Goal: Task Accomplishment & Management: Use online tool/utility

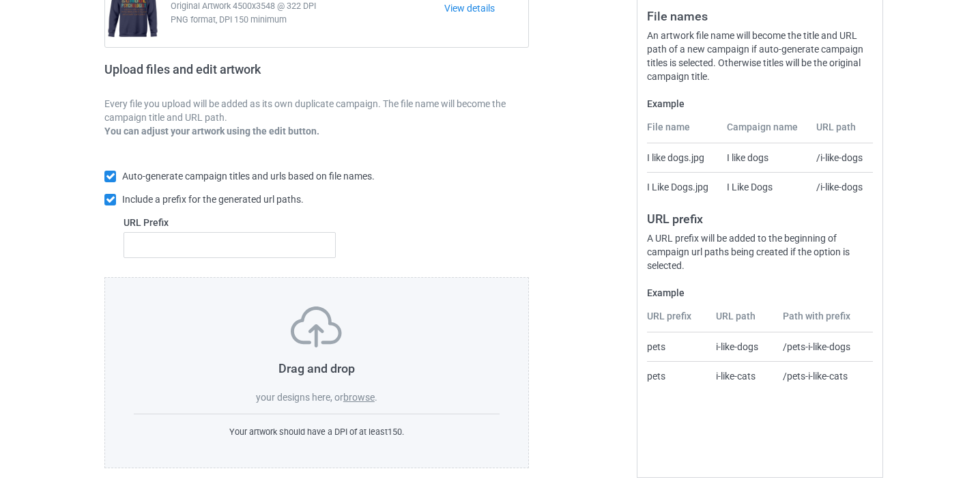
scroll to position [179, 0]
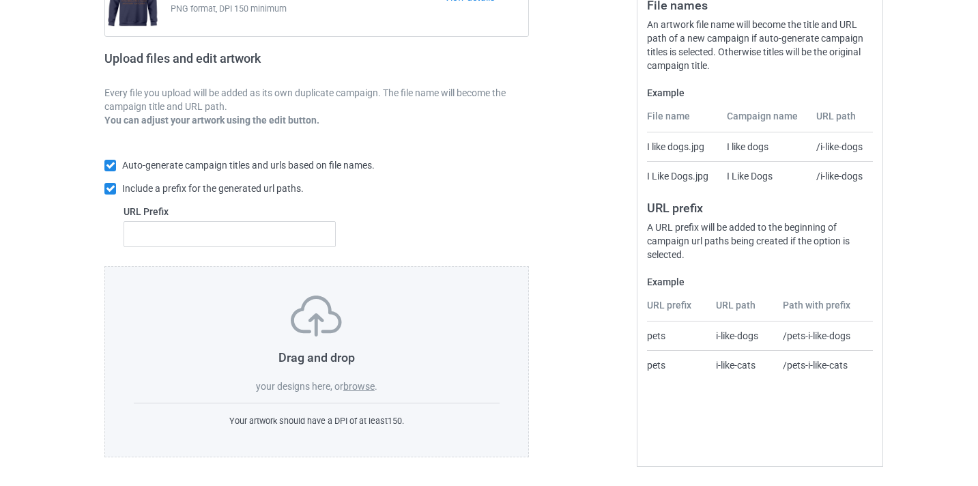
click at [356, 381] on label "browse" at bounding box center [358, 386] width 31 height 11
click at [0, 0] on input "browse" at bounding box center [0, 0] width 0 height 0
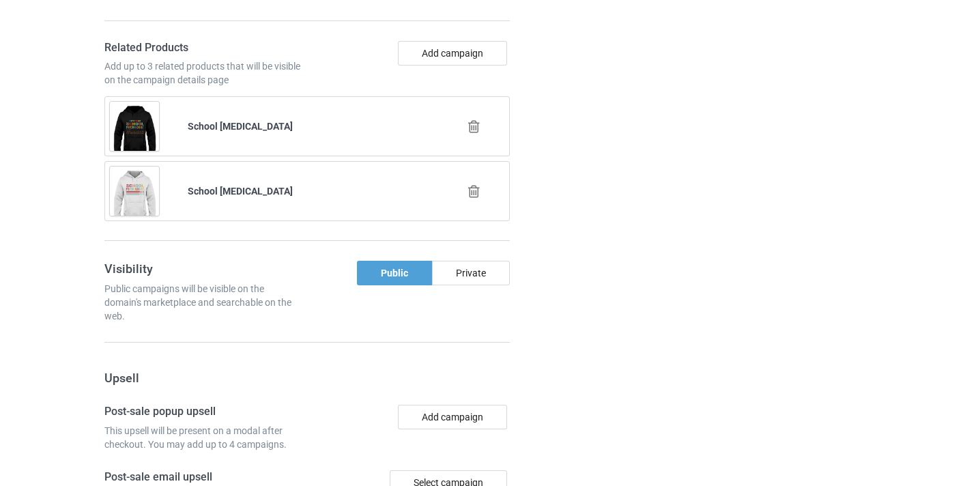
scroll to position [1096, 0]
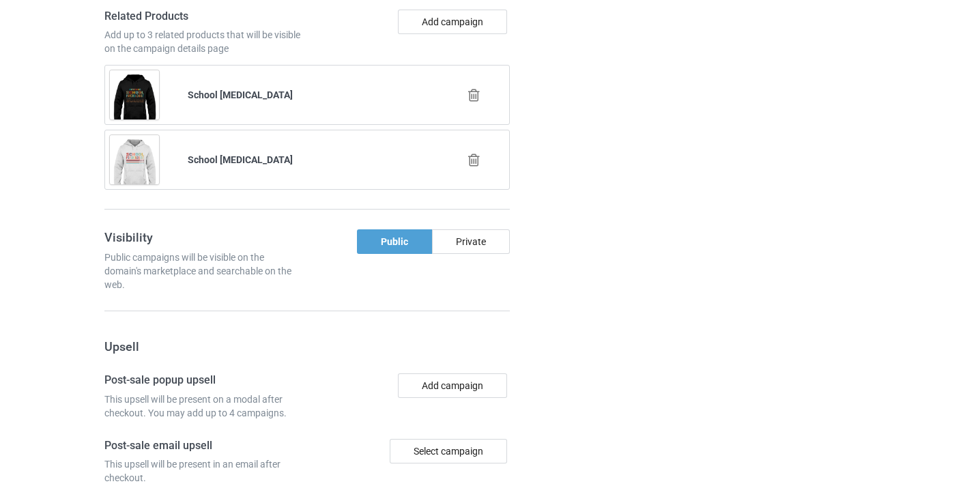
click at [476, 89] on div at bounding box center [475, 96] width 78 height 34
click at [477, 98] on icon at bounding box center [474, 95] width 17 height 14
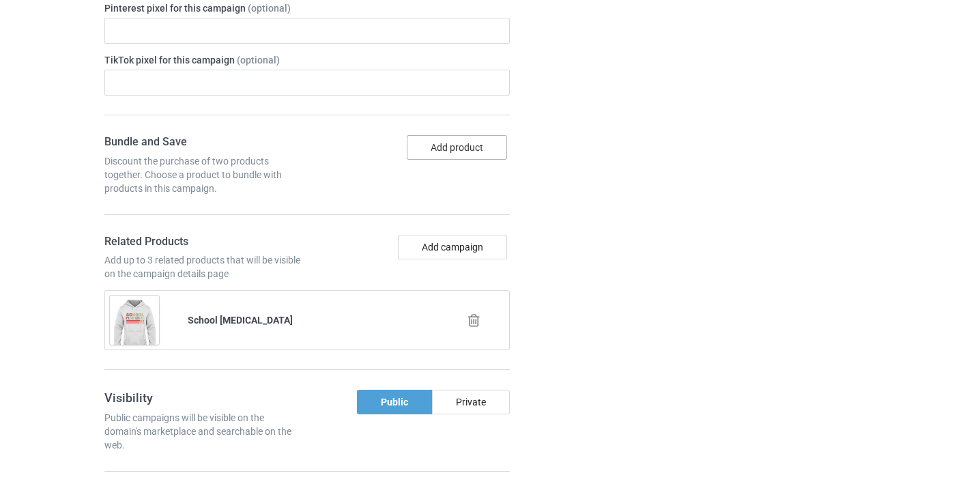
scroll to position [864, 0]
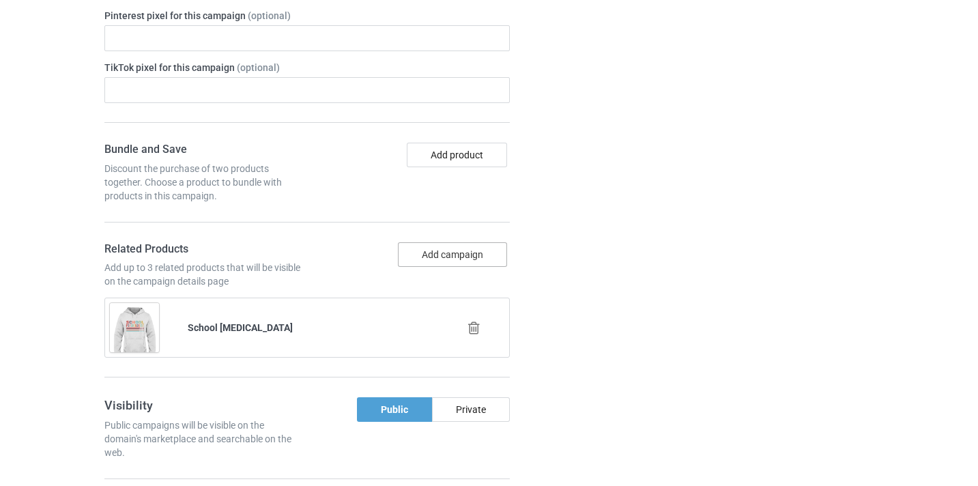
click at [464, 259] on button "Add campaign" at bounding box center [452, 254] width 109 height 25
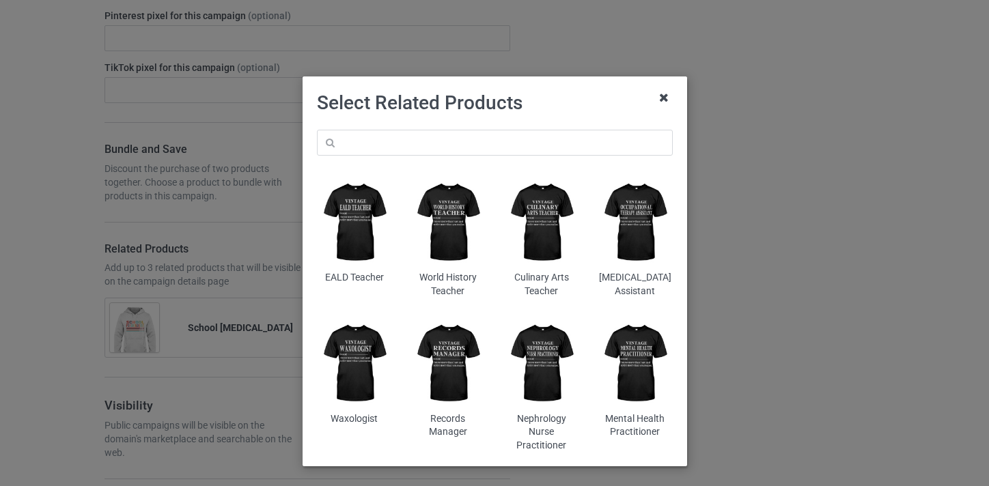
click at [656, 98] on icon at bounding box center [664, 98] width 22 height 22
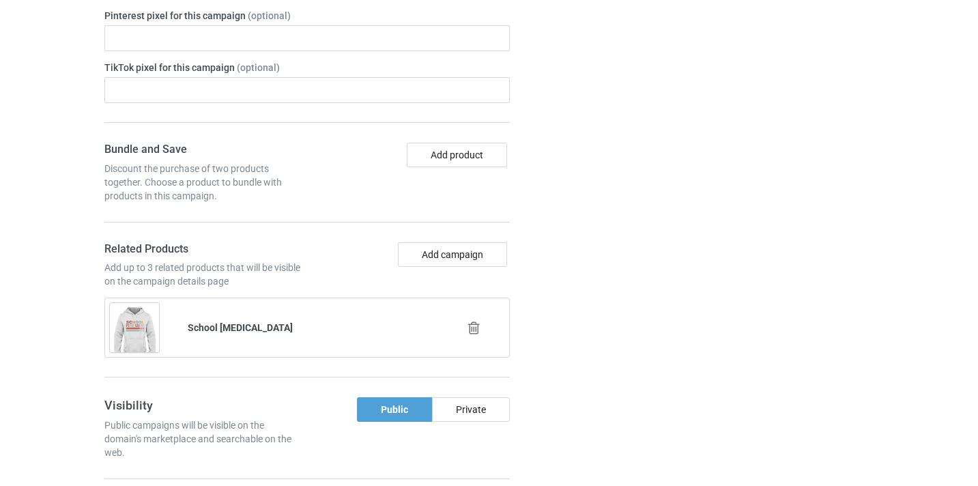
click at [476, 335] on div at bounding box center [475, 328] width 78 height 34
click at [472, 327] on icon at bounding box center [474, 328] width 17 height 14
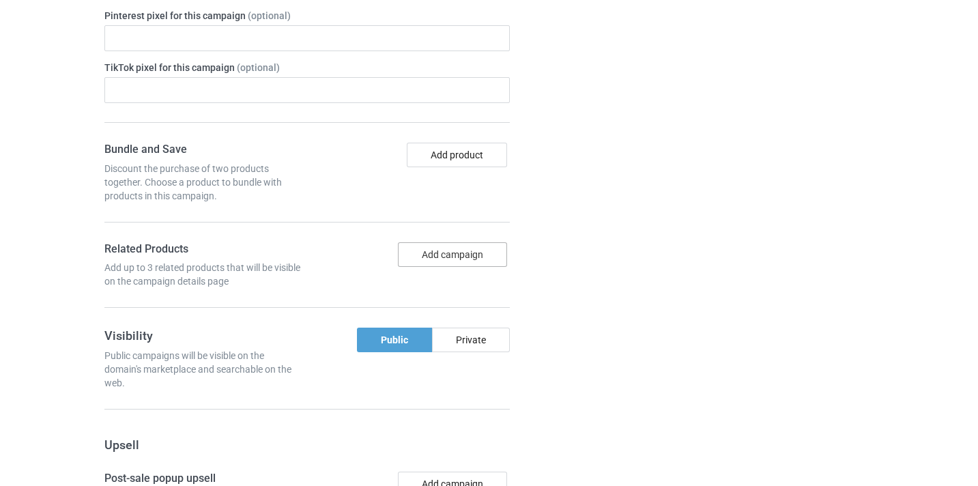
click at [467, 247] on button "Add campaign" at bounding box center [452, 254] width 109 height 25
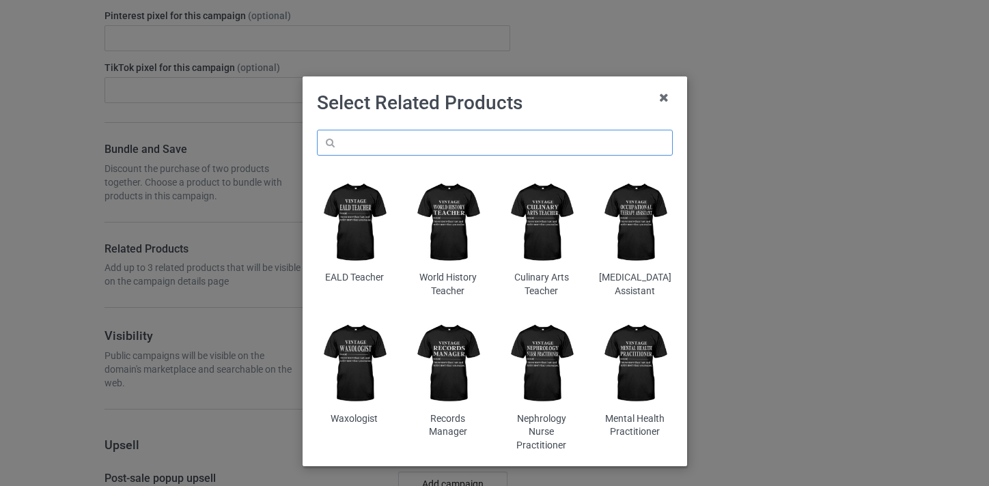
click at [479, 153] on input "text" at bounding box center [495, 143] width 356 height 26
paste input "Social Worker"
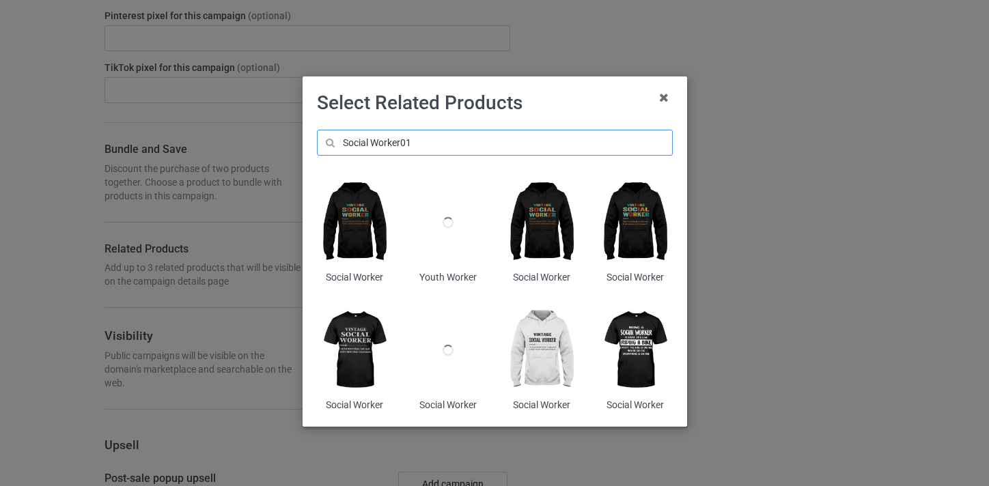
type input "Social Worker01"
click at [345, 214] on img at bounding box center [354, 222] width 74 height 93
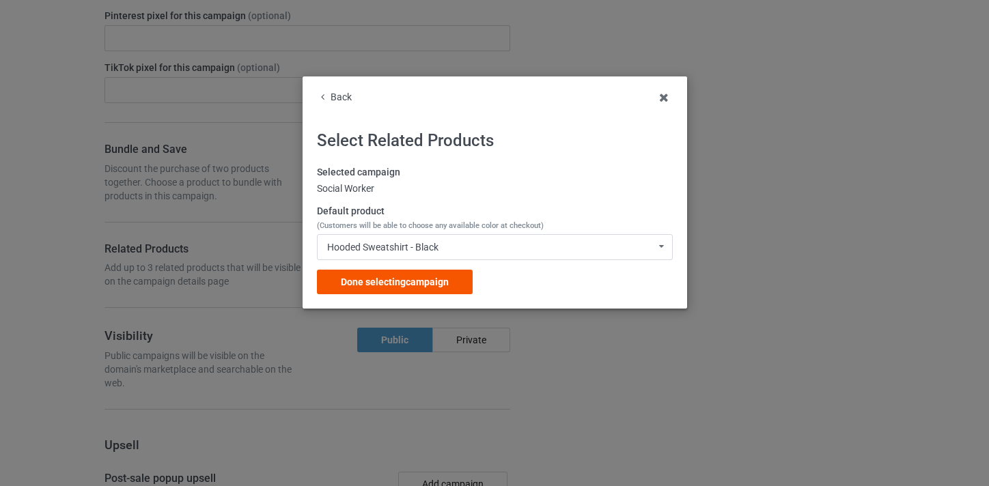
click at [442, 288] on div "Done selecting campaign" at bounding box center [395, 282] width 156 height 25
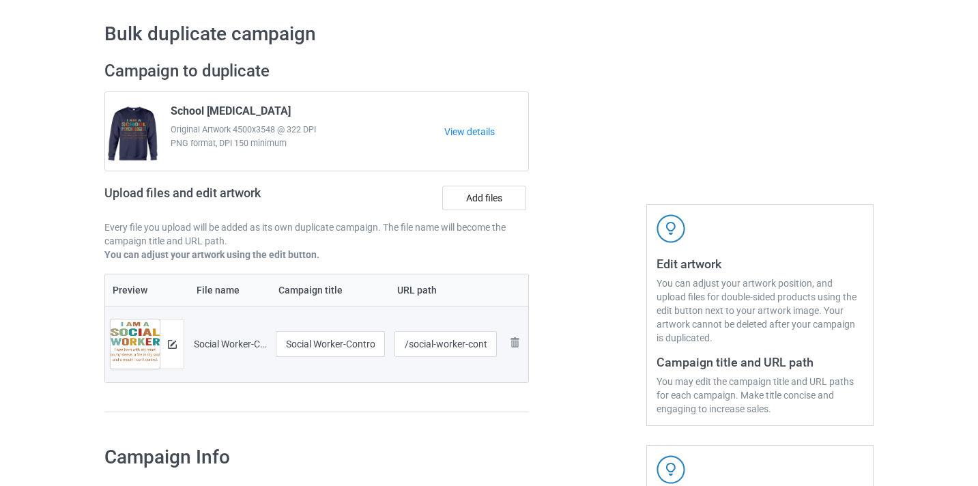
scroll to position [45, 0]
click at [360, 343] on input "Social Worker-Control" at bounding box center [330, 343] width 109 height 26
type input "Social Worker"
click at [476, 343] on input "/social-worker-control" at bounding box center [446, 343] width 103 height 26
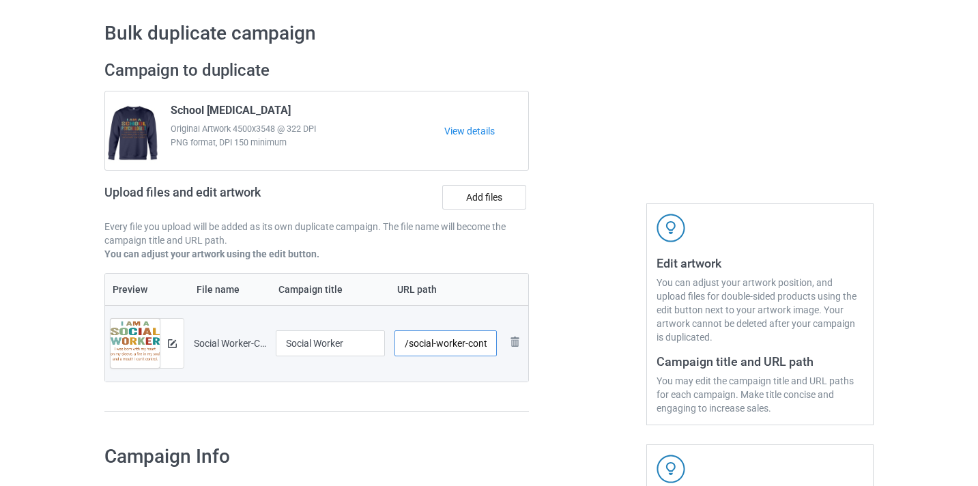
click at [476, 343] on input "/social-worker-control" at bounding box center [446, 343] width 103 height 26
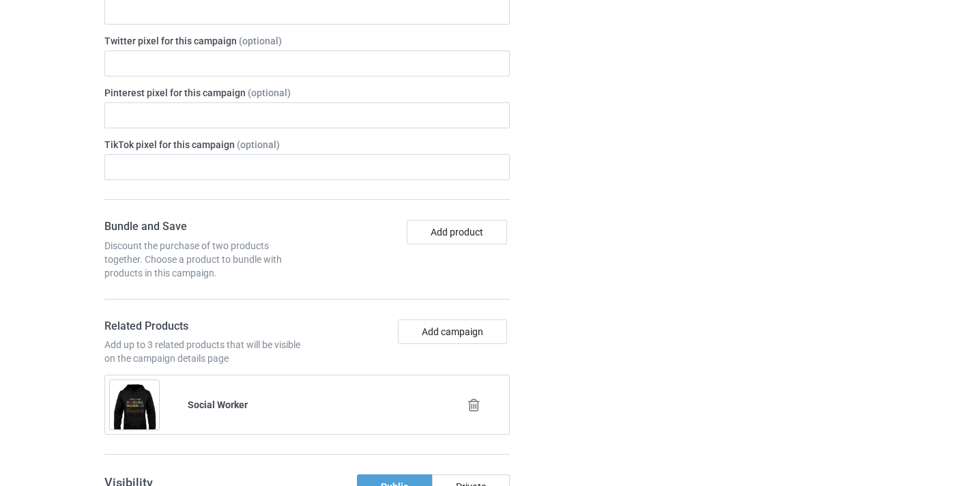
type input "/social-worker10"
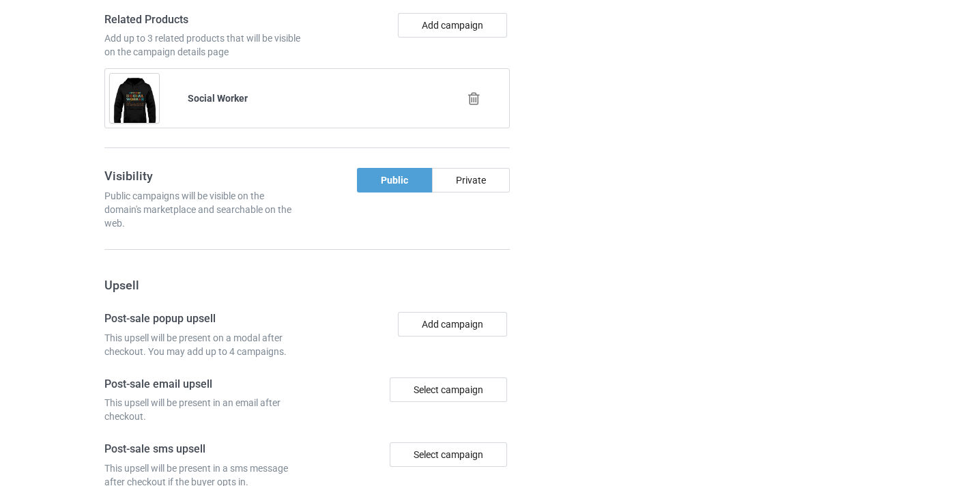
scroll to position [1335, 0]
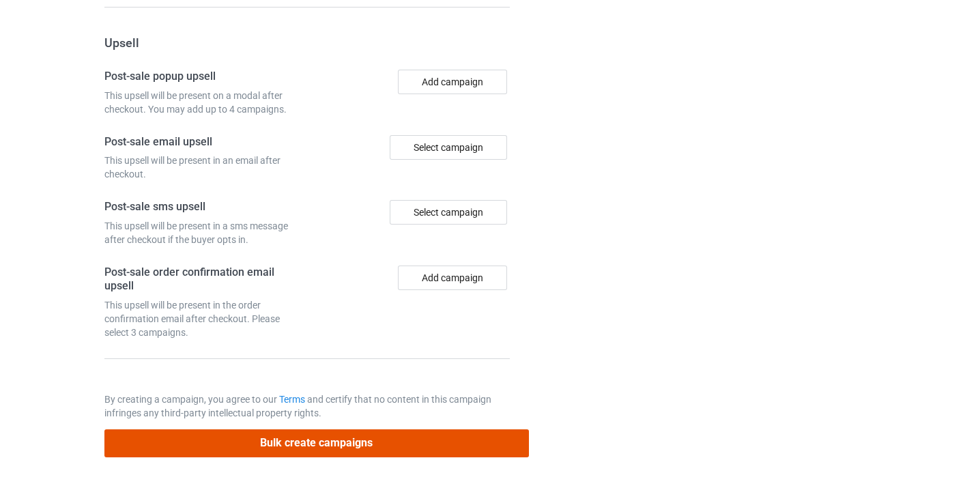
click at [355, 440] on button "Bulk create campaigns" at bounding box center [316, 443] width 425 height 28
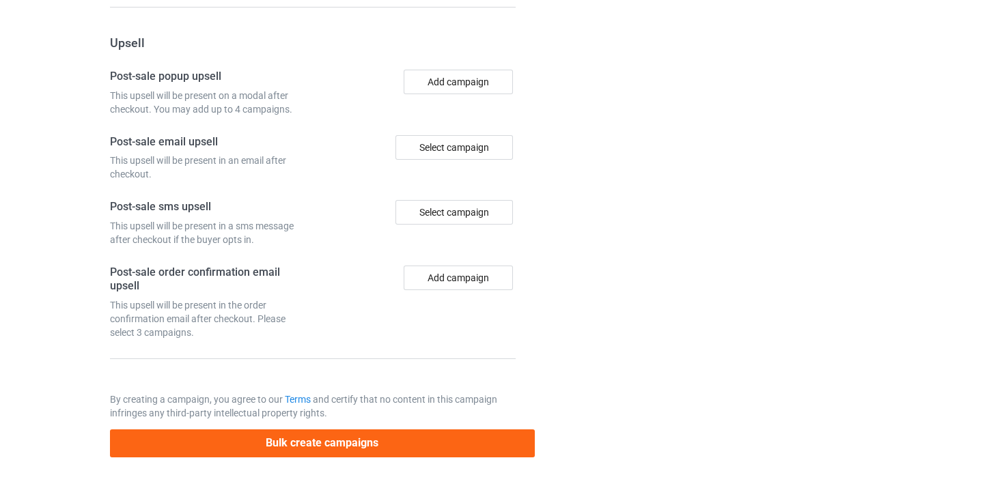
scroll to position [0, 0]
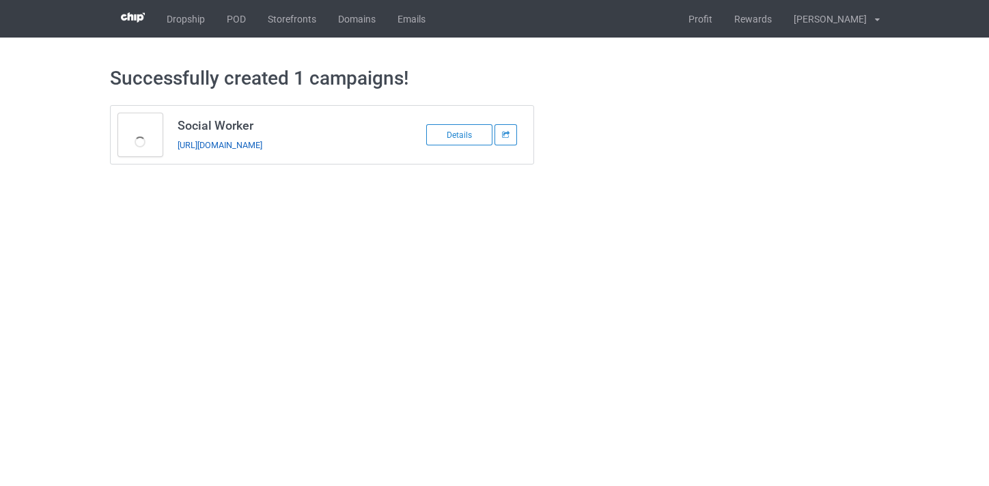
click at [262, 145] on link "https://www.thepure.gift/social-worker10" at bounding box center [219, 145] width 85 height 10
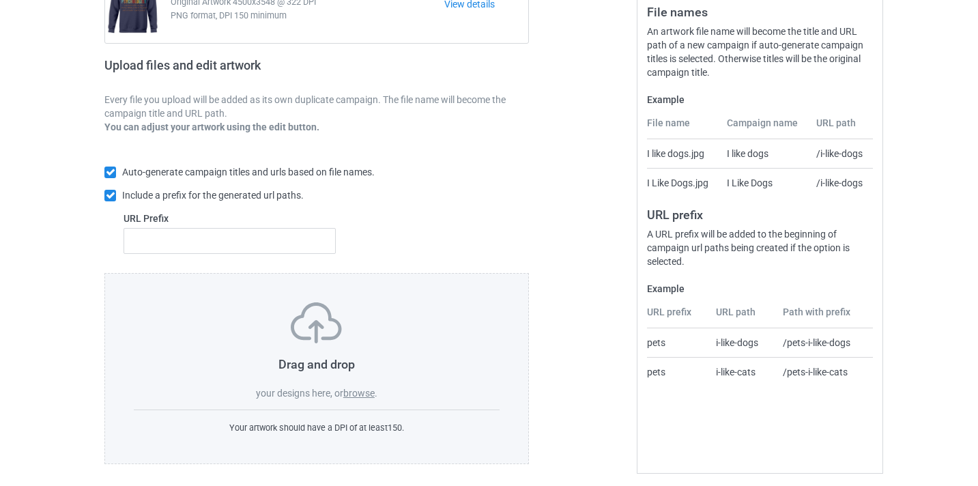
scroll to position [179, 0]
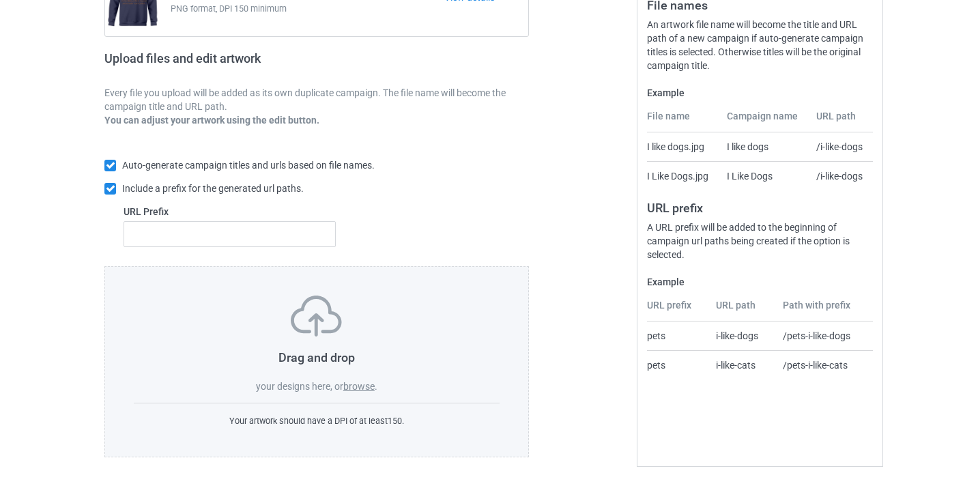
click at [369, 384] on label "browse" at bounding box center [358, 386] width 31 height 11
click at [0, 0] on input "browse" at bounding box center [0, 0] width 0 height 0
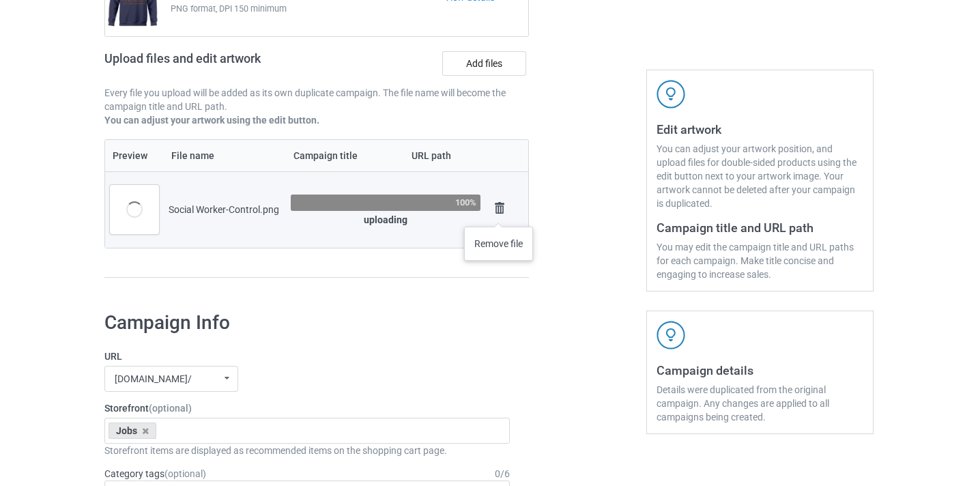
click at [498, 212] on img at bounding box center [499, 208] width 19 height 19
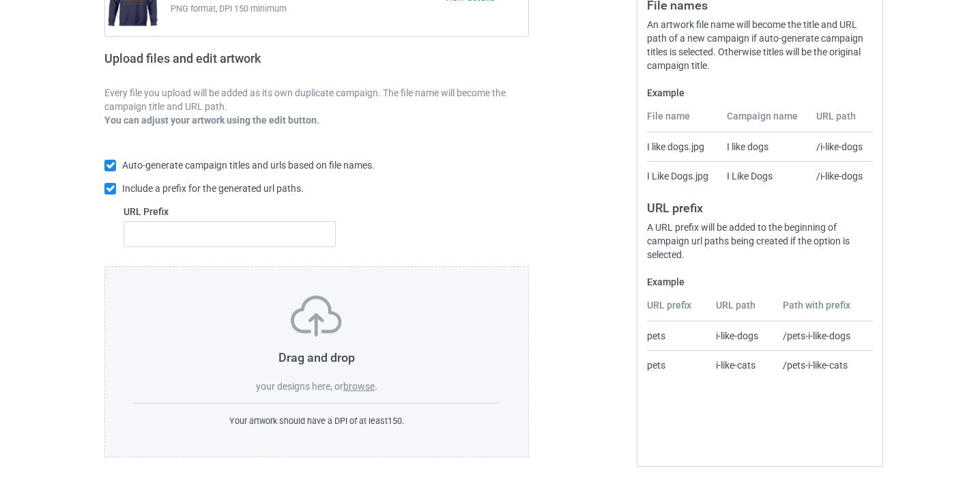
click at [352, 390] on label "browse" at bounding box center [358, 386] width 31 height 11
click at [0, 0] on input "browse" at bounding box center [0, 0] width 0 height 0
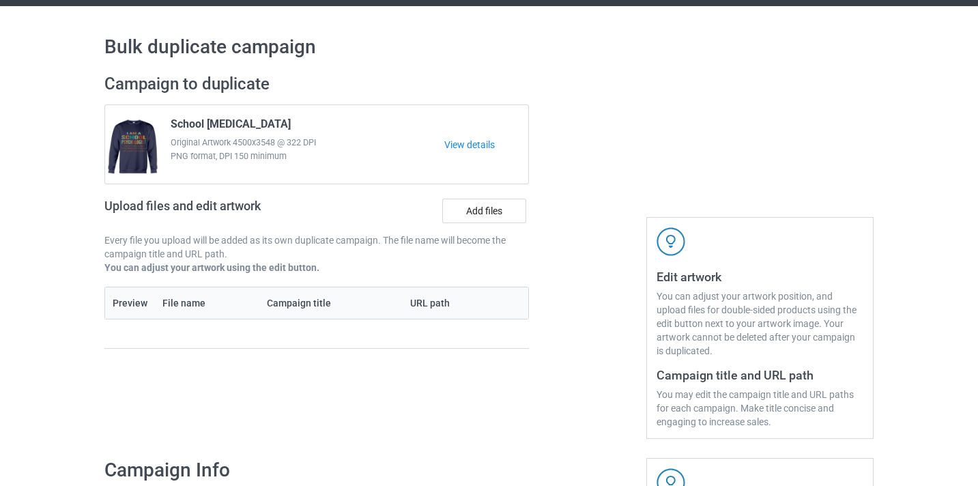
scroll to position [0, 0]
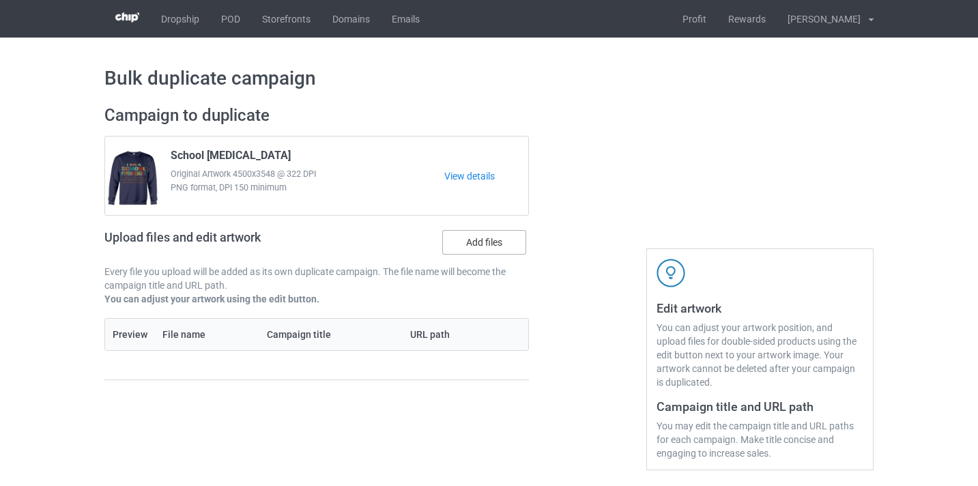
click at [501, 233] on label "Add files" at bounding box center [484, 242] width 84 height 25
click at [0, 0] on input "Add files" at bounding box center [0, 0] width 0 height 0
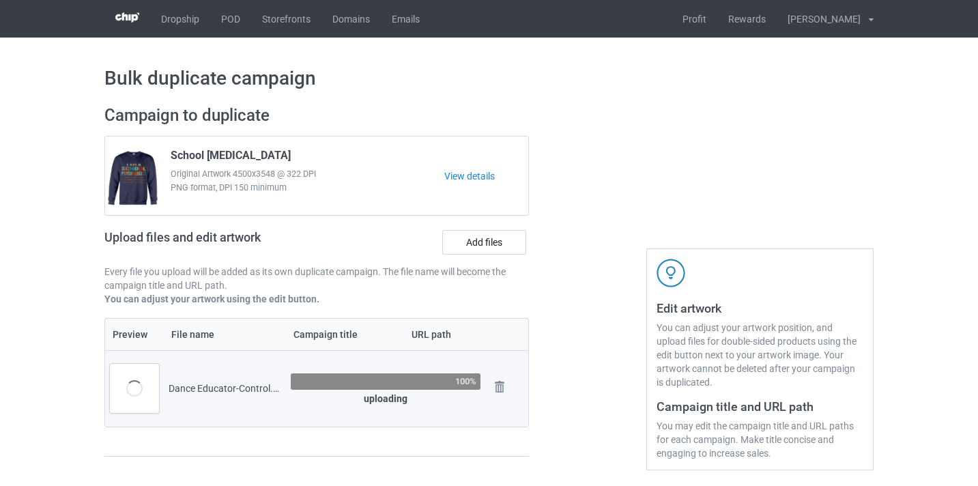
scroll to position [264, 0]
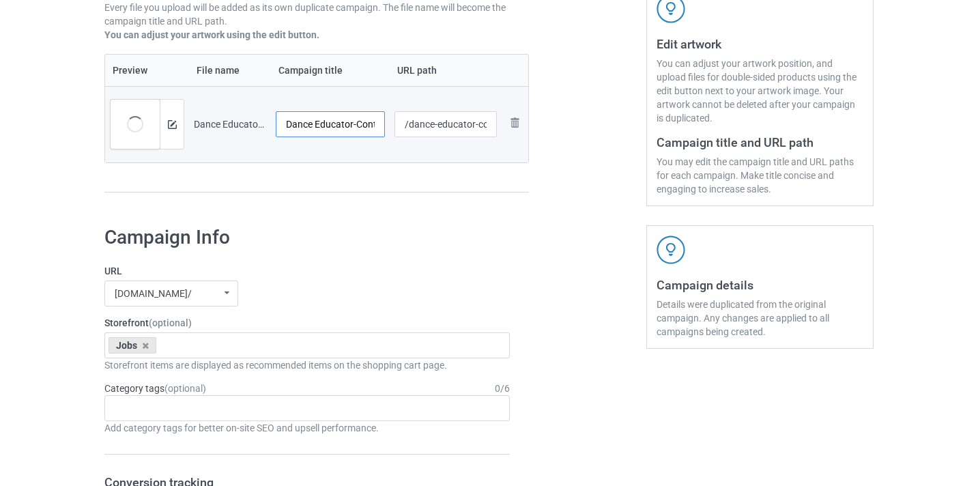
click at [365, 125] on input "Dance Educator-Control" at bounding box center [330, 124] width 109 height 26
type input "Dance Educator"
click at [470, 126] on input "/dance-educator-control" at bounding box center [446, 124] width 103 height 26
click at [480, 124] on input "/dance-educator-control" at bounding box center [446, 124] width 103 height 26
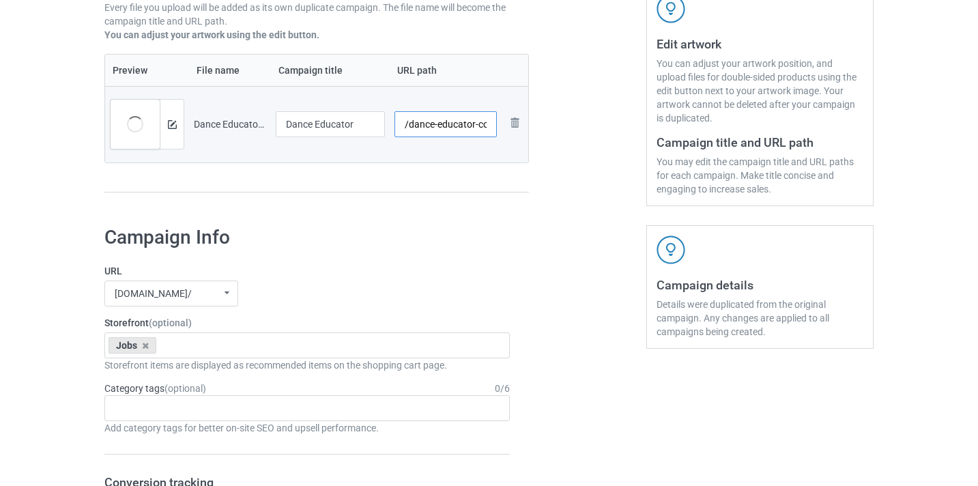
click at [480, 124] on input "/dance-educator-control" at bounding box center [446, 124] width 103 height 26
type input "/dance-educator10"
click at [571, 120] on div at bounding box center [588, 23] width 98 height 384
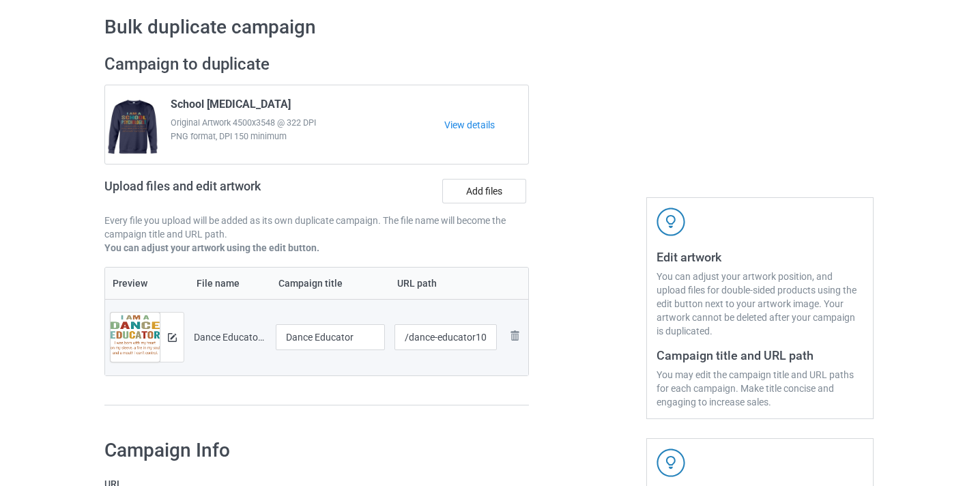
scroll to position [50, 0]
click at [551, 250] on div at bounding box center [588, 238] width 98 height 384
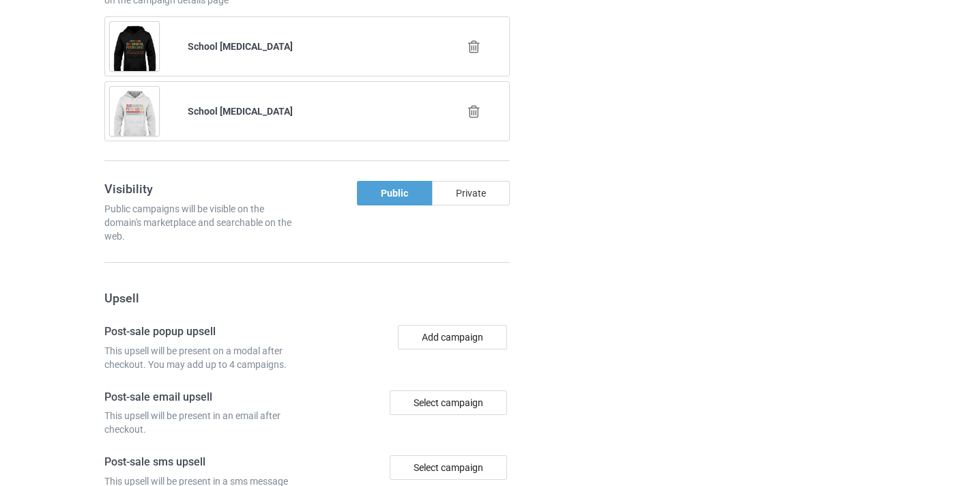
scroll to position [1118, 0]
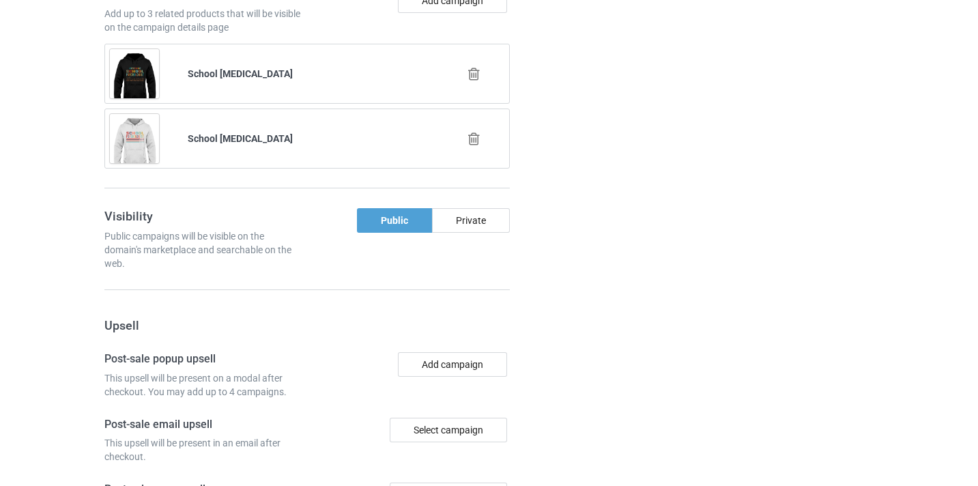
click at [463, 71] on div at bounding box center [475, 74] width 78 height 34
click at [472, 70] on icon at bounding box center [474, 74] width 17 height 14
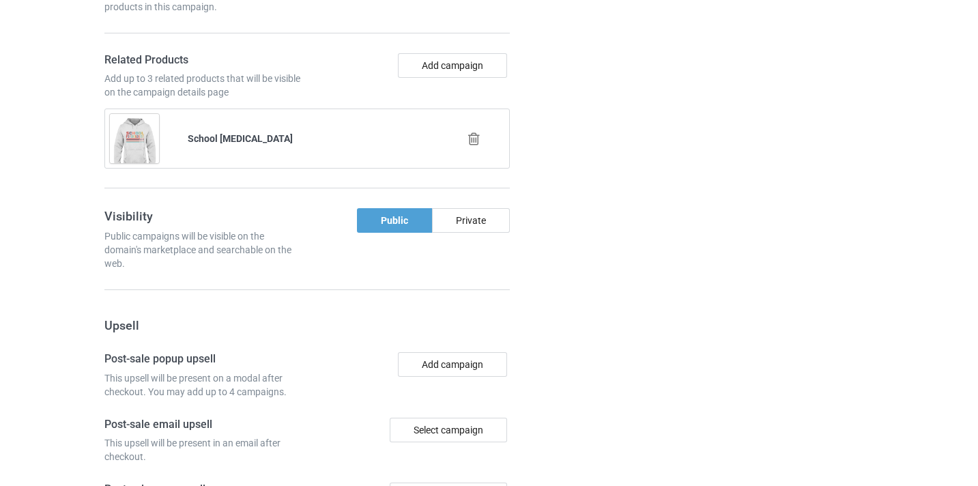
click at [468, 137] on icon at bounding box center [474, 139] width 17 height 14
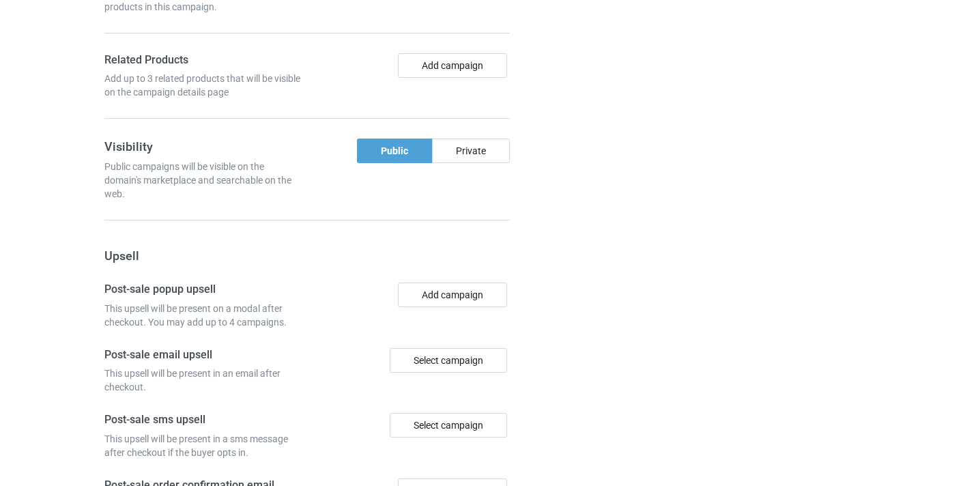
scroll to position [983, 0]
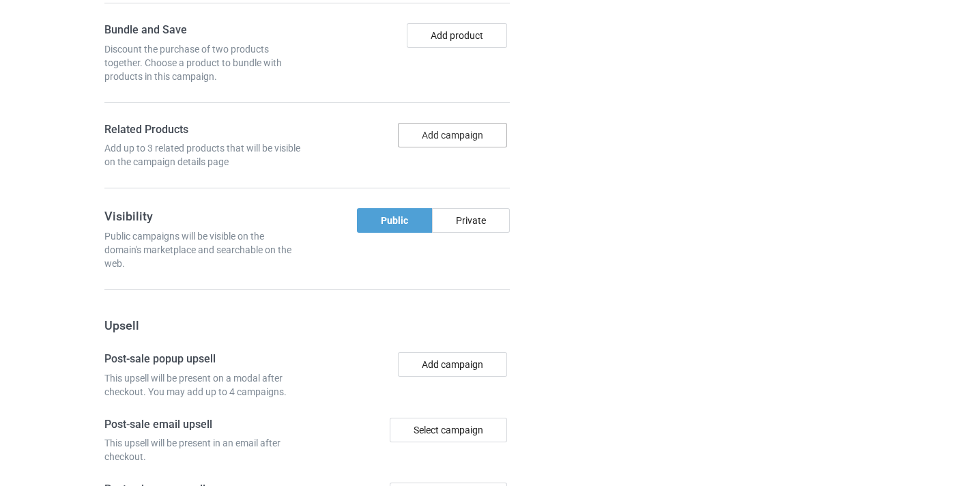
click at [459, 132] on button "Add campaign" at bounding box center [452, 135] width 109 height 25
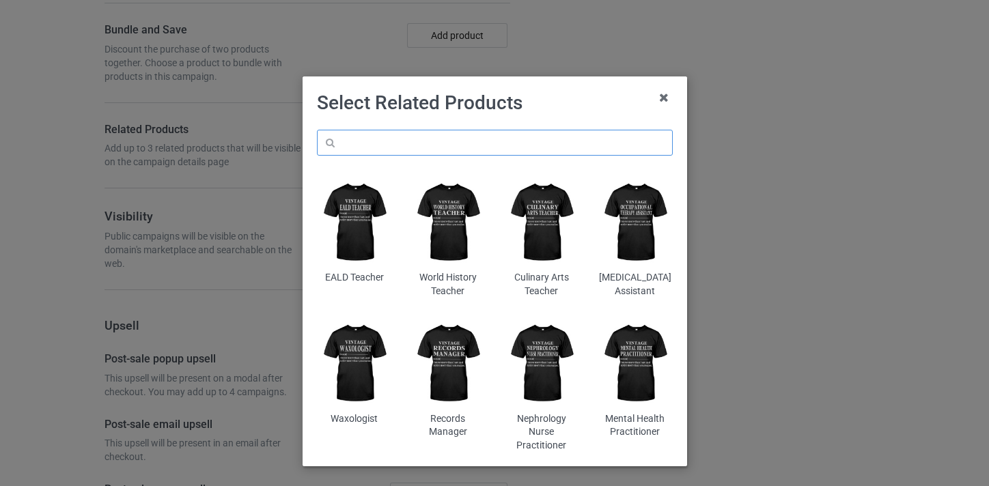
click at [452, 141] on input "text" at bounding box center [495, 143] width 356 height 26
paste input "Dance Educator"
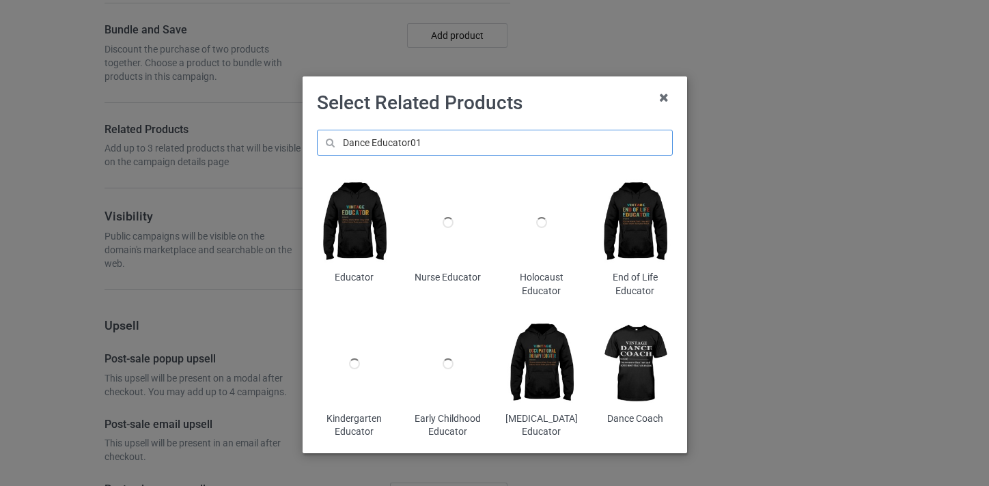
click at [464, 139] on input "Dance Educator01" at bounding box center [495, 143] width 356 height 26
type input "Dance Educator"
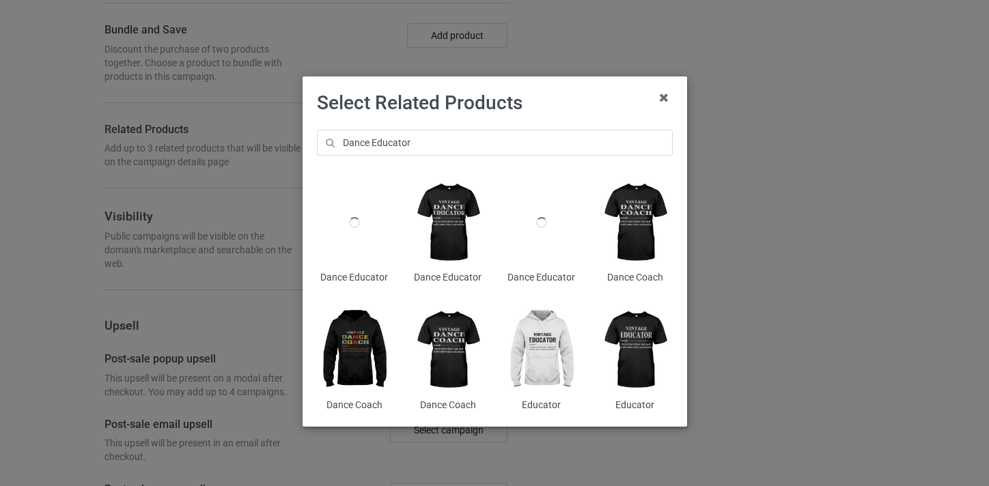
click at [451, 202] on img at bounding box center [447, 222] width 74 height 93
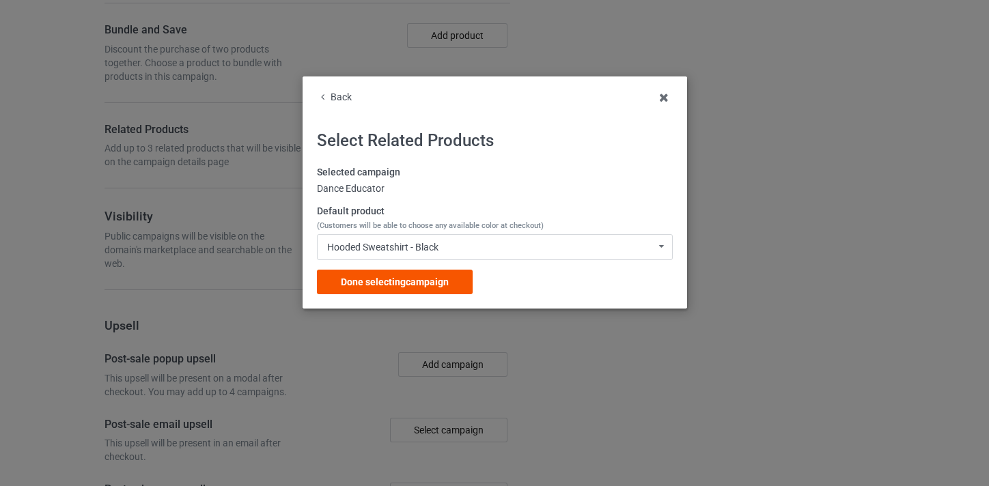
click at [414, 283] on span "Done selecting campaign" at bounding box center [395, 281] width 108 height 11
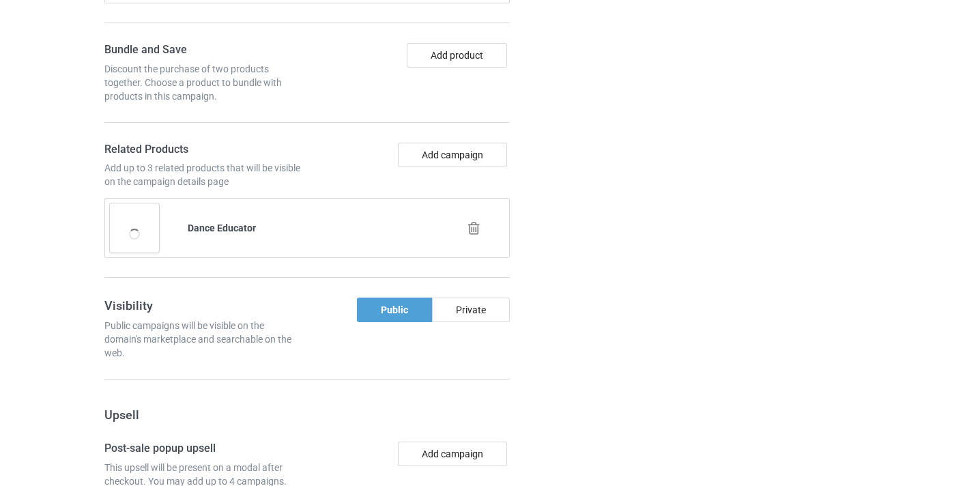
scroll to position [1335, 0]
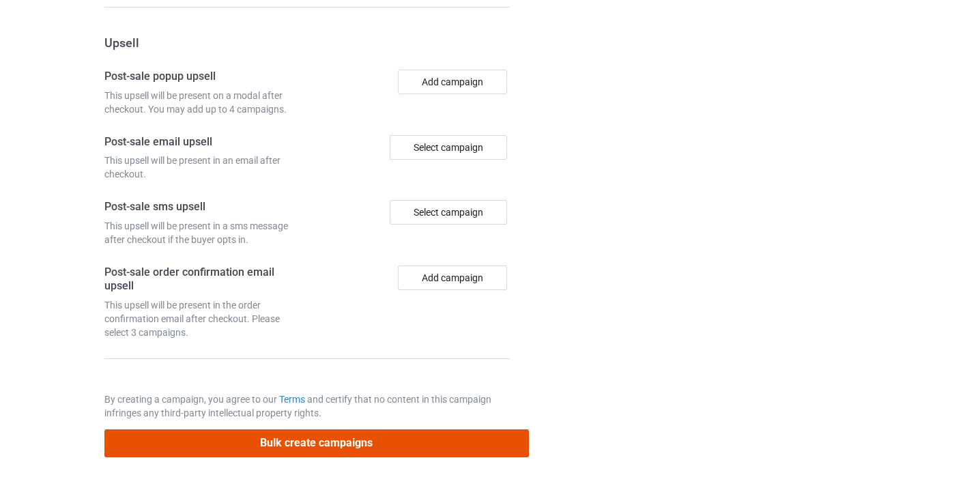
click at [471, 450] on button "Bulk create campaigns" at bounding box center [316, 443] width 425 height 28
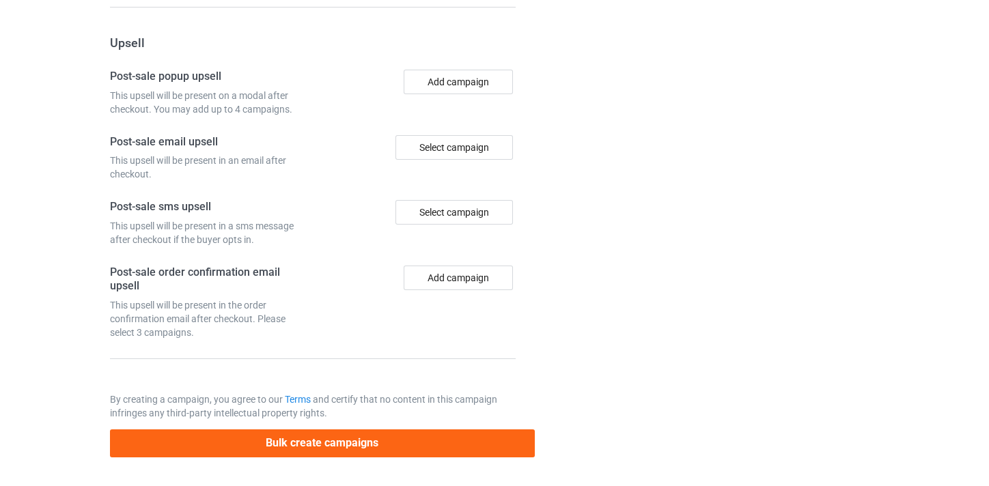
scroll to position [0, 0]
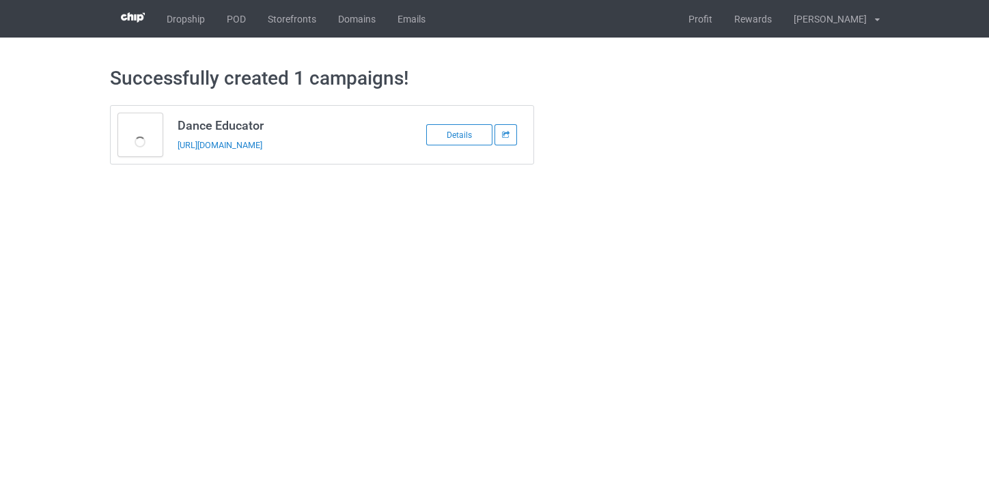
click at [317, 153] on td "Dance Educator https://www.thepure.gift/dance-educator10" at bounding box center [285, 135] width 231 height 58
click at [262, 148] on link "https://www.thepure.gift/dance-educator10" at bounding box center [219, 145] width 85 height 10
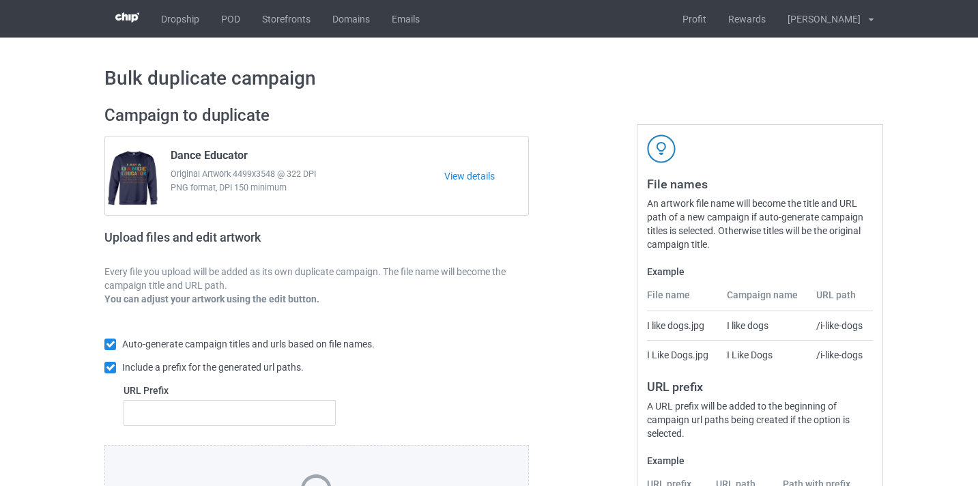
scroll to position [179, 0]
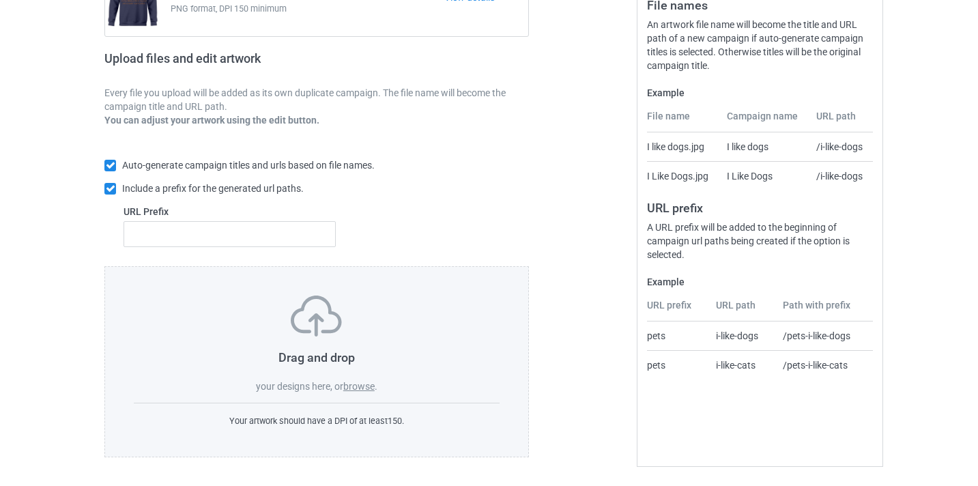
click at [360, 382] on label "browse" at bounding box center [358, 386] width 31 height 11
click at [0, 0] on input "browse" at bounding box center [0, 0] width 0 height 0
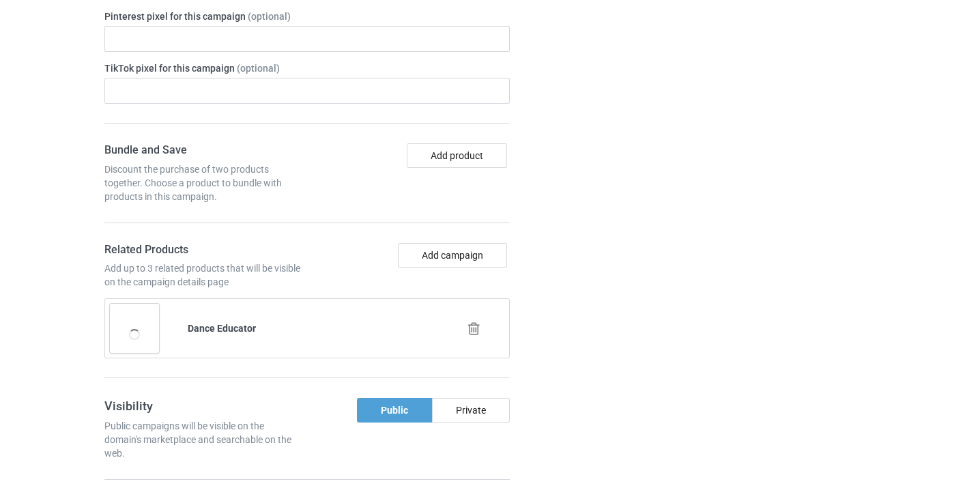
scroll to position [959, 0]
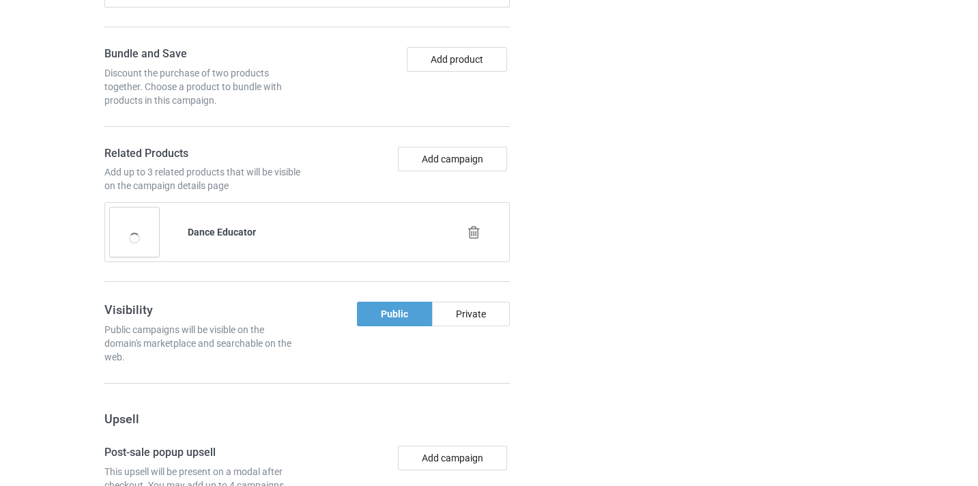
click at [475, 229] on icon at bounding box center [474, 232] width 17 height 14
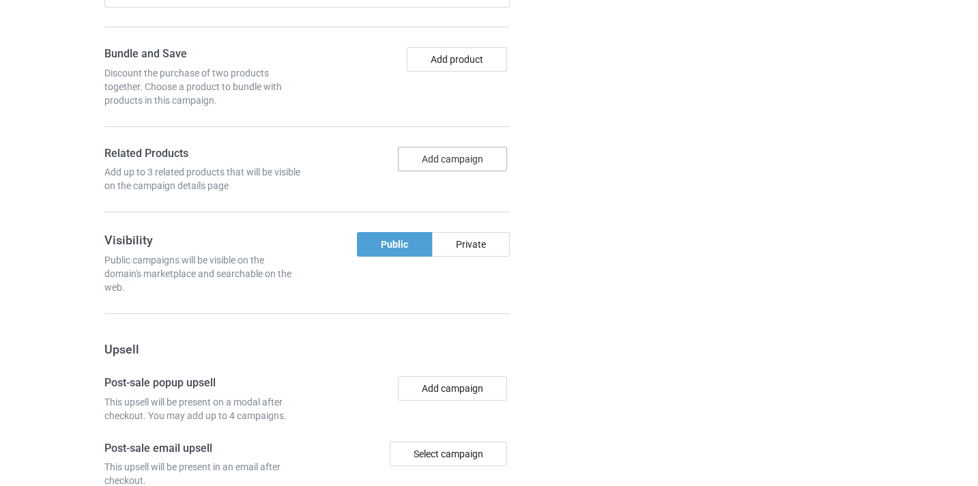
click at [477, 160] on button "Add campaign" at bounding box center [452, 159] width 109 height 25
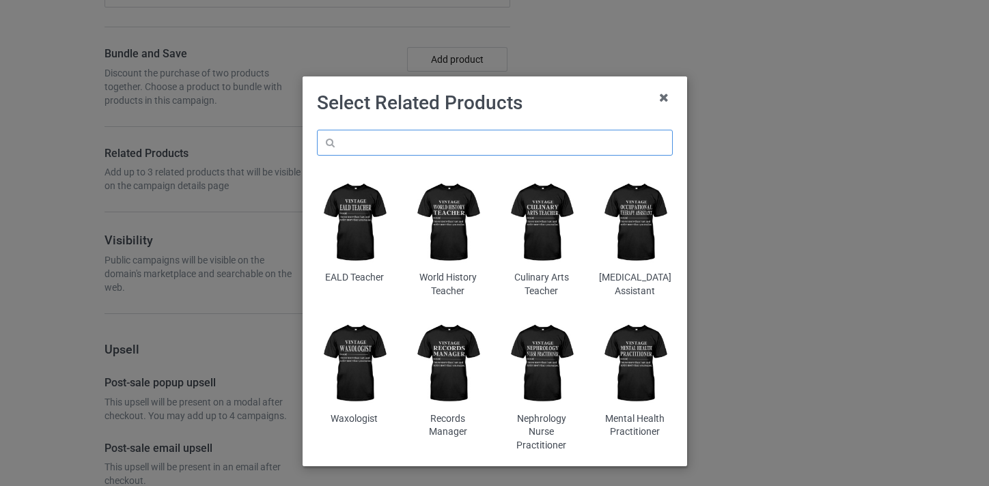
click at [421, 139] on input "text" at bounding box center [495, 143] width 356 height 26
paste input "Choir Director"
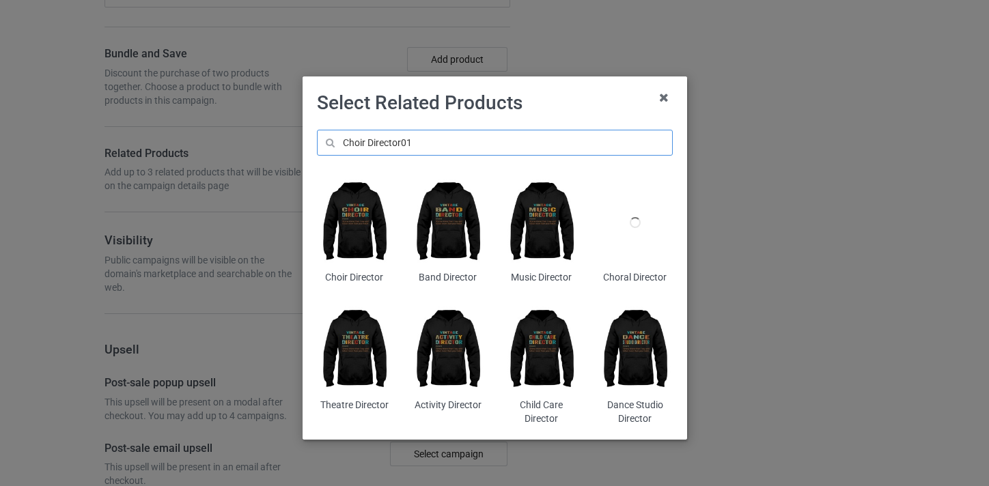
type input "Choir Director01"
click at [353, 208] on img at bounding box center [354, 222] width 74 height 93
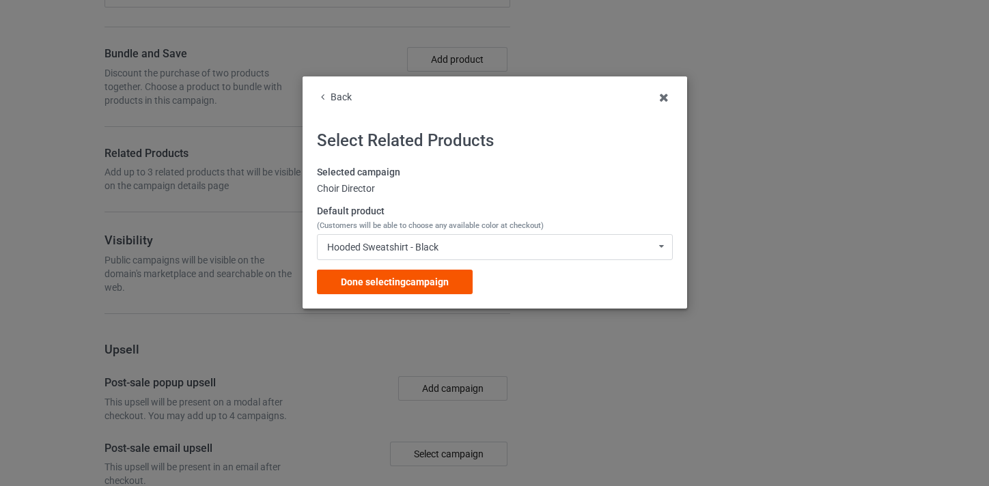
click at [433, 283] on span "Done selecting campaign" at bounding box center [395, 281] width 108 height 11
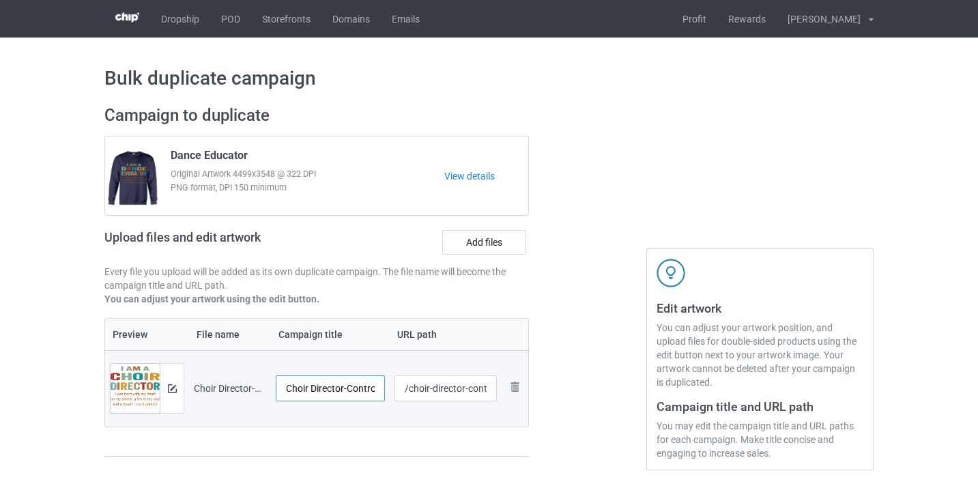
click at [355, 390] on input "Choir Director-Control" at bounding box center [330, 388] width 109 height 26
type input "Choir Director"
click at [477, 390] on input "/choir-director-control" at bounding box center [446, 388] width 103 height 26
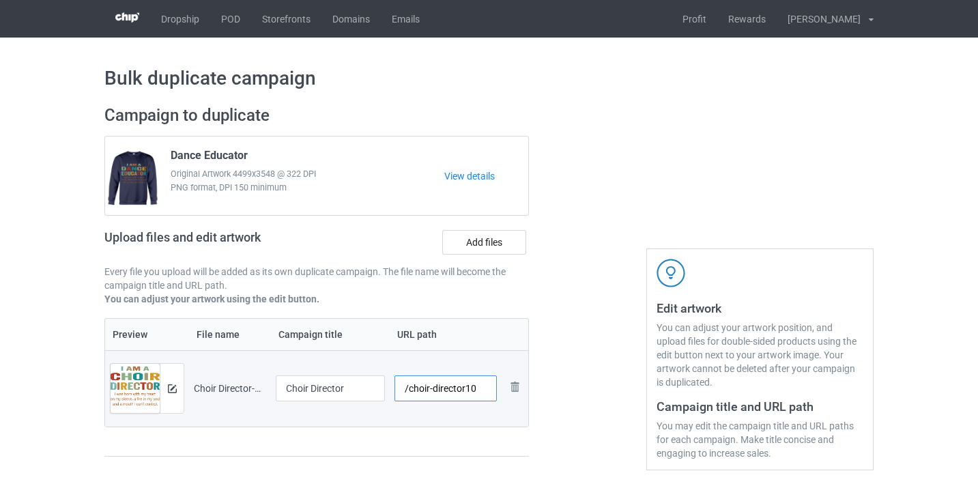
type input "/choir-director10"
click at [581, 249] on div at bounding box center [588, 288] width 98 height 384
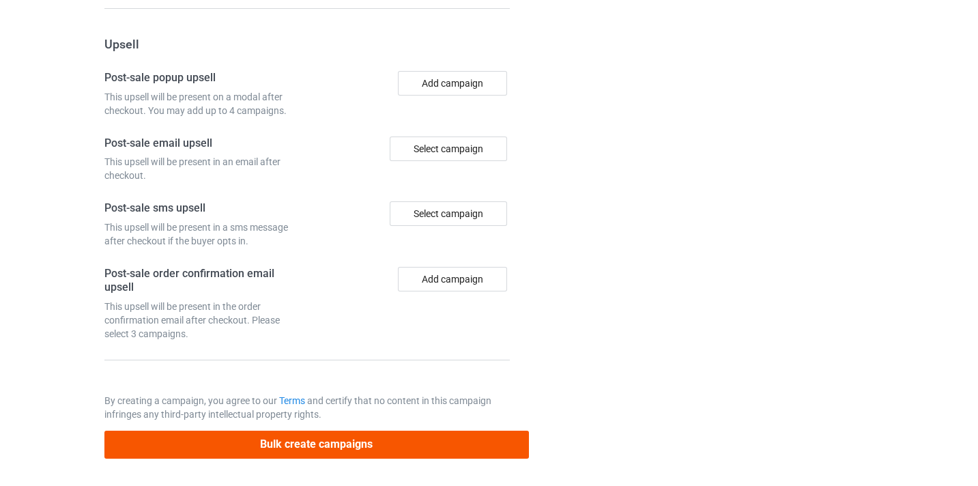
scroll to position [1335, 0]
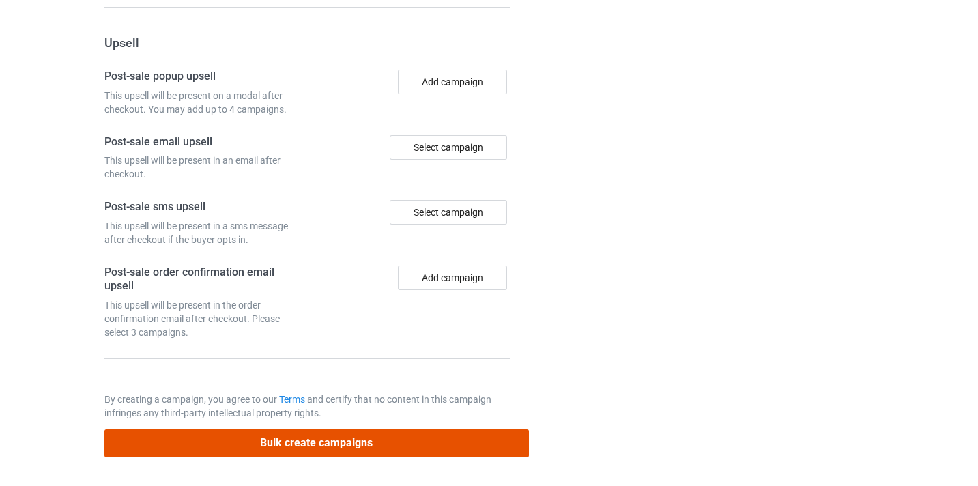
click at [388, 450] on button "Bulk create campaigns" at bounding box center [316, 443] width 425 height 28
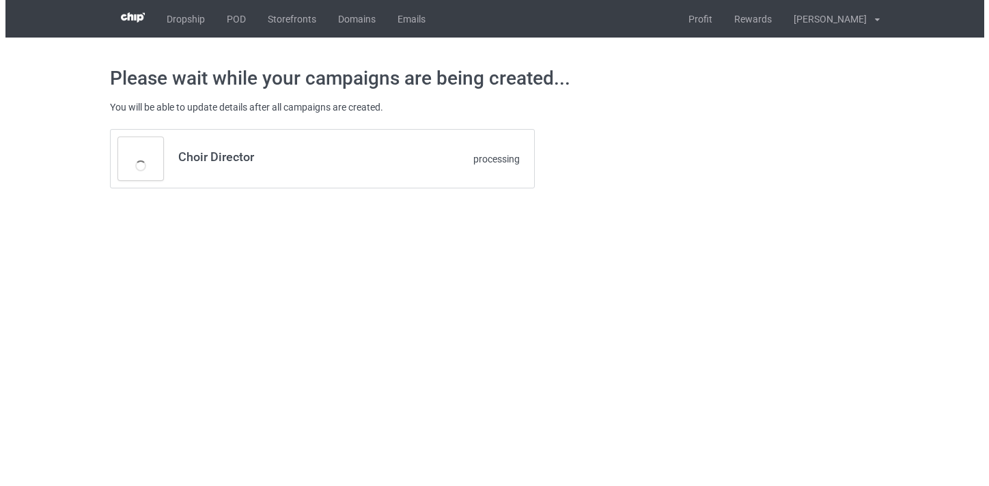
scroll to position [0, 0]
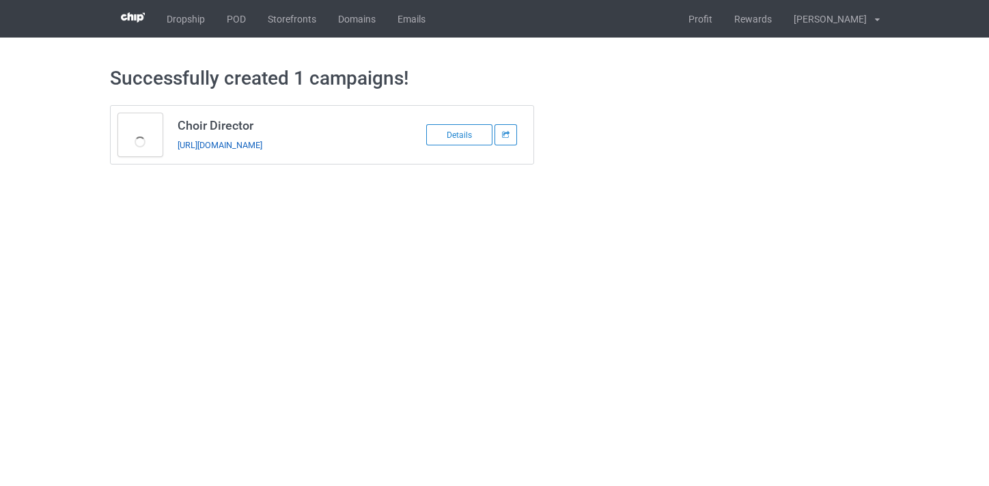
click at [262, 148] on link "https://www.thepure.gift/choir-director10" at bounding box center [219, 145] width 85 height 10
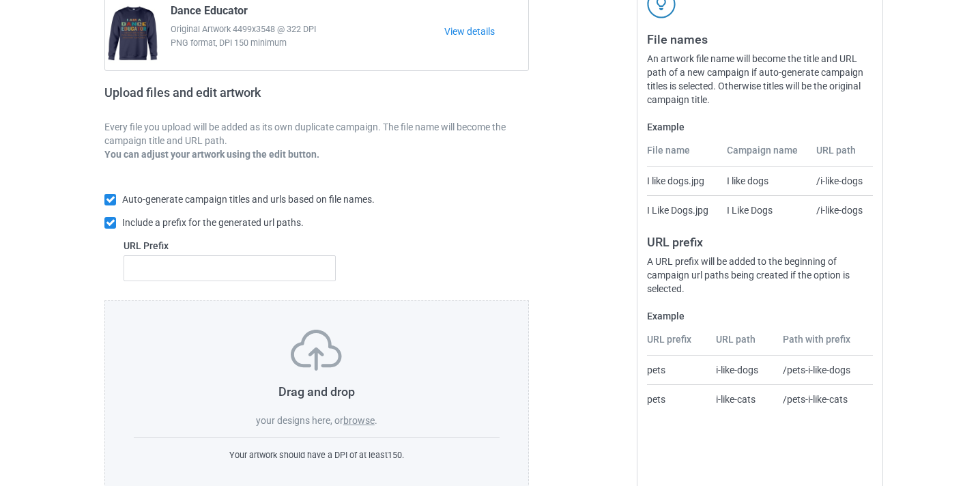
scroll to position [179, 0]
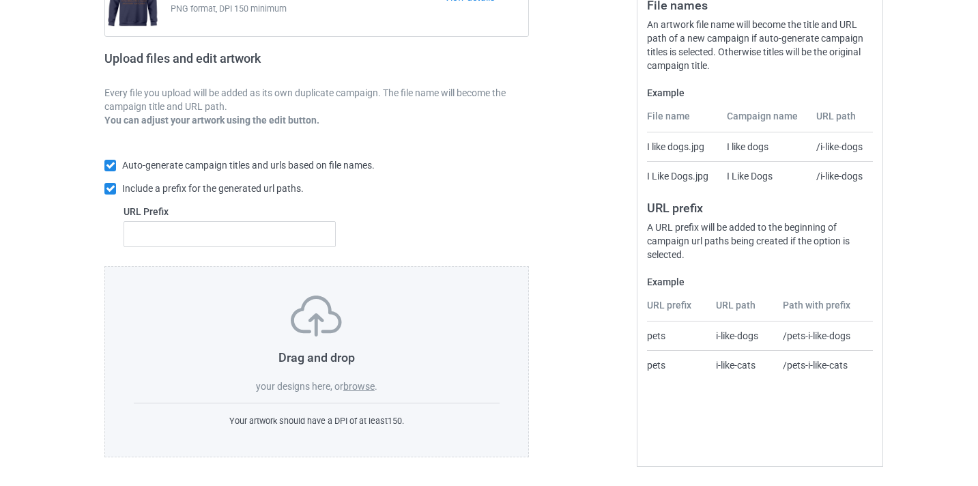
click at [361, 386] on label "browse" at bounding box center [358, 386] width 31 height 11
click at [0, 0] on input "browse" at bounding box center [0, 0] width 0 height 0
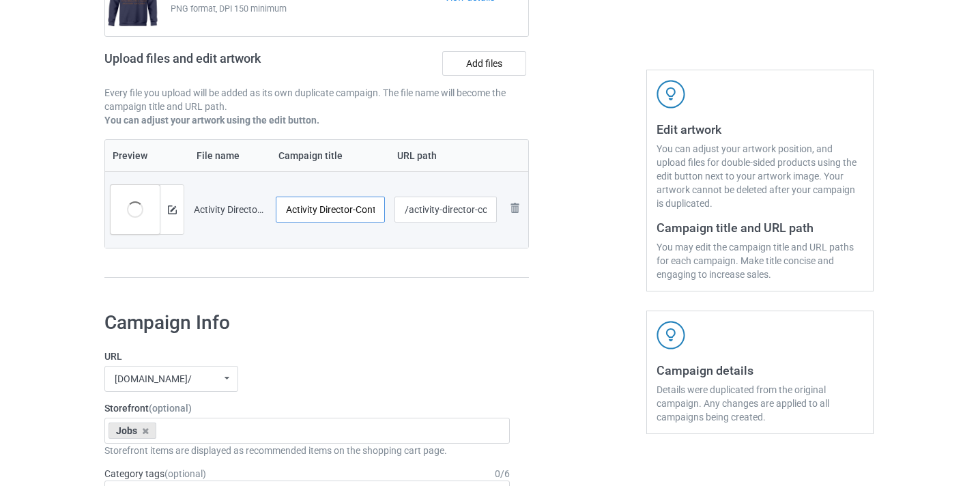
click at [369, 205] on input "Activity Director-Control" at bounding box center [330, 210] width 109 height 26
type input "Activity Director"
click at [484, 210] on input "/activity-director-control" at bounding box center [446, 210] width 103 height 26
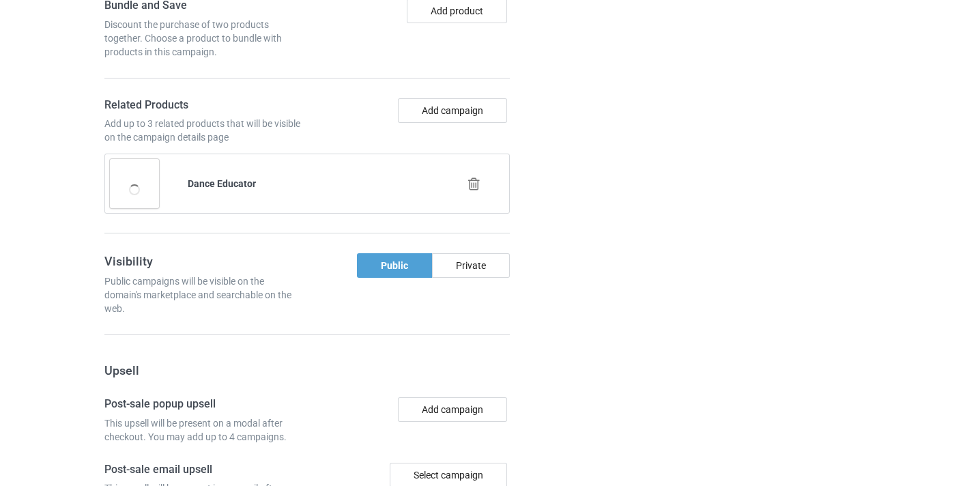
scroll to position [1009, 0]
type input "/activity-director10"
click at [479, 191] on div at bounding box center [475, 183] width 78 height 34
click at [475, 177] on icon at bounding box center [474, 182] width 17 height 14
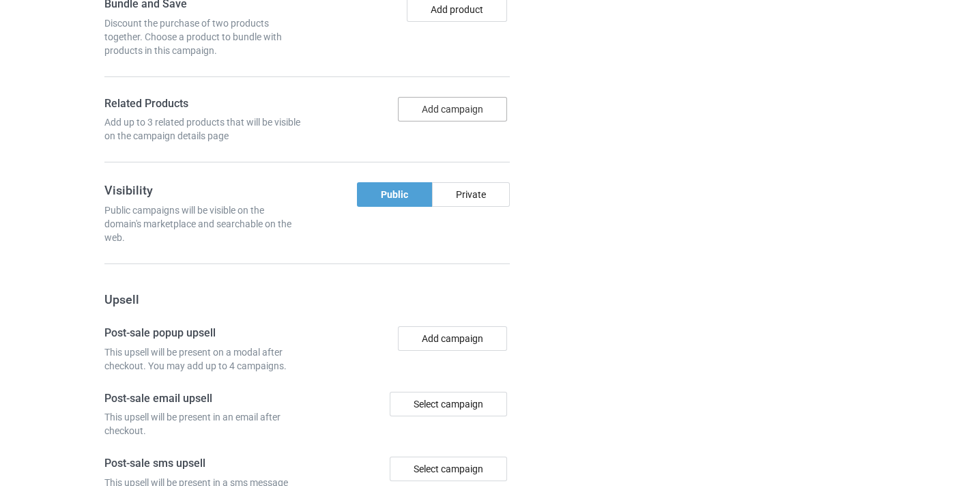
click at [463, 119] on button "Add campaign" at bounding box center [452, 109] width 109 height 25
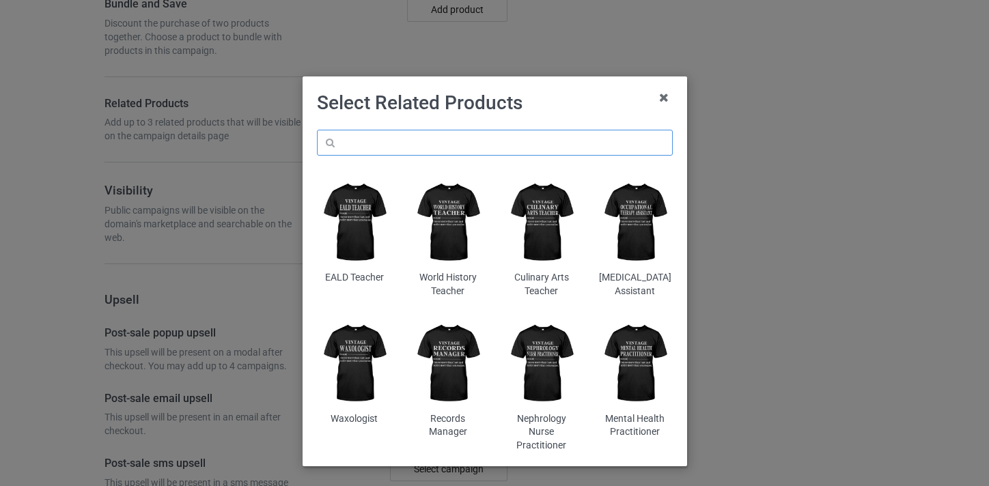
click at [468, 137] on input "text" at bounding box center [495, 143] width 356 height 26
paste input "Activity Director"
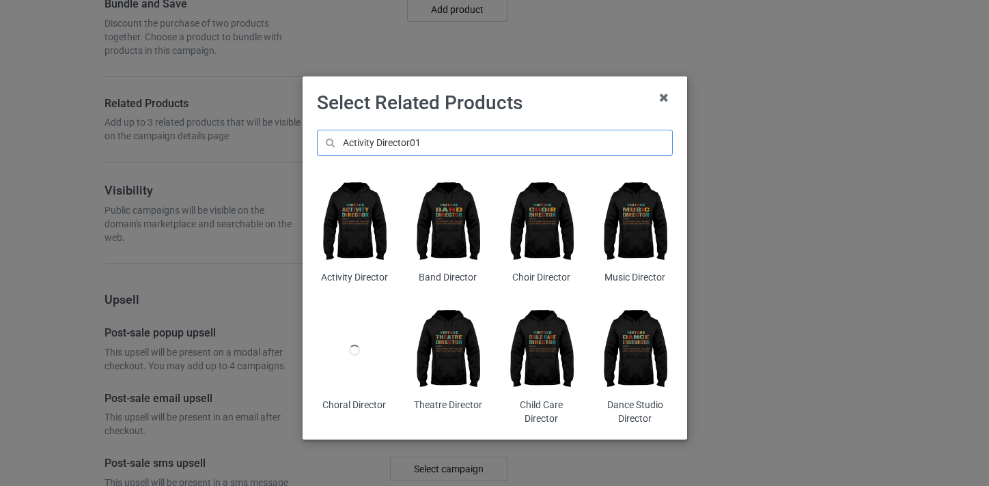
type input "Activity Director01"
click at [339, 219] on img at bounding box center [354, 222] width 74 height 93
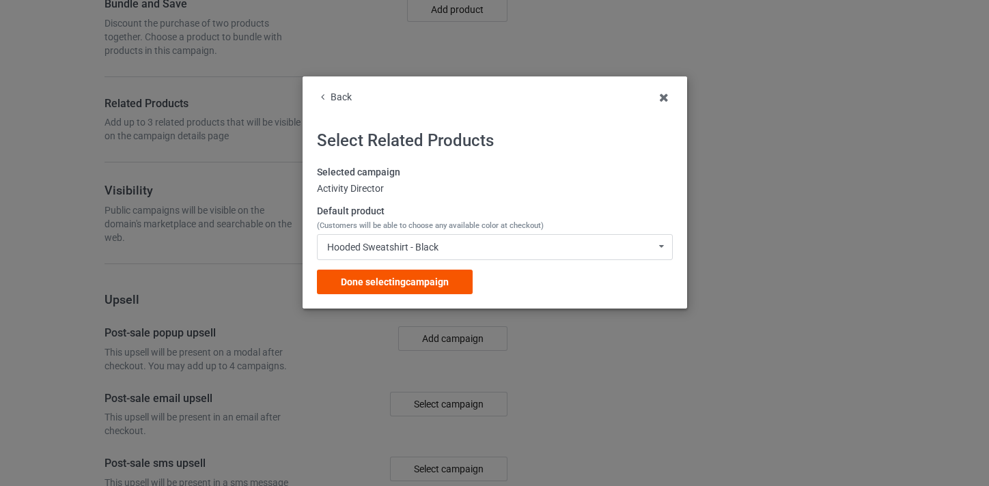
click at [396, 272] on div "Done selecting campaign" at bounding box center [395, 282] width 156 height 25
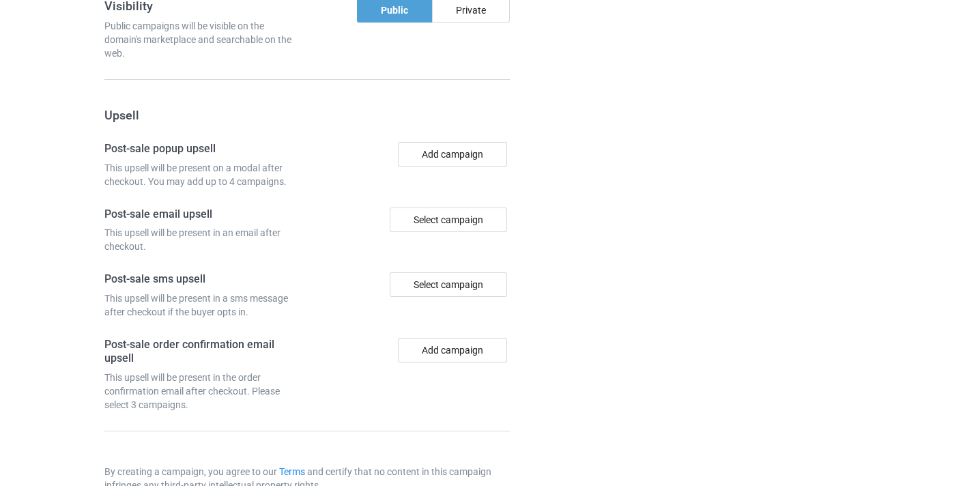
scroll to position [1335, 0]
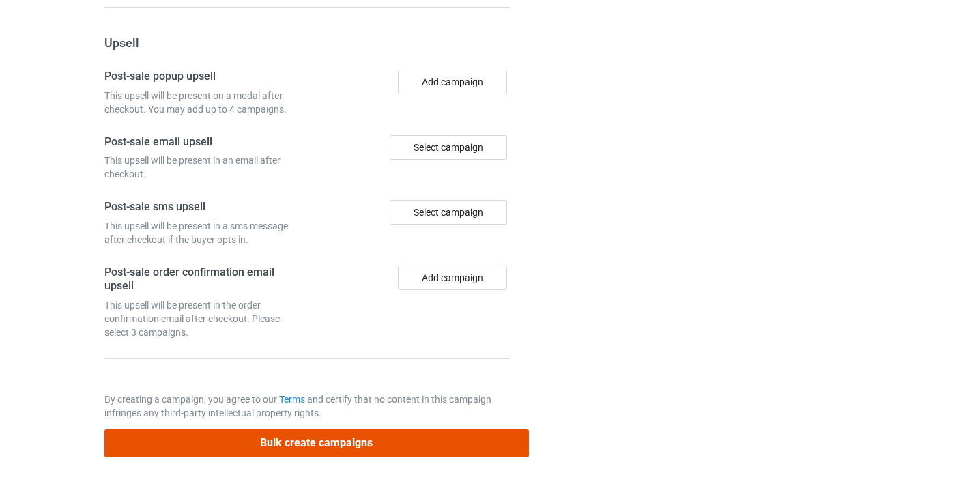
click at [451, 436] on button "Bulk create campaigns" at bounding box center [316, 443] width 425 height 28
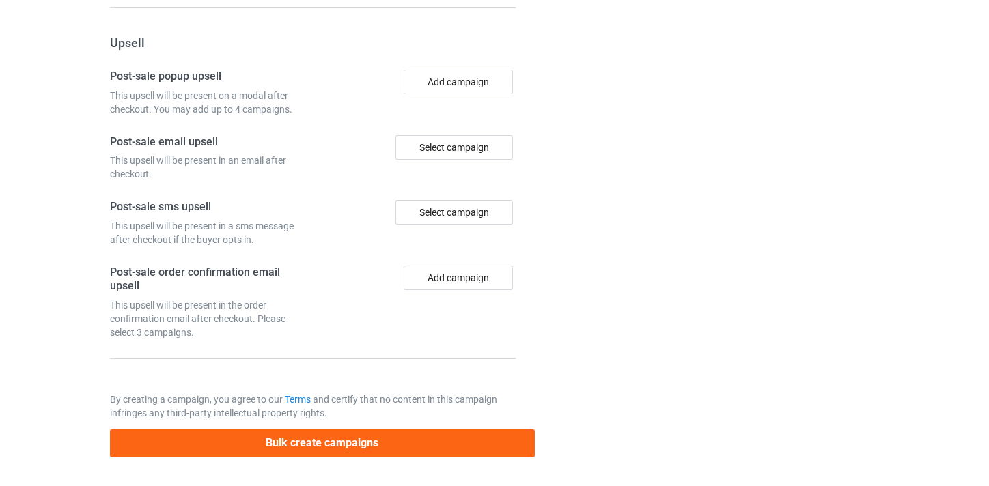
scroll to position [0, 0]
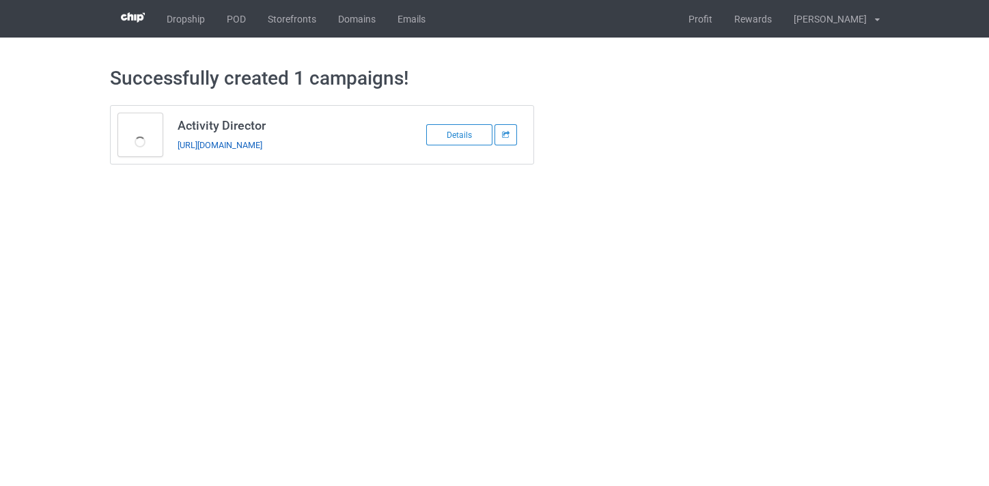
click at [262, 145] on link "https://www.thepure.gift/activity-director10" at bounding box center [219, 145] width 85 height 10
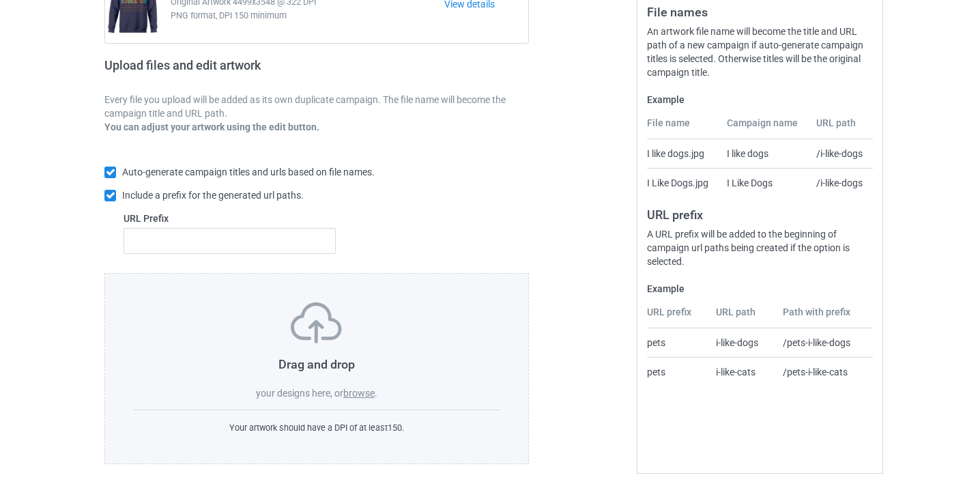
scroll to position [179, 0]
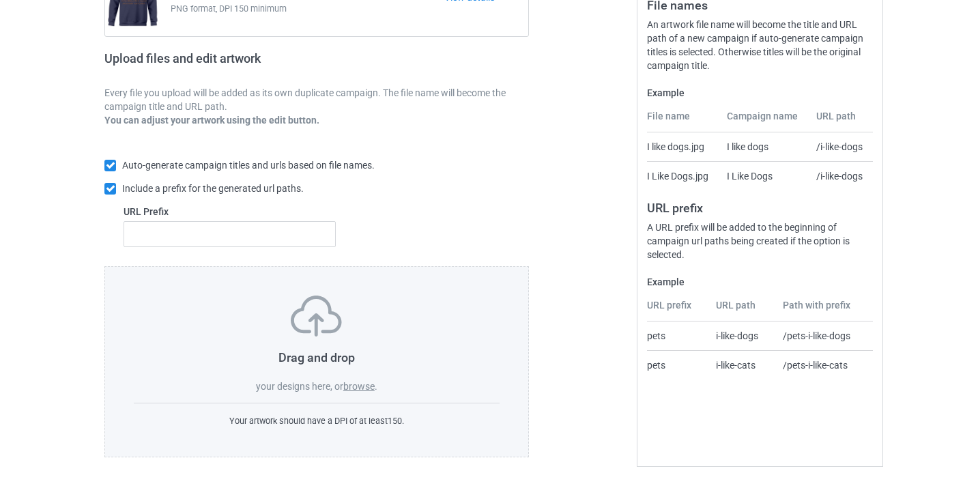
click at [362, 382] on label "browse" at bounding box center [358, 386] width 31 height 11
click at [0, 0] on input "browse" at bounding box center [0, 0] width 0 height 0
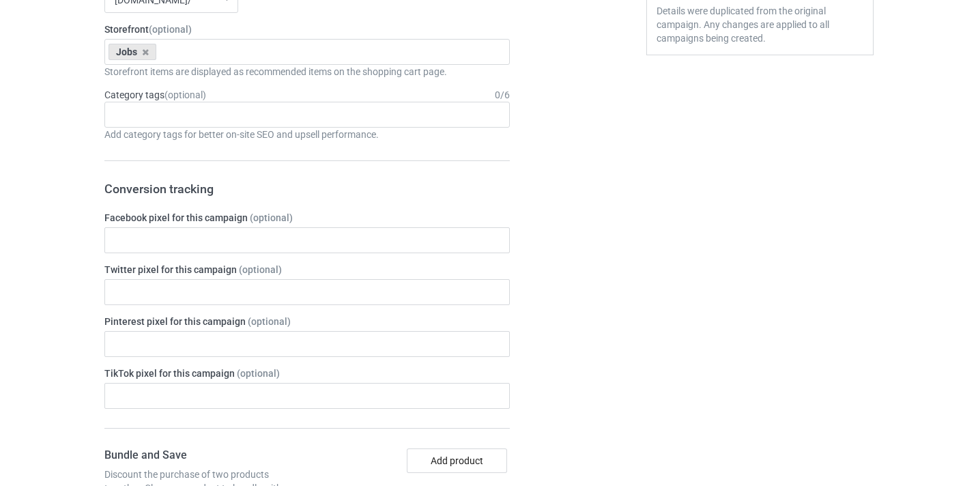
scroll to position [854, 0]
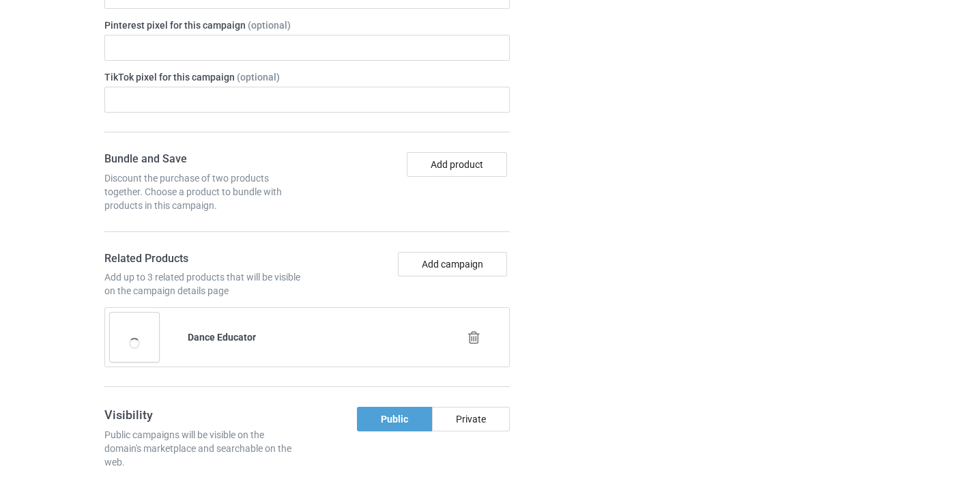
click at [477, 341] on icon at bounding box center [474, 337] width 17 height 14
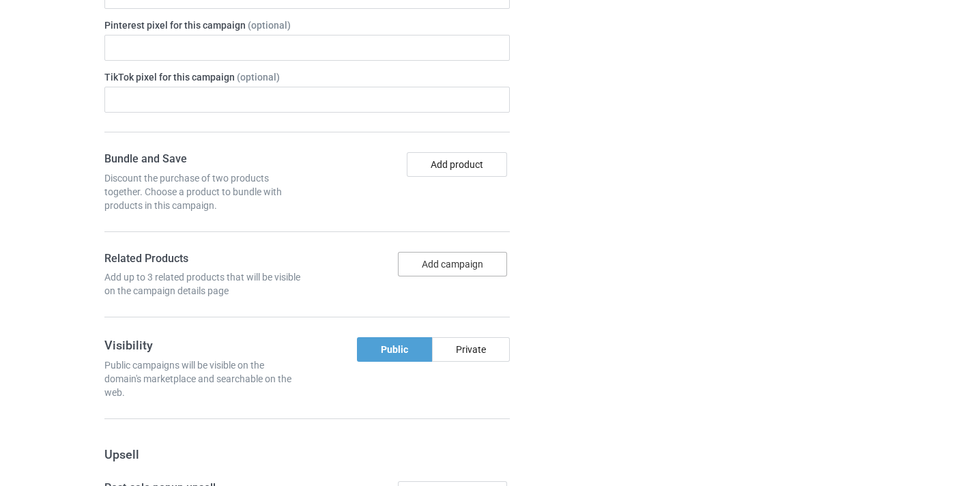
click at [449, 275] on button "Add campaign" at bounding box center [452, 264] width 109 height 25
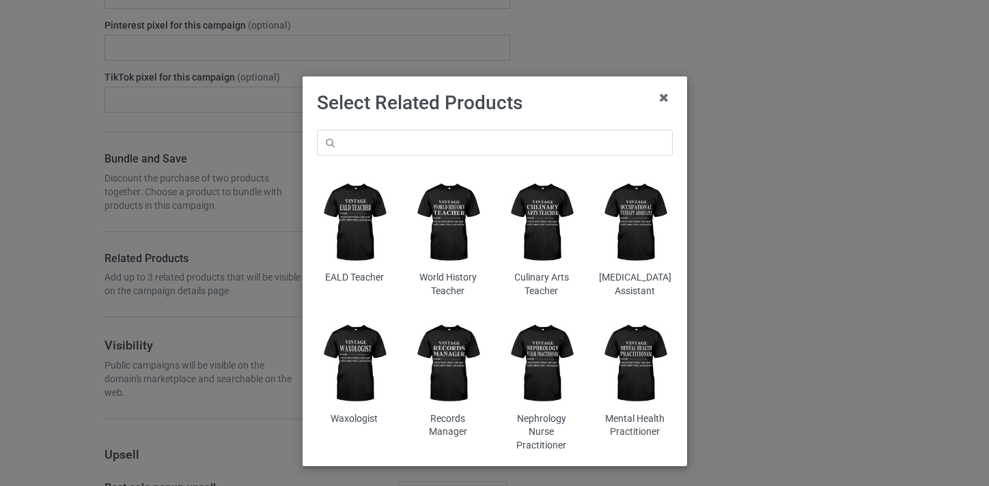
click at [417, 161] on div "EALD Teacher World History Teacher Culinary Arts Teacher [MEDICAL_DATA] Assista…" at bounding box center [494, 290] width 375 height 341
click at [408, 140] on input "text" at bounding box center [495, 143] width 356 height 26
paste input "Funeral Director"
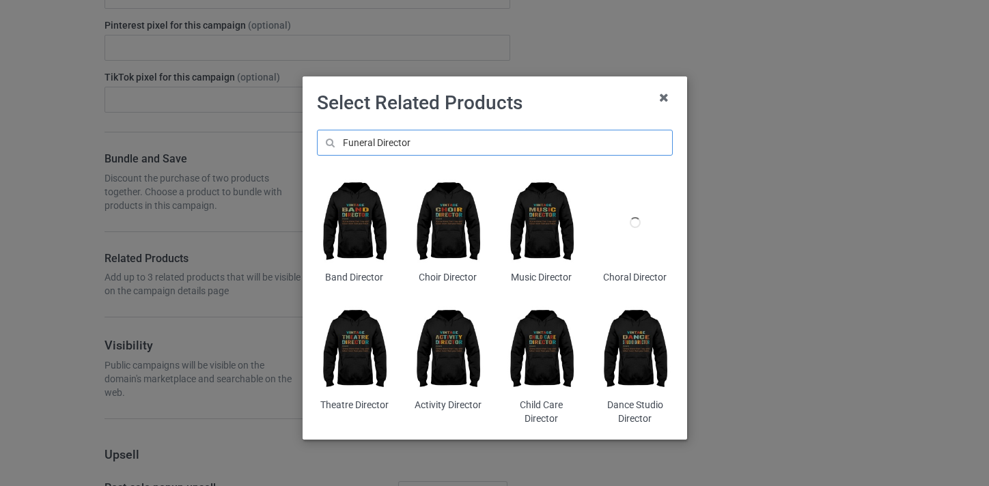
type input "Funeral Director"
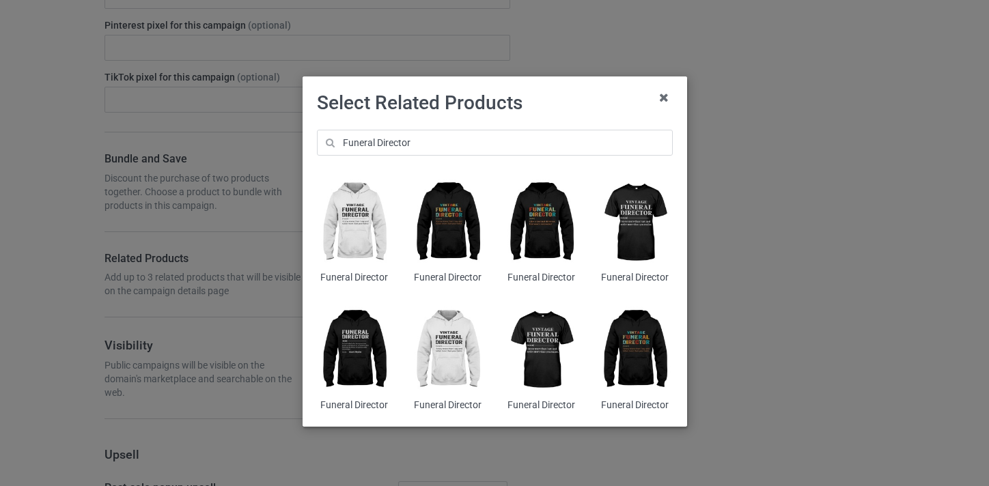
click at [446, 221] on img at bounding box center [447, 222] width 74 height 93
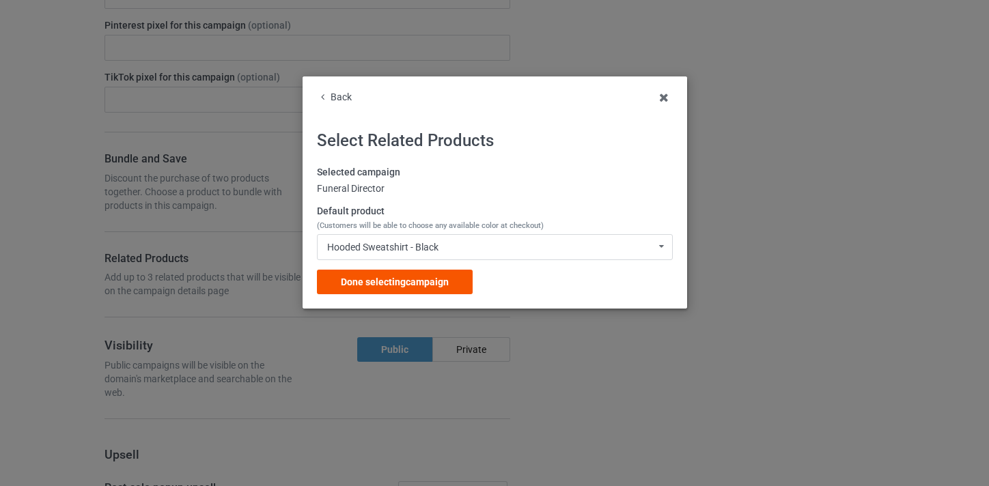
click at [428, 276] on span "Done selecting campaign" at bounding box center [395, 281] width 108 height 11
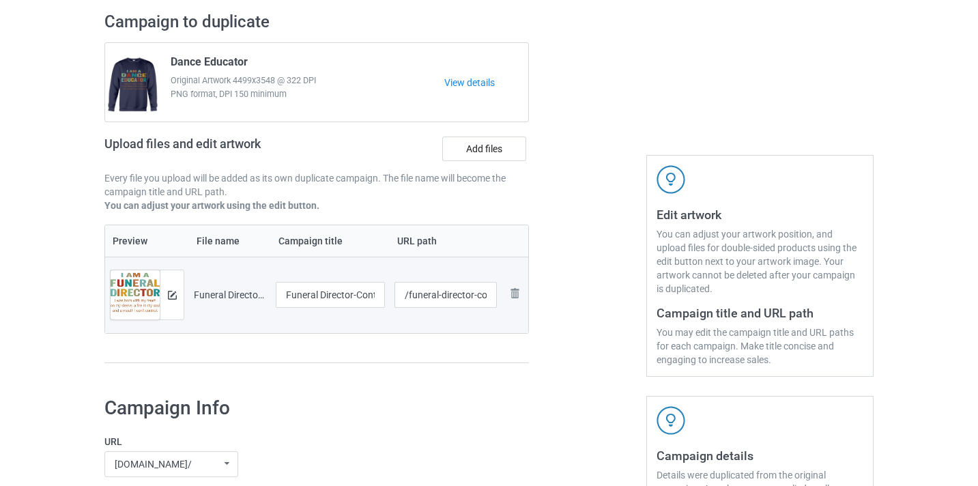
scroll to position [18, 0]
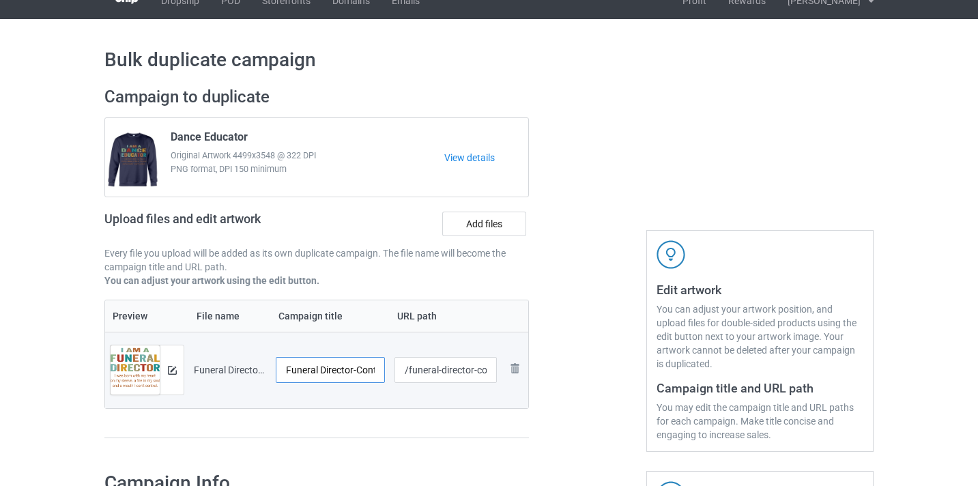
click at [367, 372] on input "Funeral Director-Control" at bounding box center [330, 370] width 109 height 26
type input "Funeral Director"
click at [479, 366] on input "/funeral-director-control" at bounding box center [446, 370] width 103 height 26
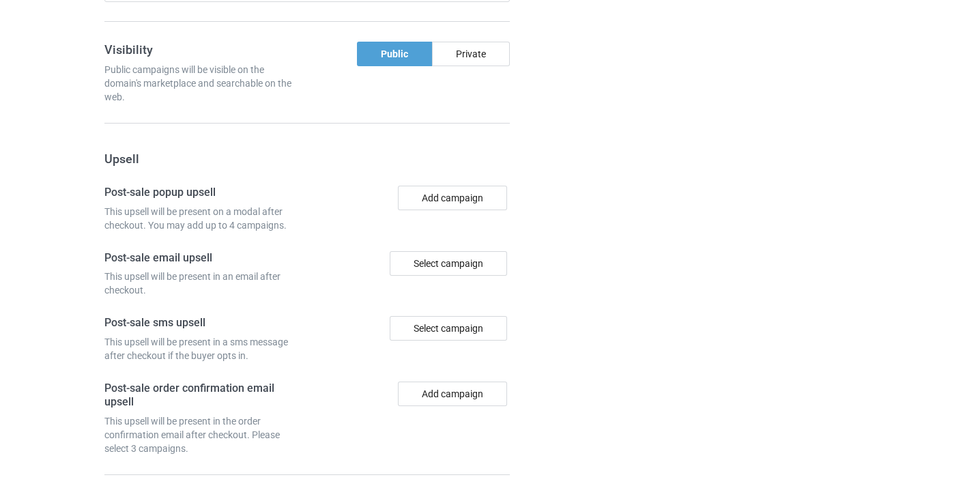
scroll to position [1335, 0]
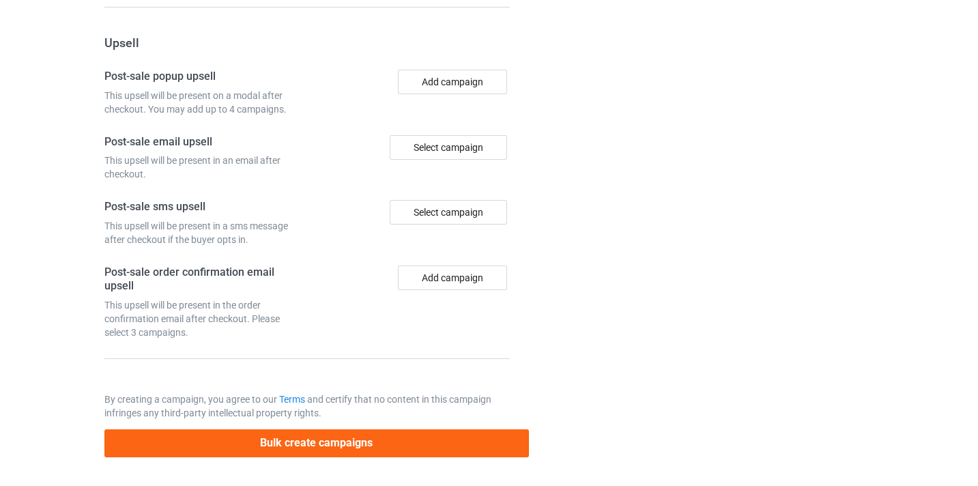
type input "/funeral-director10"
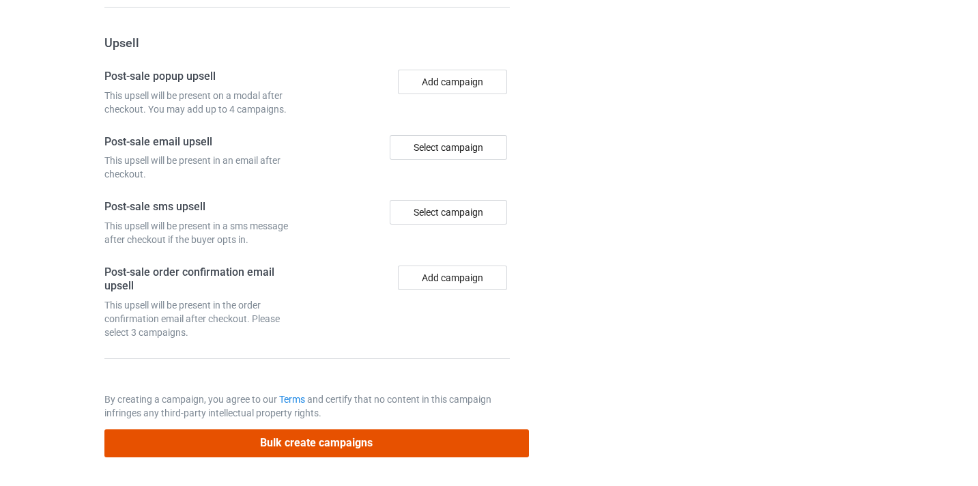
click at [407, 442] on button "Bulk create campaigns" at bounding box center [316, 443] width 425 height 28
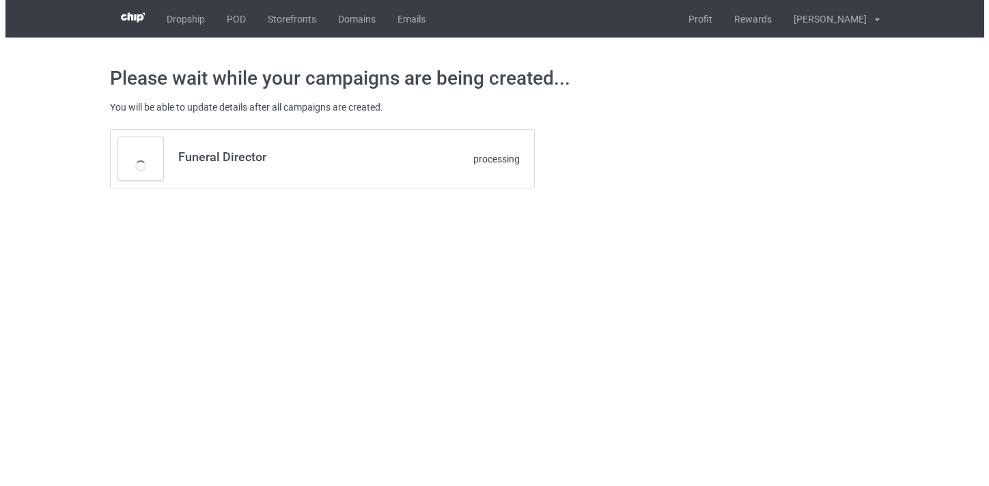
scroll to position [0, 0]
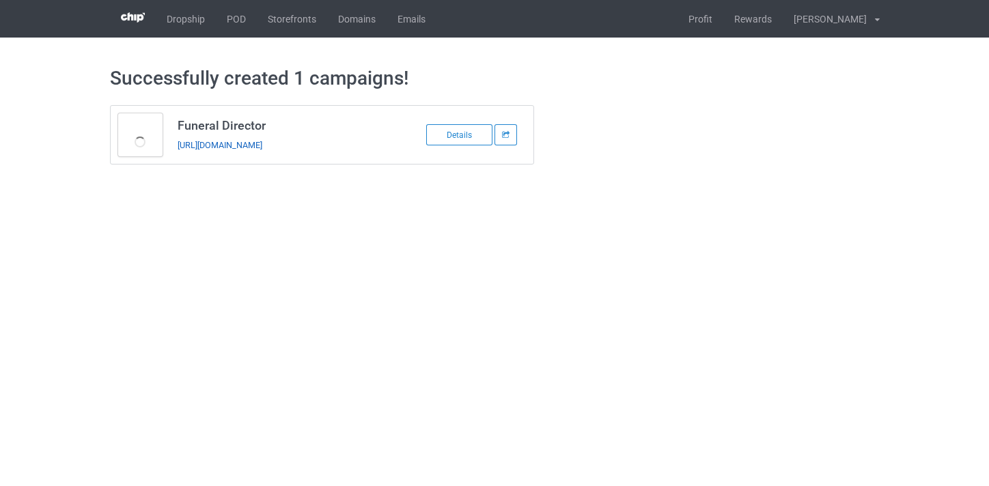
click at [262, 144] on link "https://www.thepure.gift/funeral-director10" at bounding box center [219, 145] width 85 height 10
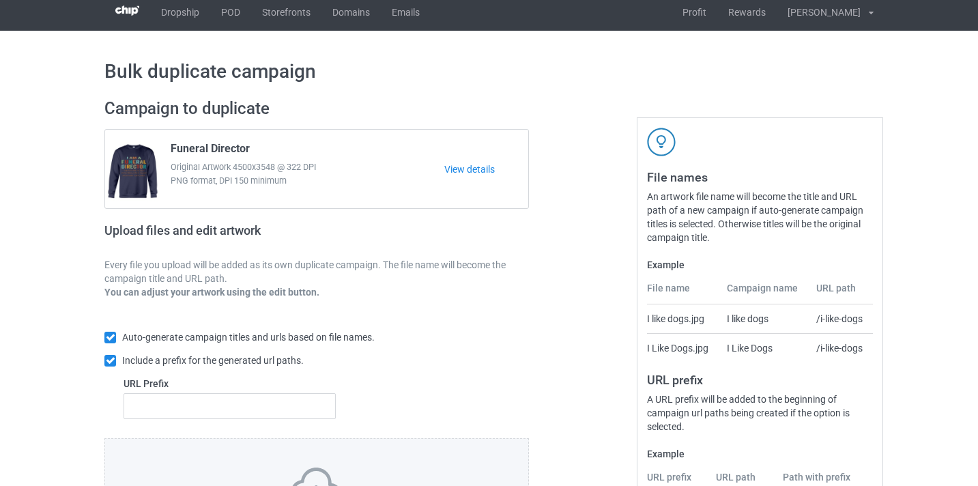
scroll to position [179, 0]
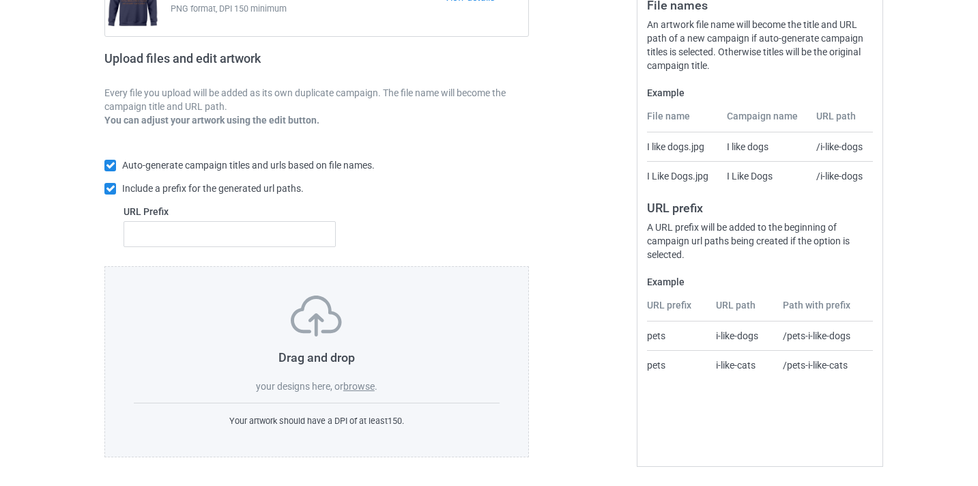
click at [373, 384] on label "browse" at bounding box center [358, 386] width 31 height 11
click at [0, 0] on input "browse" at bounding box center [0, 0] width 0 height 0
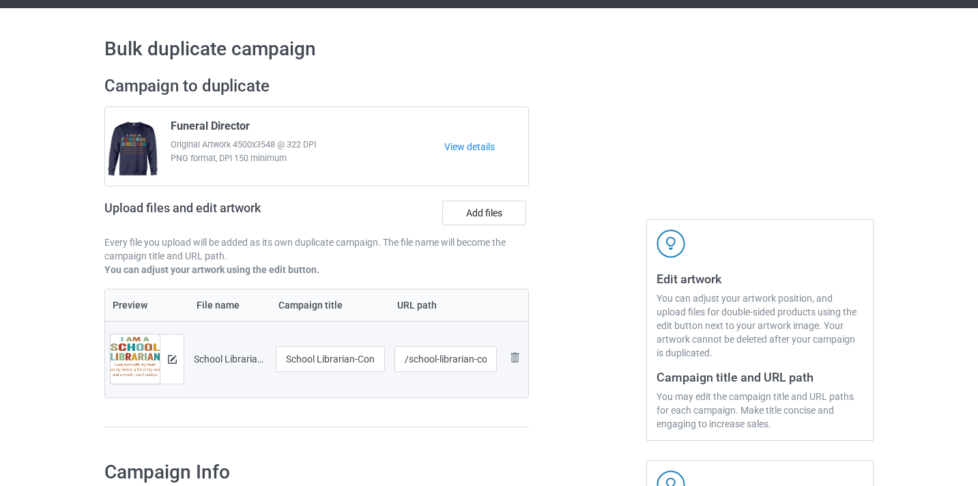
scroll to position [29, 0]
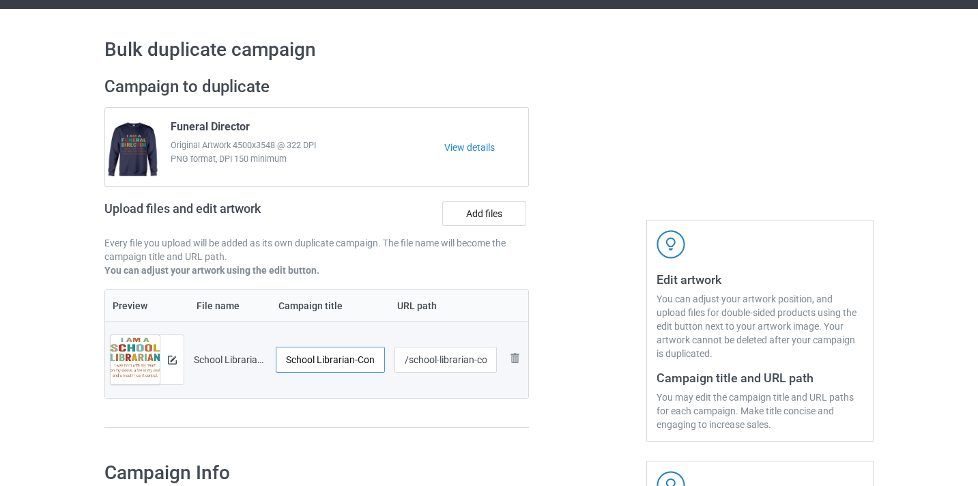
click at [369, 353] on input "School Librarian-Control" at bounding box center [330, 360] width 109 height 26
click at [369, 363] on input "School Librarian-Control" at bounding box center [330, 360] width 109 height 26
type input "School Librarian"
click at [478, 362] on input "/school-librarian-control" at bounding box center [446, 360] width 103 height 26
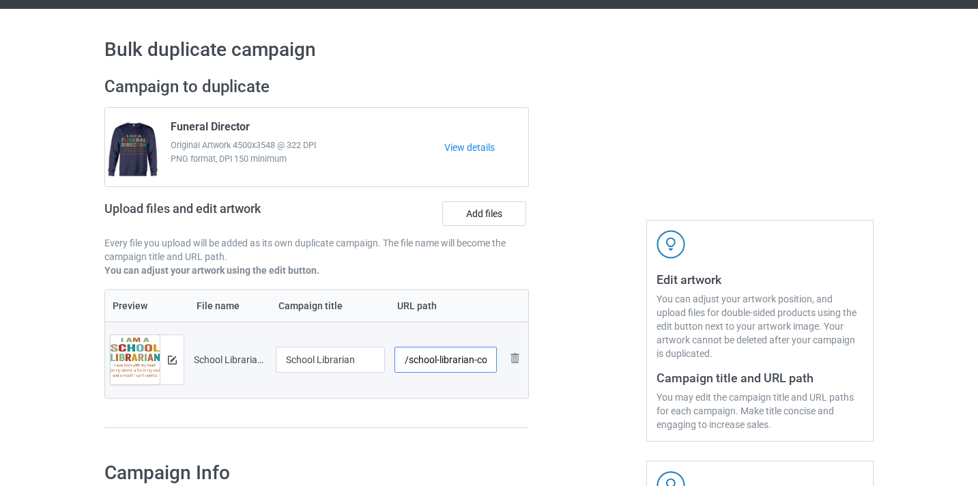
click at [478, 362] on input "/school-librarian-control" at bounding box center [446, 360] width 103 height 26
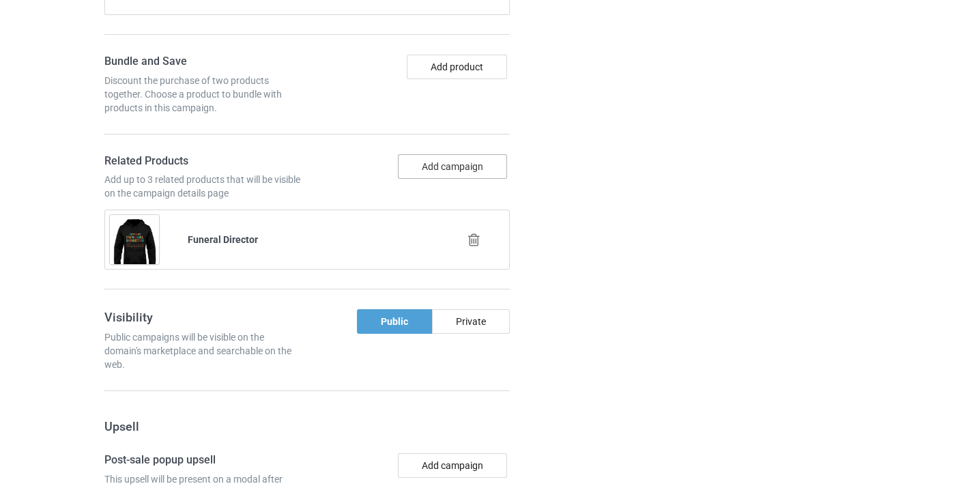
scroll to position [945, 0]
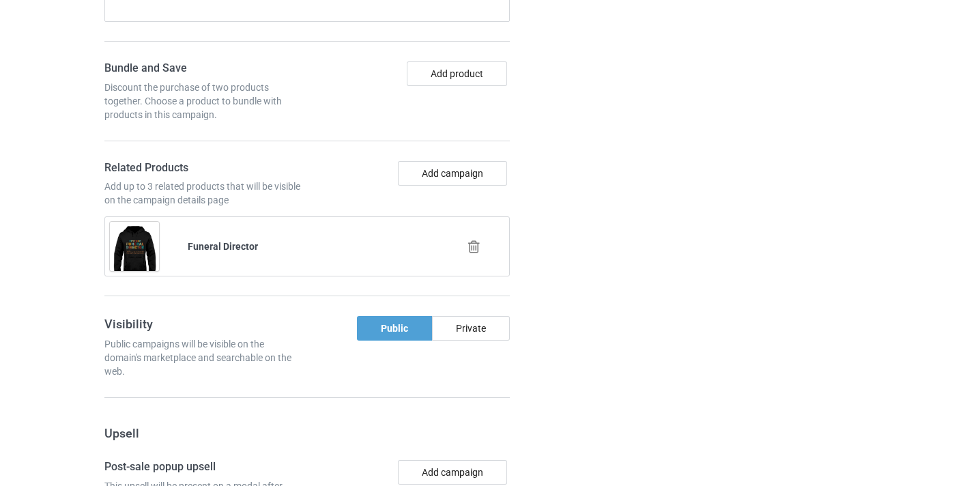
type input "/school-librarian10"
click at [474, 254] on div at bounding box center [475, 247] width 78 height 34
click at [478, 238] on div at bounding box center [475, 247] width 78 height 34
click at [479, 242] on icon at bounding box center [474, 247] width 17 height 14
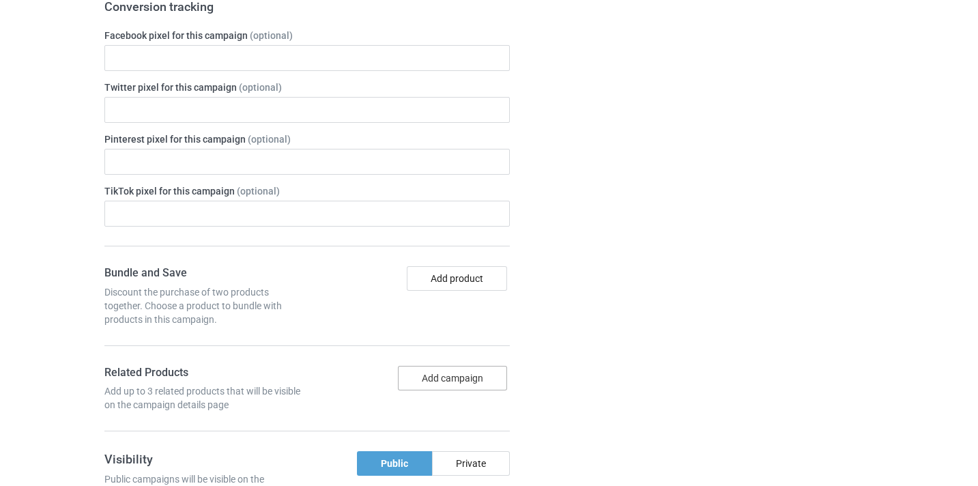
scroll to position [816, 0]
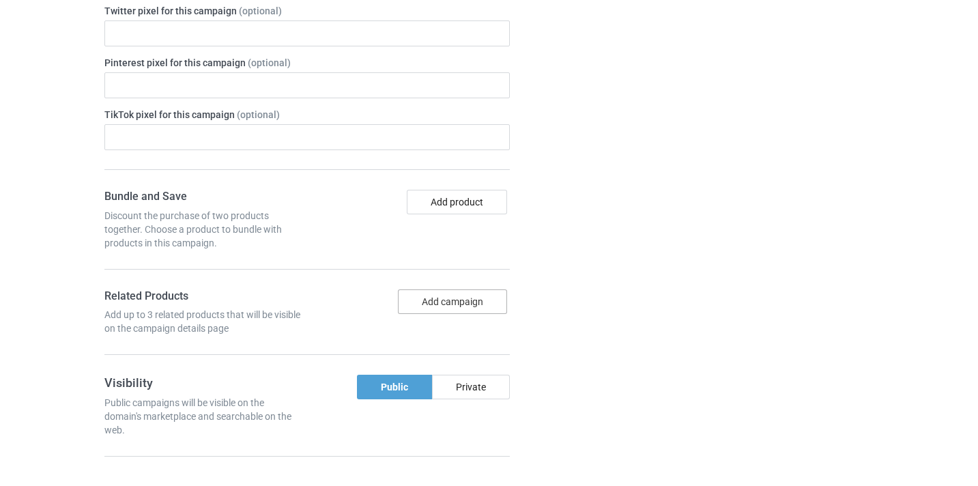
click at [470, 304] on button "Add campaign" at bounding box center [452, 301] width 109 height 25
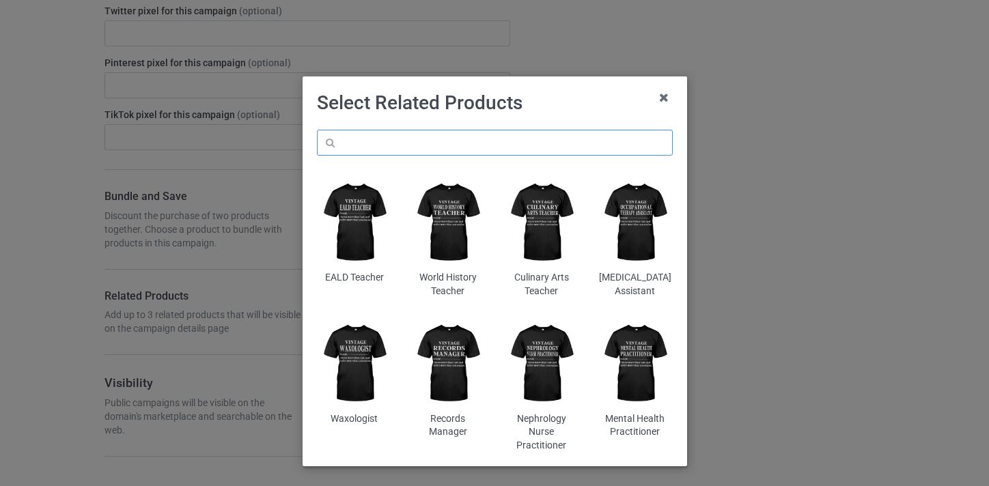
click at [440, 135] on input "text" at bounding box center [495, 143] width 356 height 26
paste input "School Librarian"
type input "School Librarian01"
click at [664, 100] on icon at bounding box center [664, 98] width 22 height 22
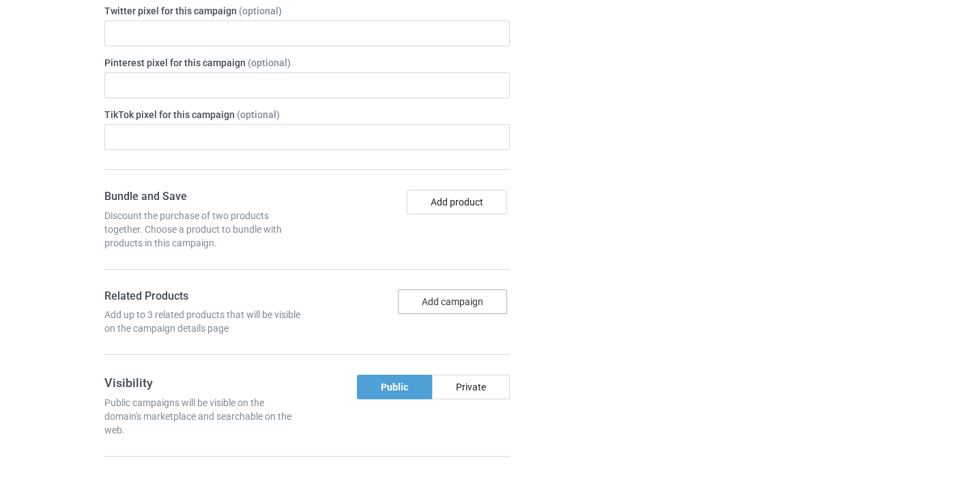
click at [460, 302] on button "Add campaign" at bounding box center [452, 301] width 109 height 25
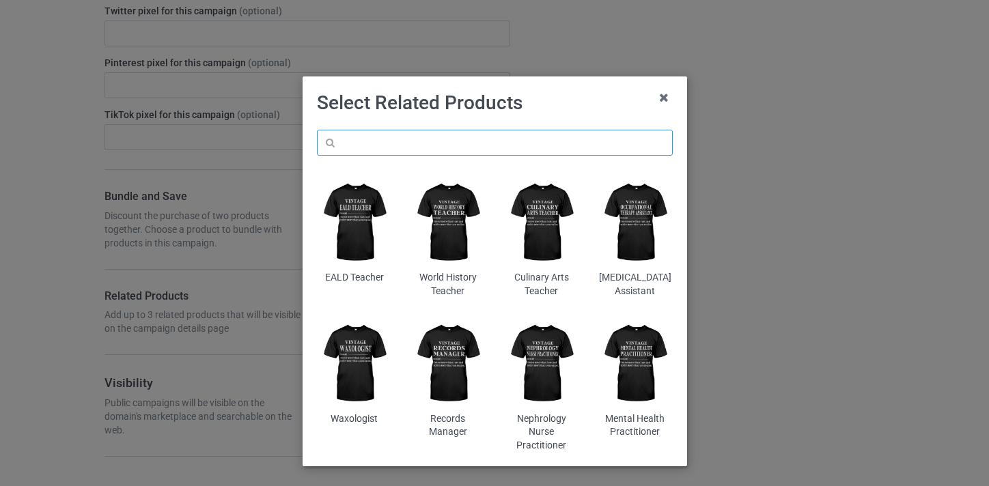
click at [462, 140] on input "text" at bounding box center [495, 143] width 356 height 26
paste input "School Librarian"
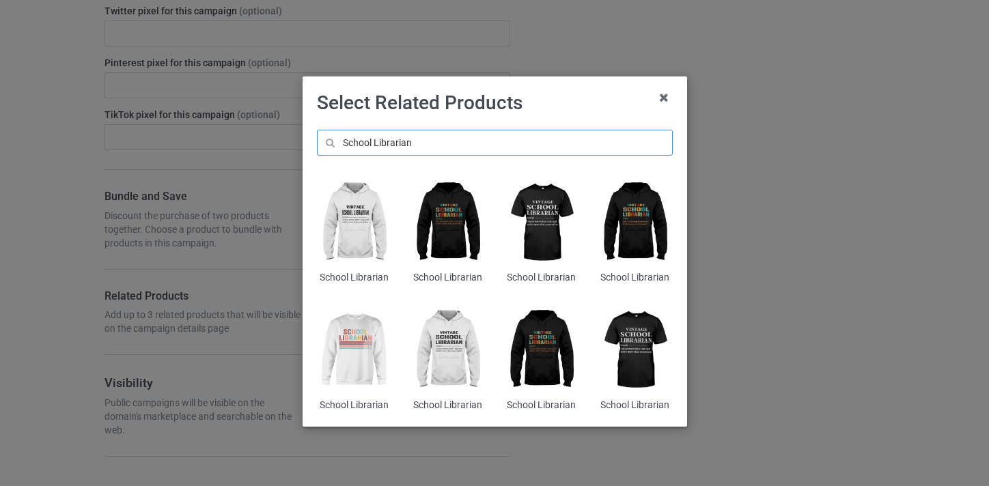
type input "School Librarian"
click at [435, 198] on img at bounding box center [447, 222] width 74 height 93
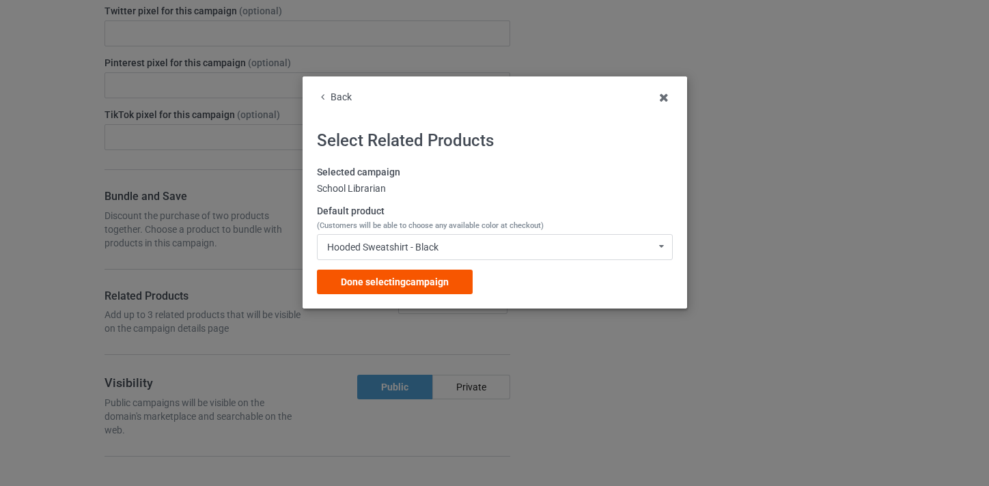
click at [442, 289] on div "Done selecting campaign" at bounding box center [395, 282] width 156 height 25
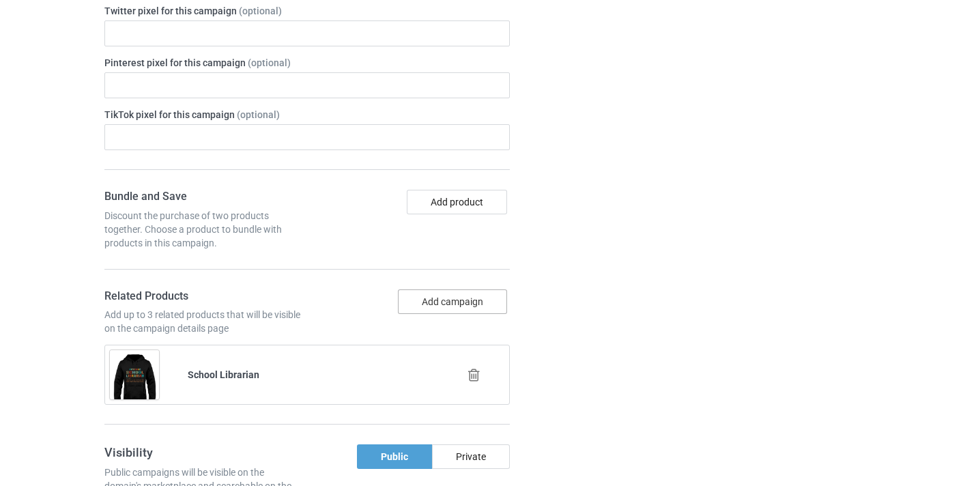
click at [485, 300] on button "Add campaign" at bounding box center [452, 301] width 109 height 25
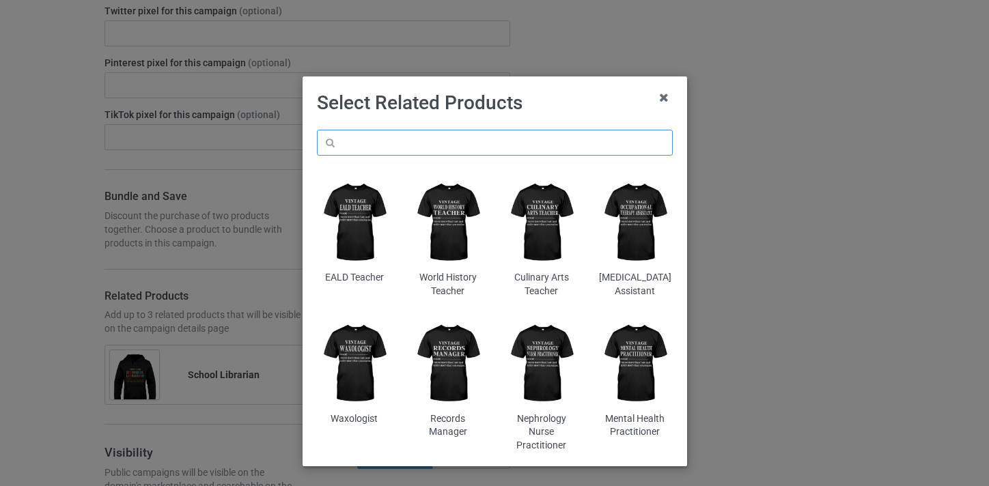
click at [449, 152] on input "text" at bounding box center [495, 143] width 356 height 26
paste input "School Librarian"
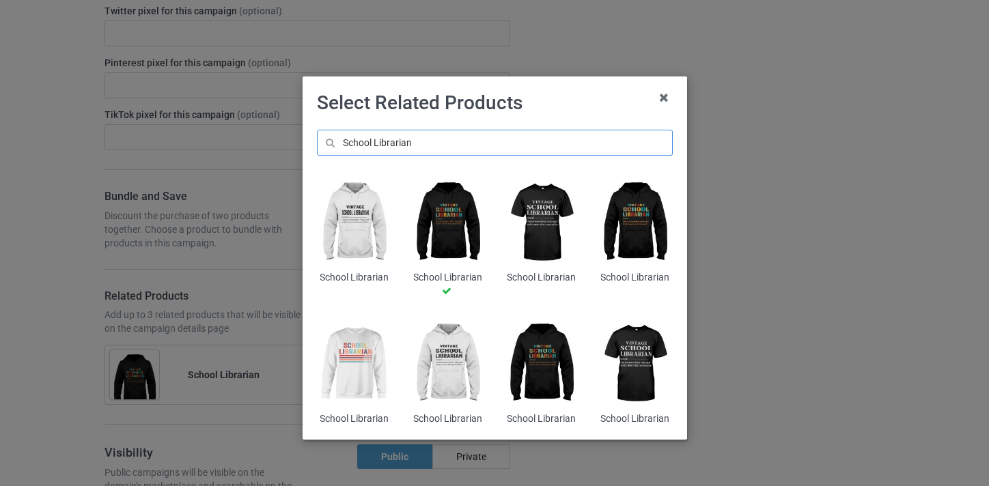
type input "School Librarian"
click at [362, 358] on img at bounding box center [354, 363] width 74 height 93
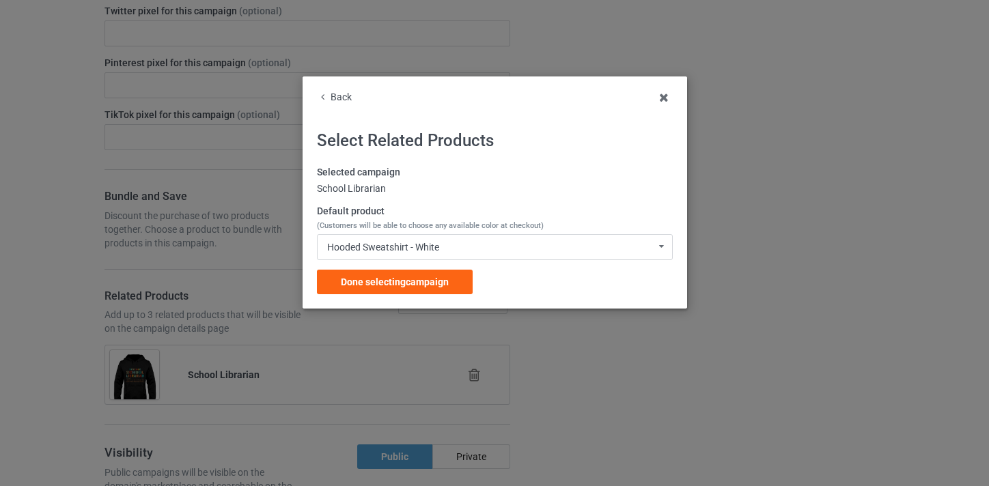
click at [427, 268] on div "Selected campaign School Librarian Default product (Customers will be able to c…" at bounding box center [495, 230] width 356 height 128
click at [437, 285] on span "Done selecting campaign" at bounding box center [395, 281] width 108 height 11
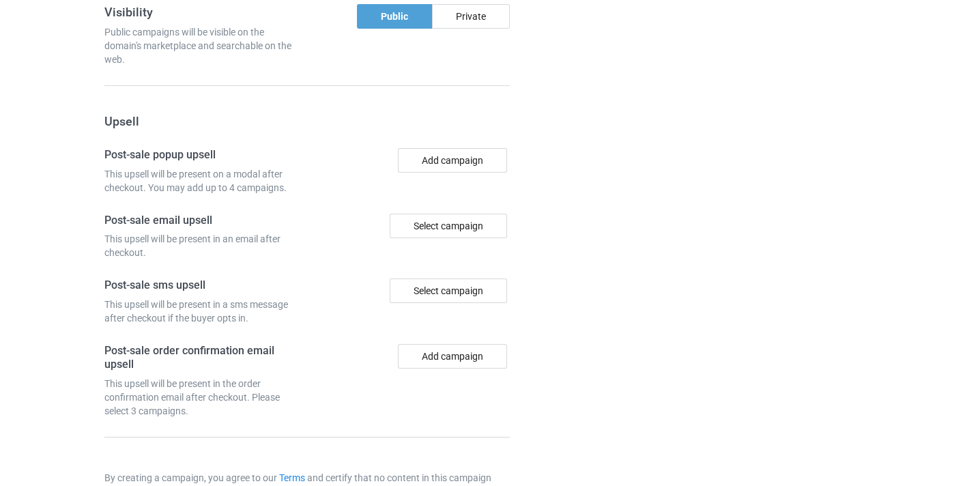
scroll to position [1400, 0]
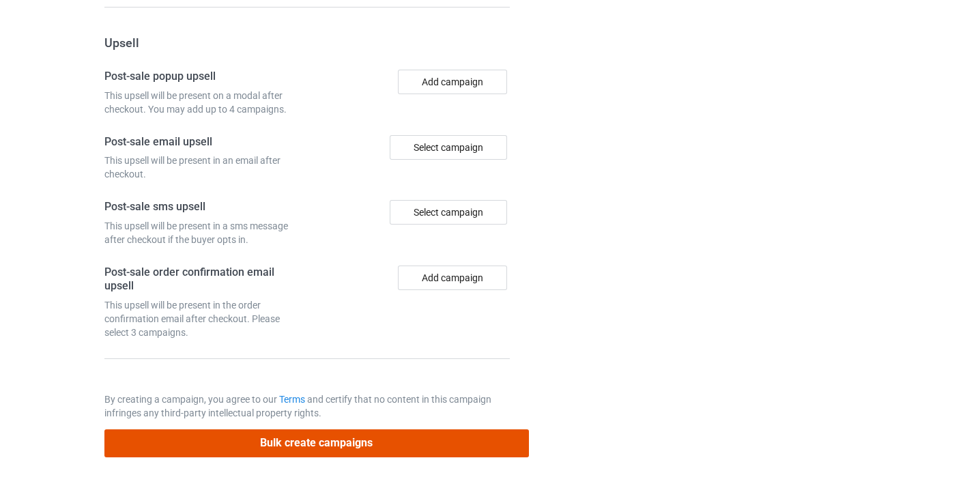
click at [382, 444] on button "Bulk create campaigns" at bounding box center [316, 443] width 425 height 28
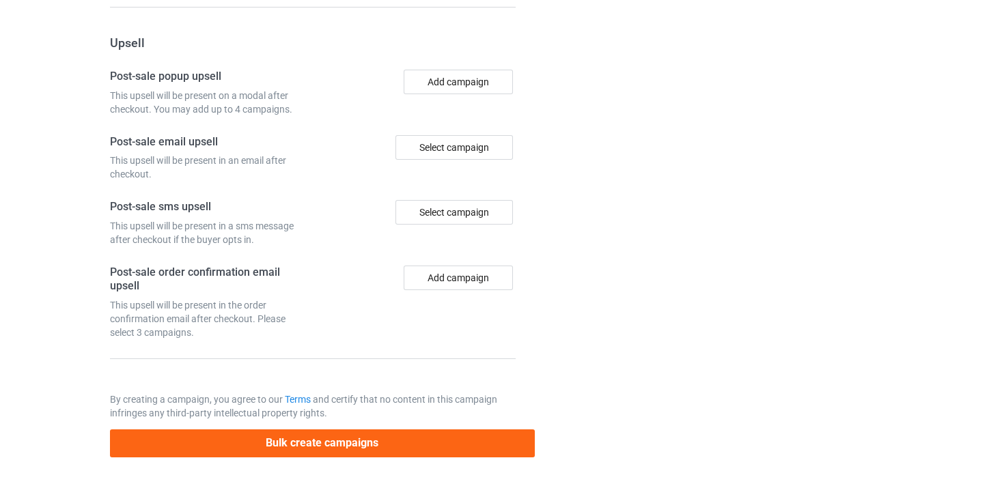
scroll to position [0, 0]
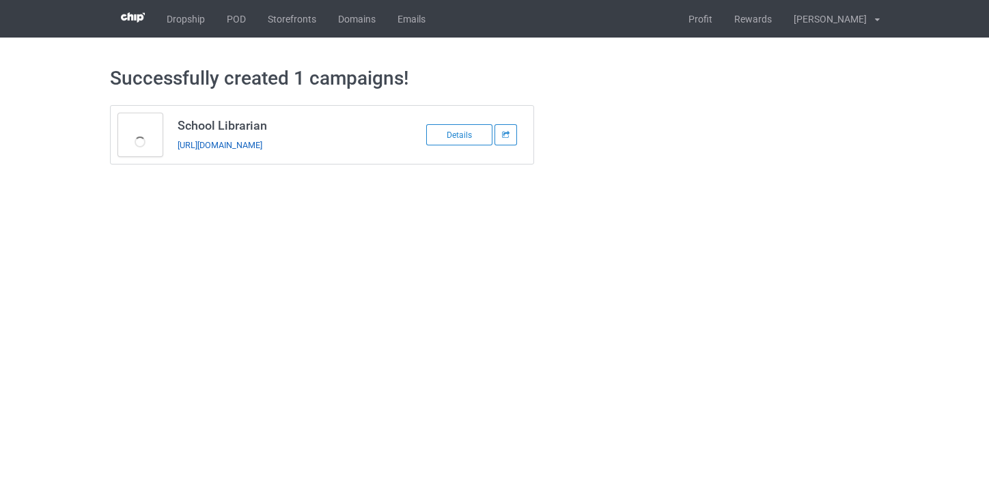
click at [262, 146] on link "https://www.thepure.gift/school-librarian10" at bounding box center [219, 145] width 85 height 10
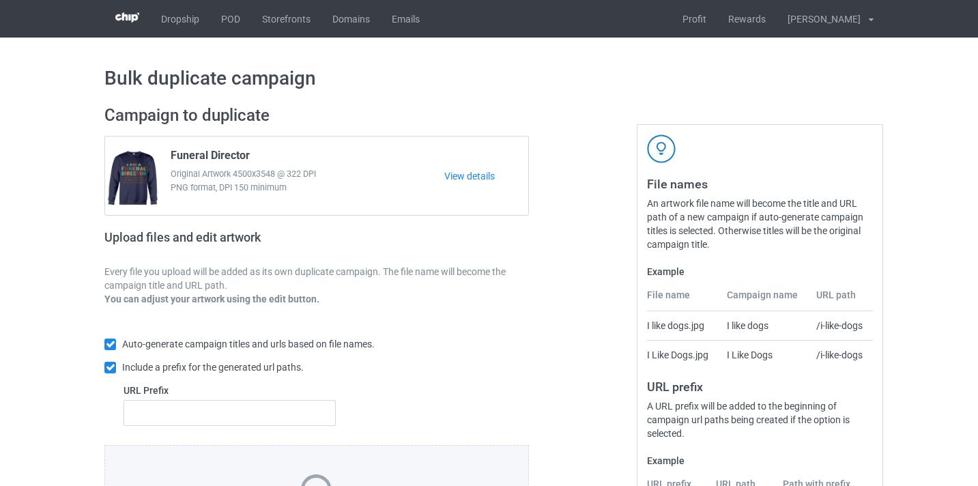
scroll to position [179, 0]
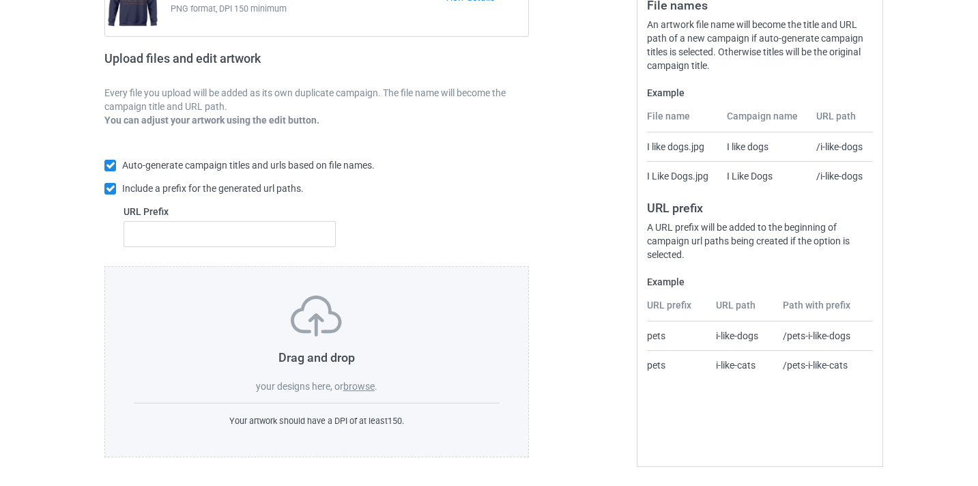
click at [363, 383] on label "browse" at bounding box center [358, 386] width 31 height 11
click at [0, 0] on input "browse" at bounding box center [0, 0] width 0 height 0
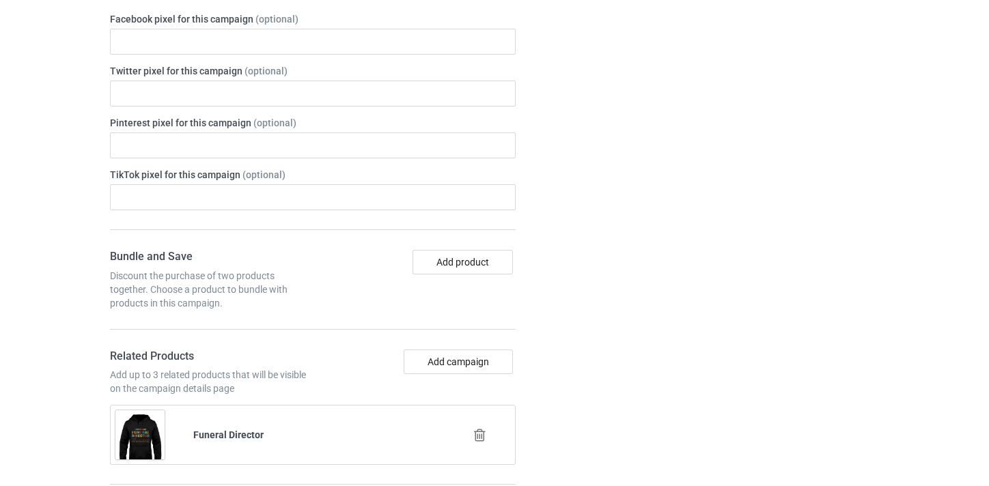
scroll to position [778, 0]
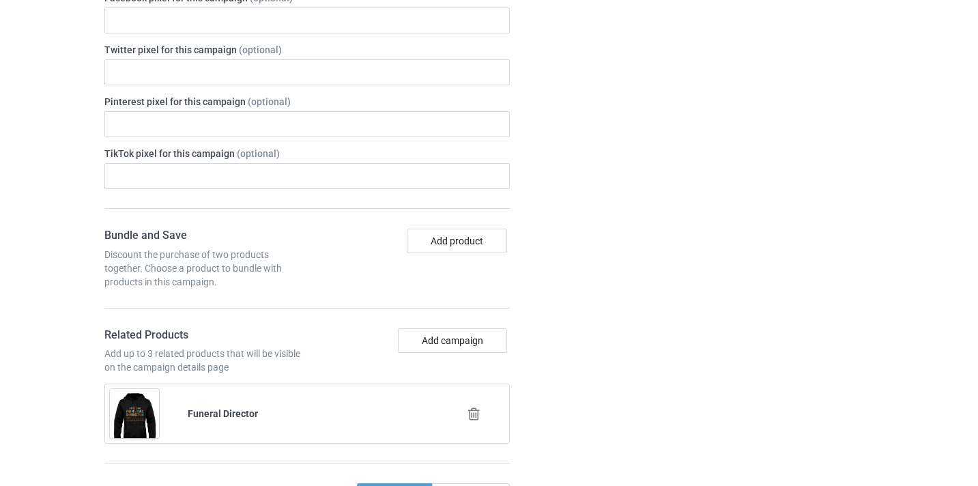
click at [472, 409] on icon at bounding box center [474, 414] width 17 height 14
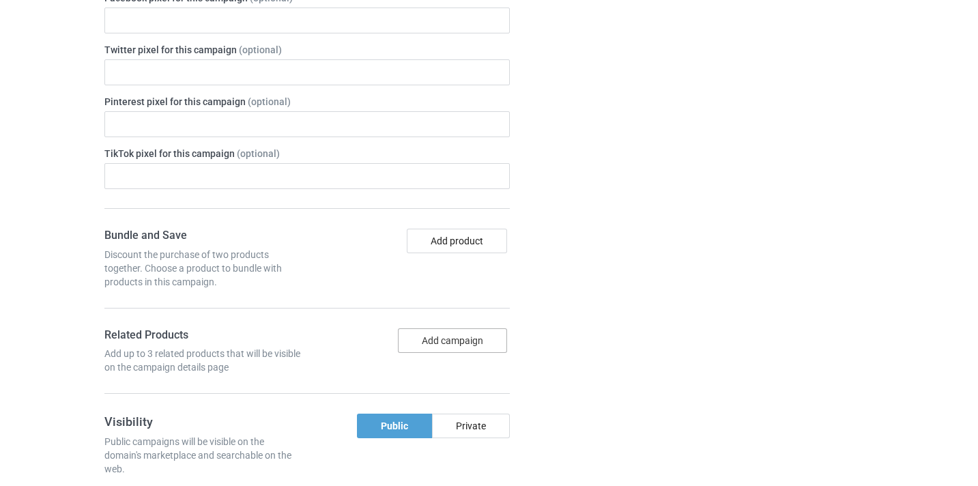
click at [473, 339] on button "Add campaign" at bounding box center [452, 340] width 109 height 25
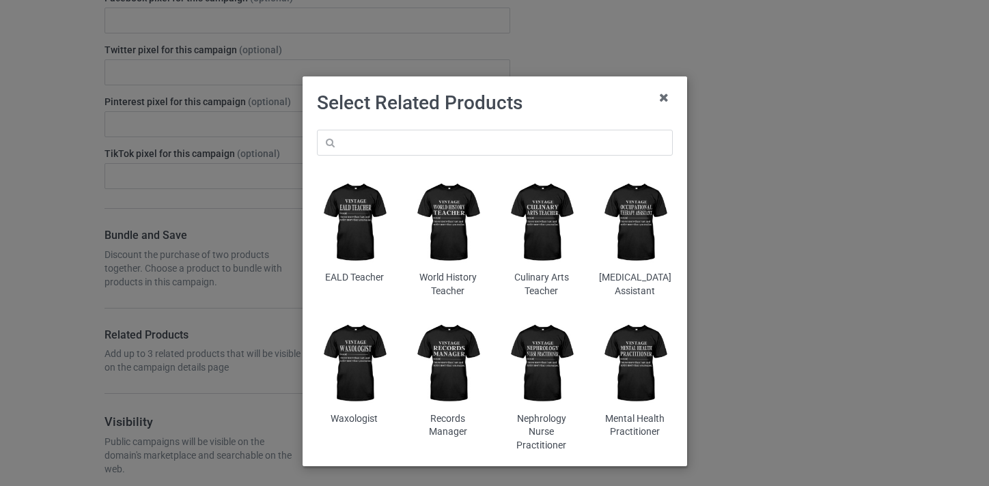
click at [437, 125] on div "EALD Teacher World History Teacher Culinary Arts Teacher Occupational Therapy A…" at bounding box center [494, 290] width 375 height 341
click at [473, 154] on input "text" at bounding box center [495, 143] width 356 height 26
paste input "Theatre Director"
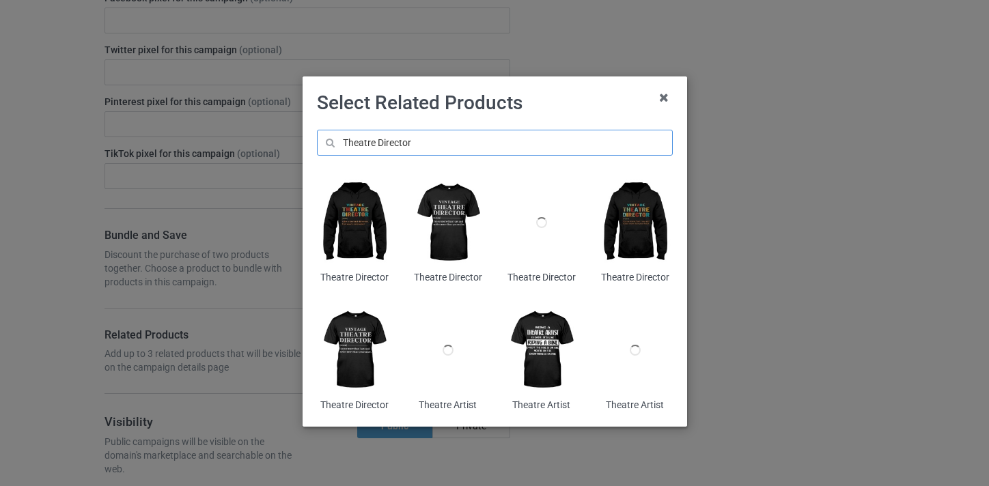
type input "Theatre Director"
click at [364, 217] on img at bounding box center [354, 222] width 74 height 93
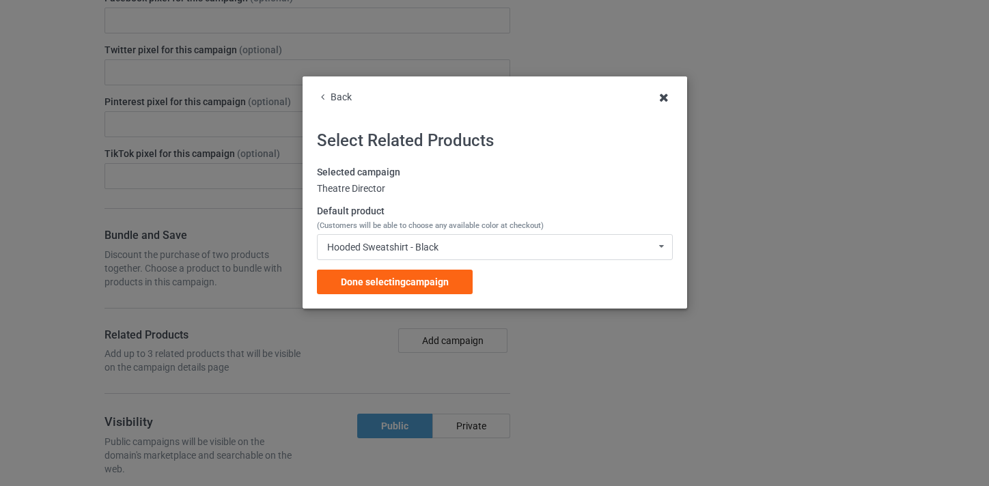
click at [663, 99] on icon at bounding box center [664, 98] width 22 height 22
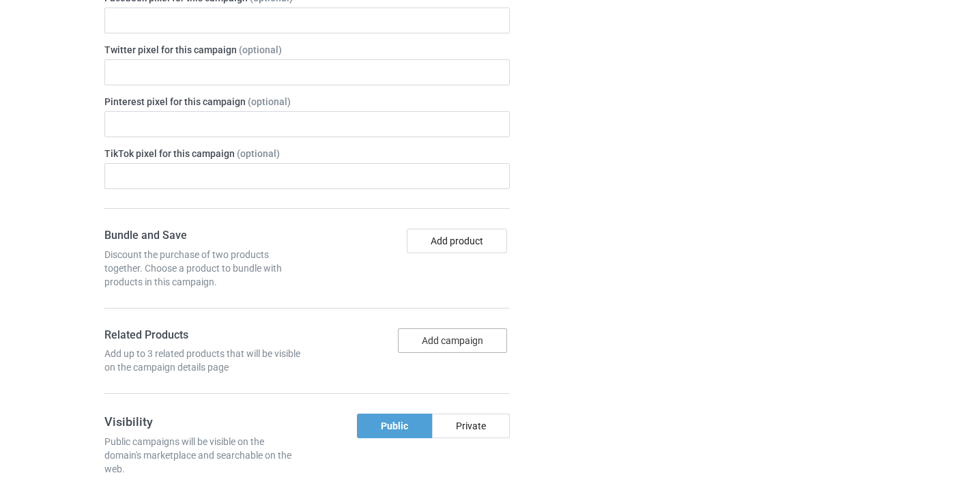
click at [467, 341] on button "Add campaign" at bounding box center [452, 340] width 109 height 25
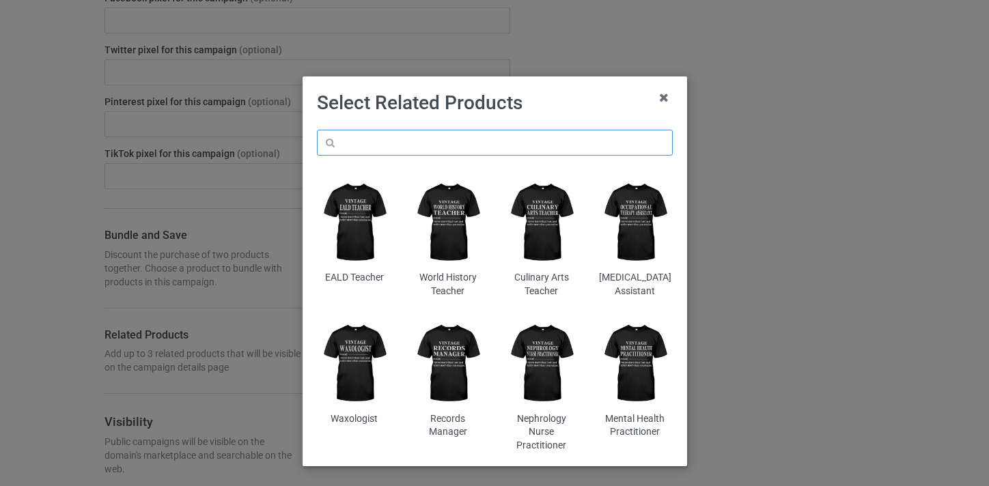
click at [449, 152] on input "text" at bounding box center [495, 143] width 356 height 26
paste input "Theatre Director"
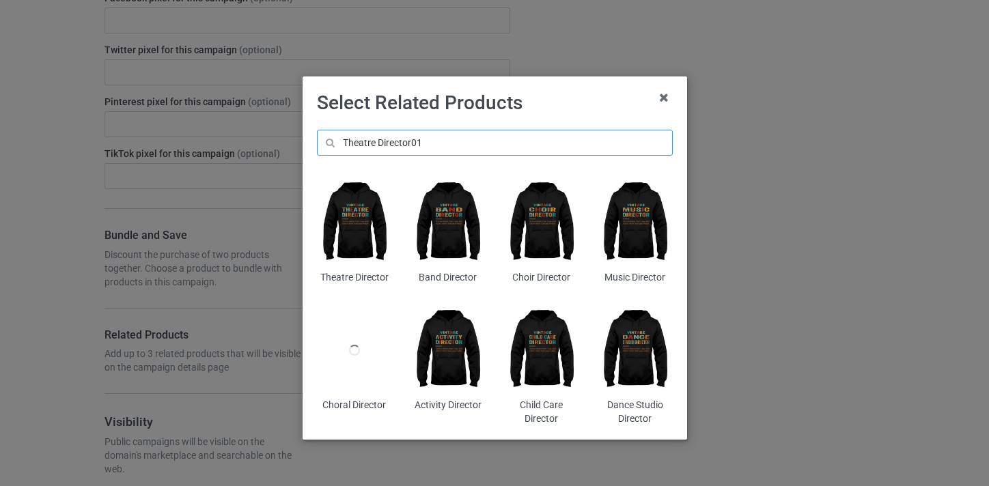
type input "Theatre Director01"
click at [345, 225] on img at bounding box center [354, 222] width 74 height 93
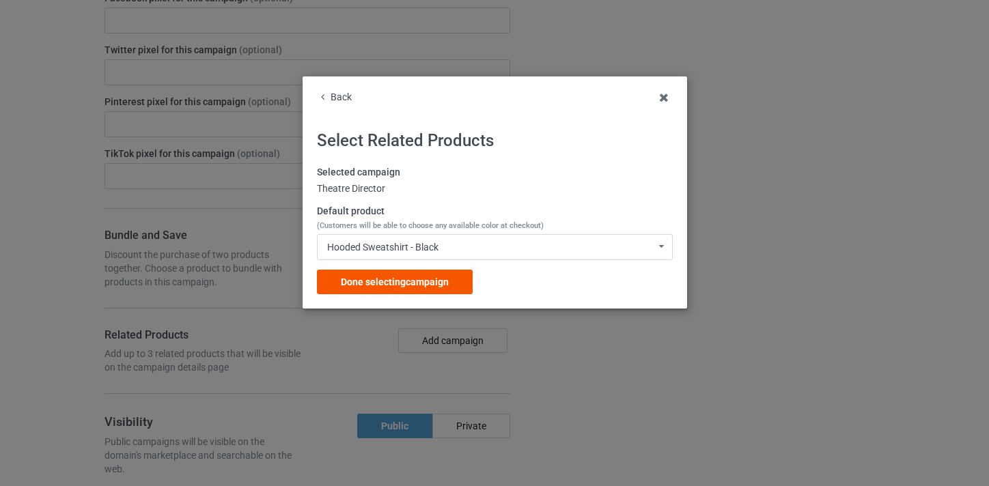
click at [423, 283] on span "Done selecting campaign" at bounding box center [395, 281] width 108 height 11
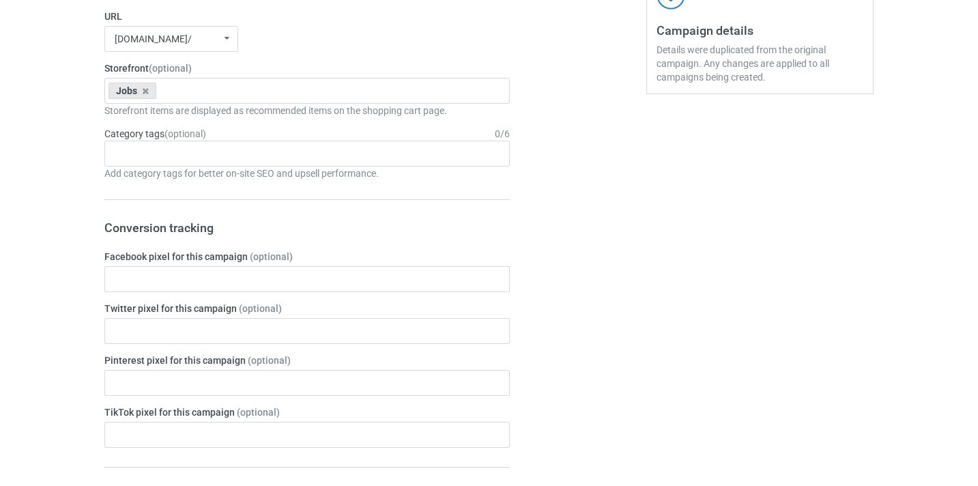
scroll to position [208, 0]
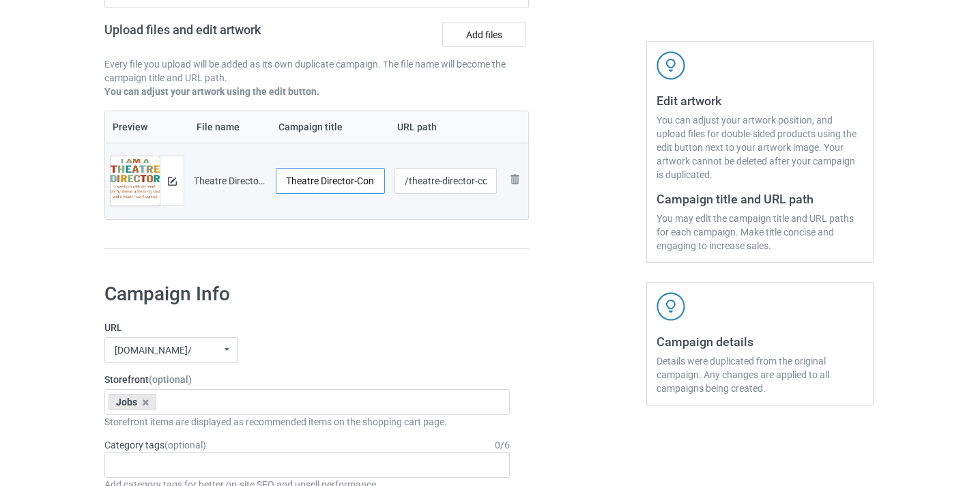
click at [370, 177] on input "Theatre Director-Control" at bounding box center [330, 181] width 109 height 26
type input "Theatre Director"
click at [483, 184] on input "/theatre-director-control" at bounding box center [446, 181] width 103 height 26
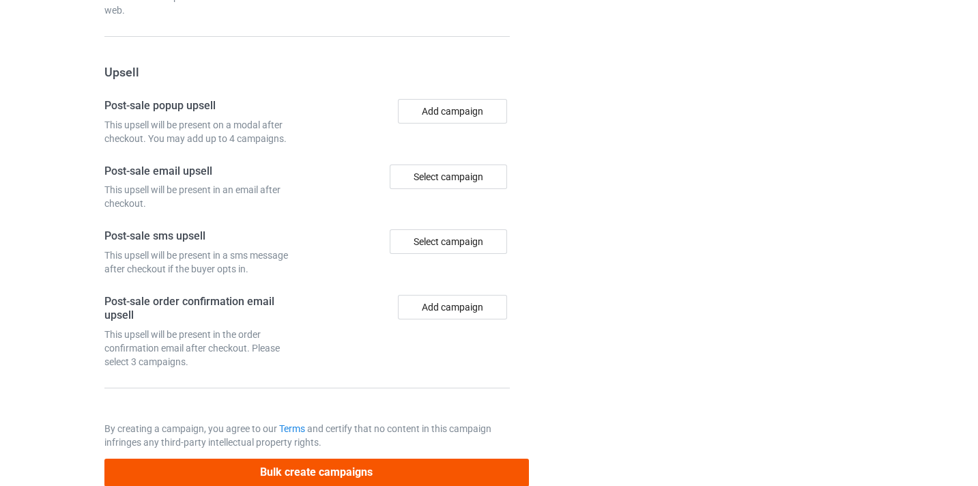
scroll to position [1335, 0]
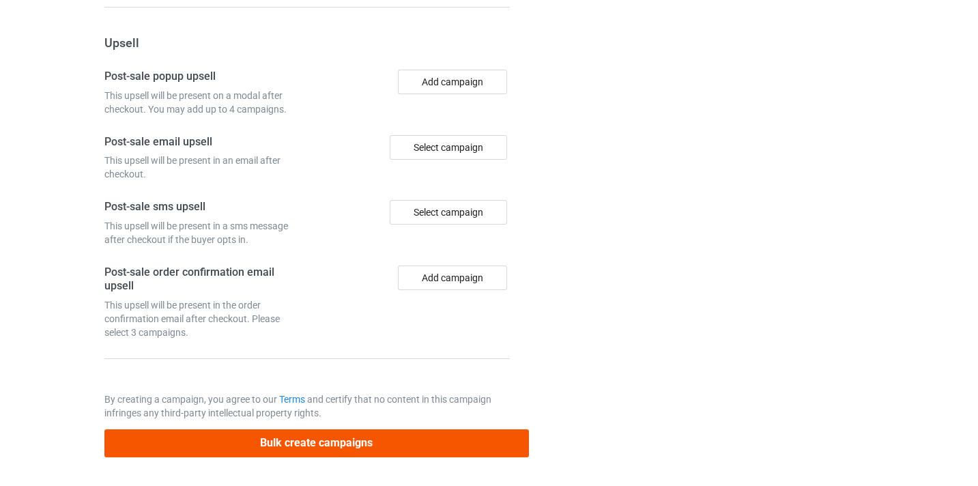
type input "/theatre-director10"
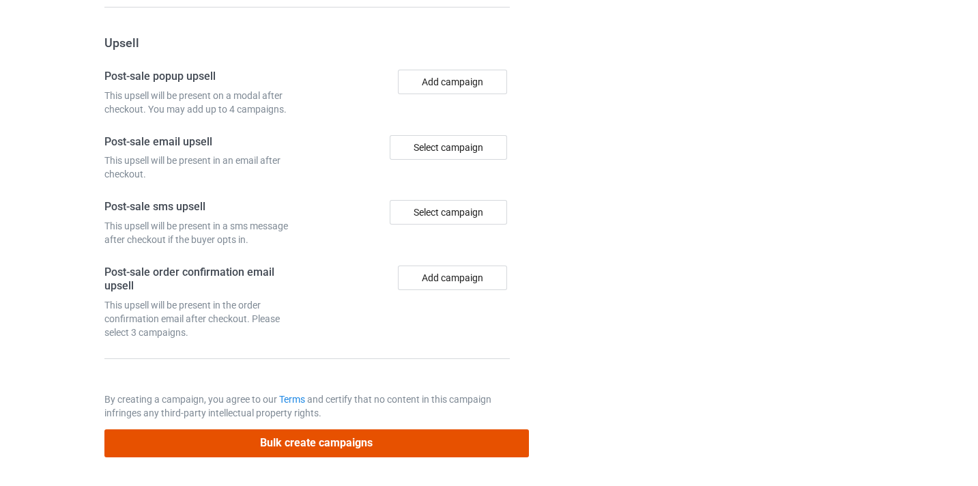
drag, startPoint x: 367, startPoint y: 447, endPoint x: 369, endPoint y: 431, distance: 16.6
click at [366, 447] on button "Bulk create campaigns" at bounding box center [316, 443] width 425 height 28
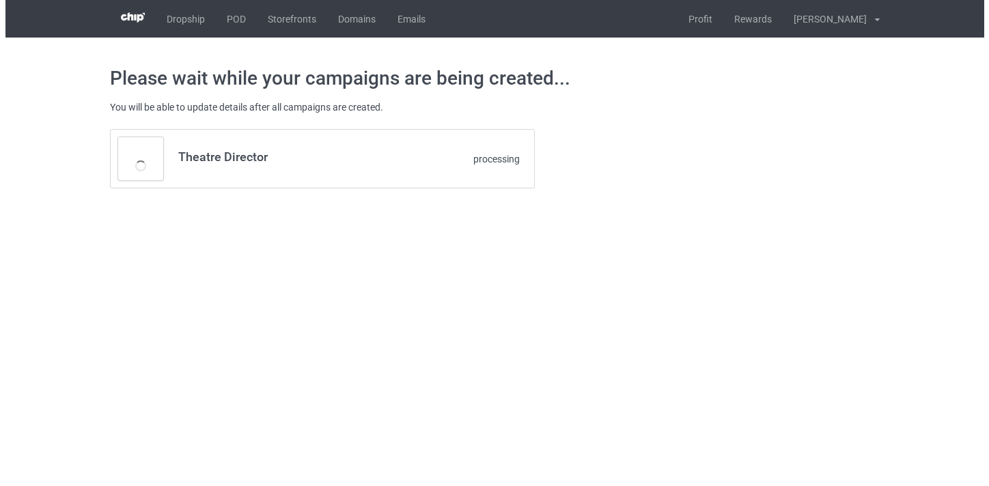
scroll to position [0, 0]
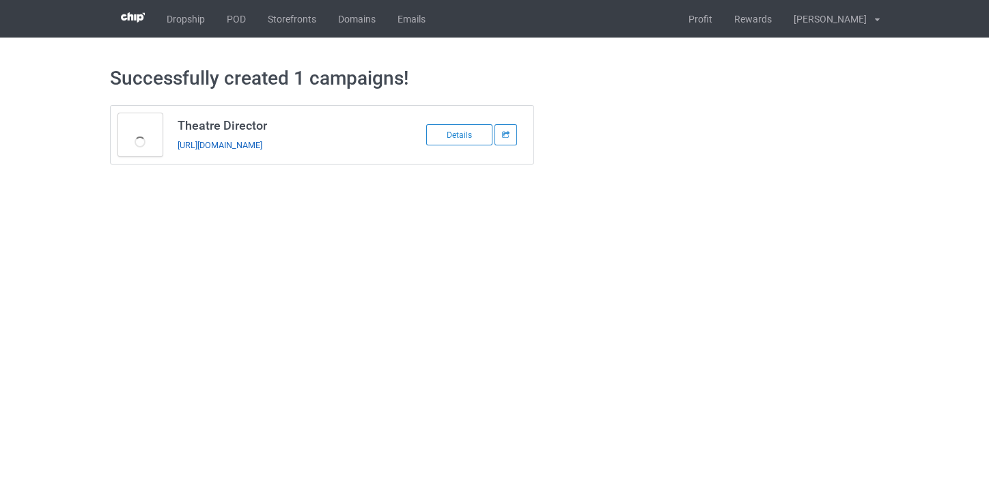
click at [262, 145] on link "https://www.thepure.gift/theatre-director10" at bounding box center [219, 145] width 85 height 10
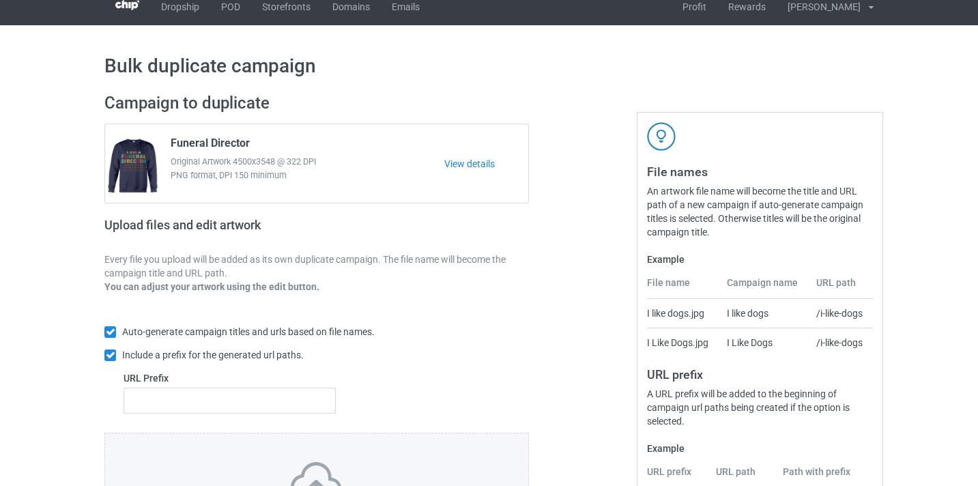
scroll to position [179, 0]
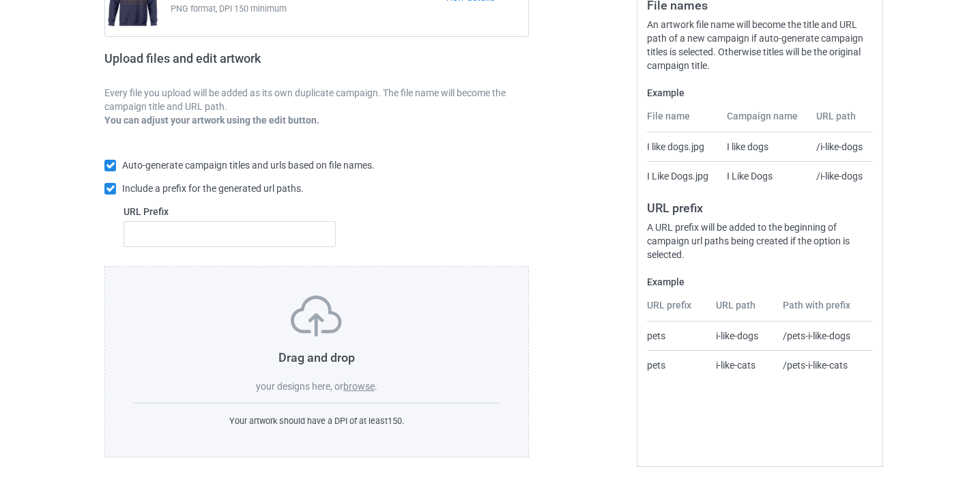
click at [362, 386] on label "browse" at bounding box center [358, 386] width 31 height 11
click at [0, 0] on input "browse" at bounding box center [0, 0] width 0 height 0
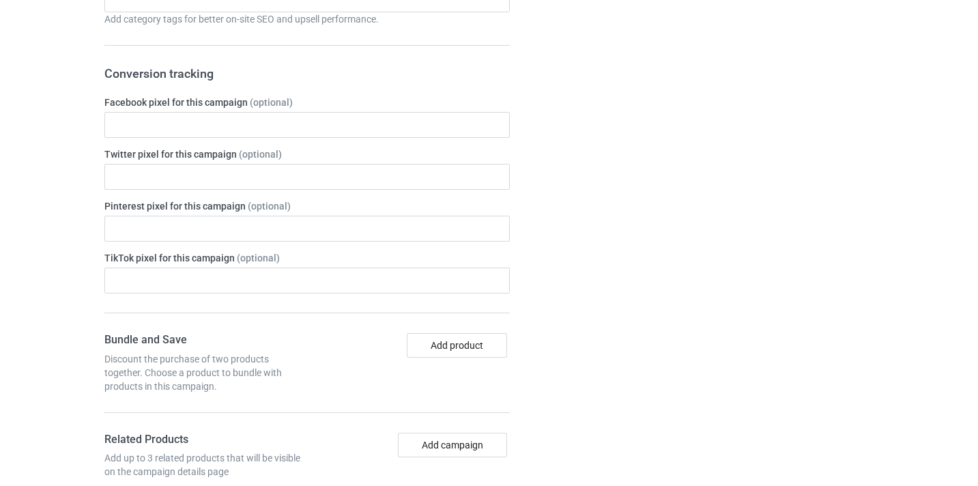
scroll to position [761, 0]
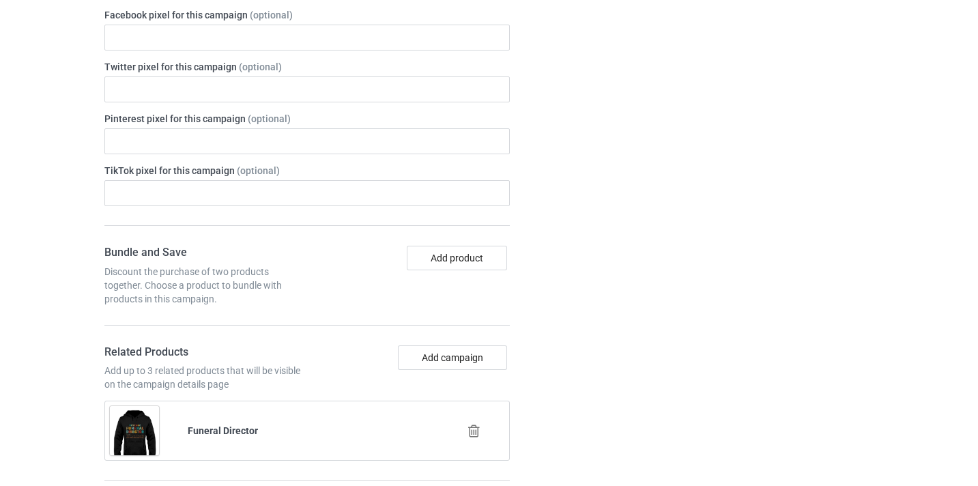
click at [468, 436] on icon at bounding box center [474, 431] width 17 height 14
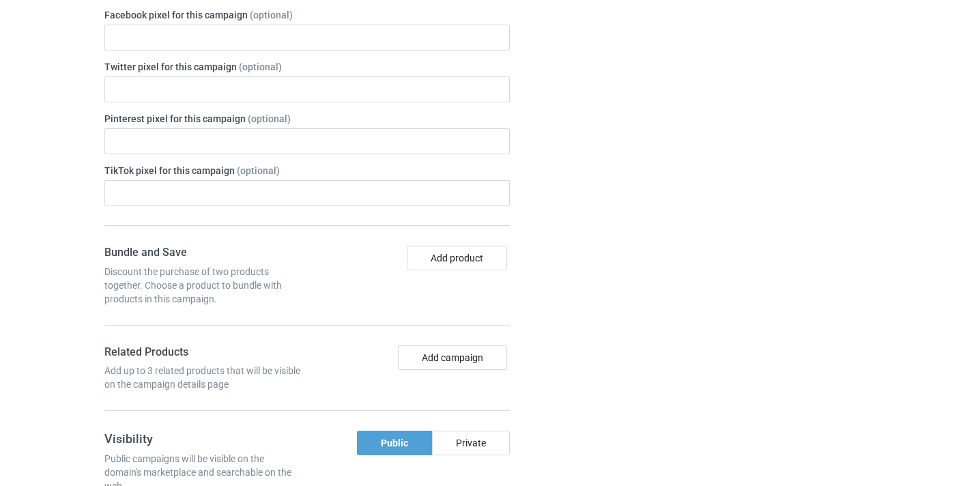
click at [474, 343] on div "Bundle and Save Discount the purchase of two products together. Choose a produc…" at bounding box center [307, 329] width 406 height 166
click at [476, 354] on button "Add campaign" at bounding box center [452, 357] width 109 height 25
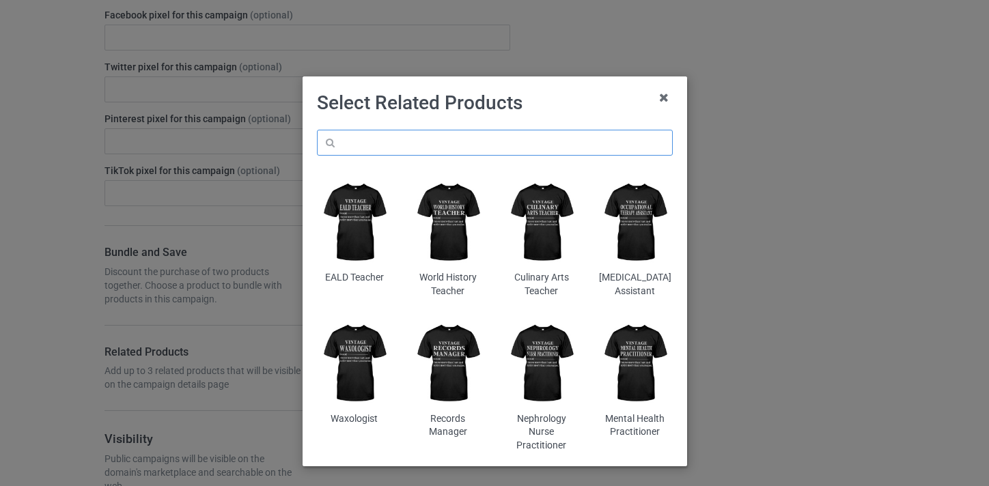
click at [447, 145] on input "text" at bounding box center [495, 143] width 356 height 26
paste input "Reading Specialist"
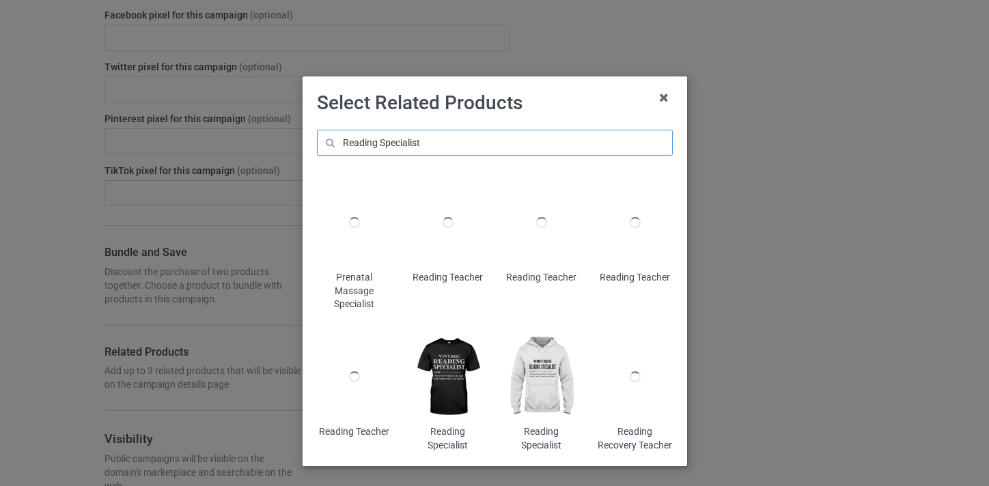
type input "Reading Specialist"
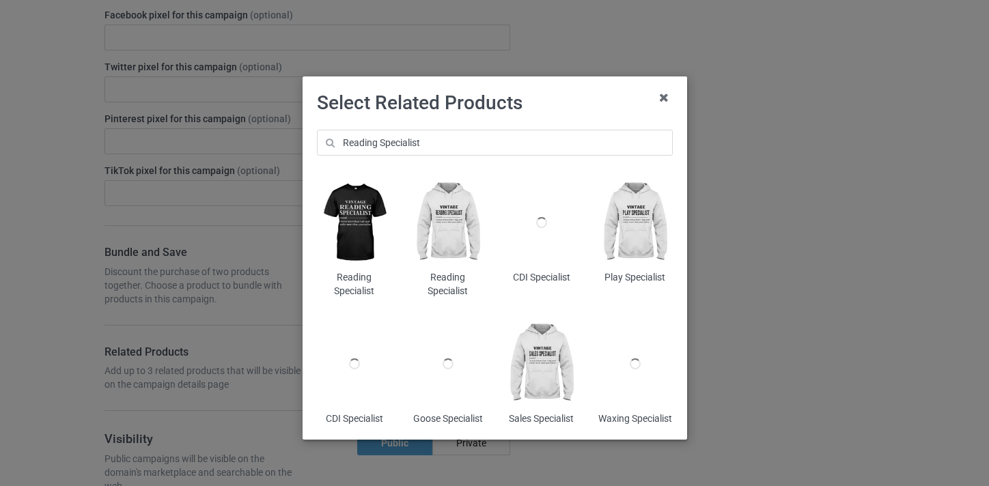
click at [351, 212] on img at bounding box center [354, 222] width 74 height 93
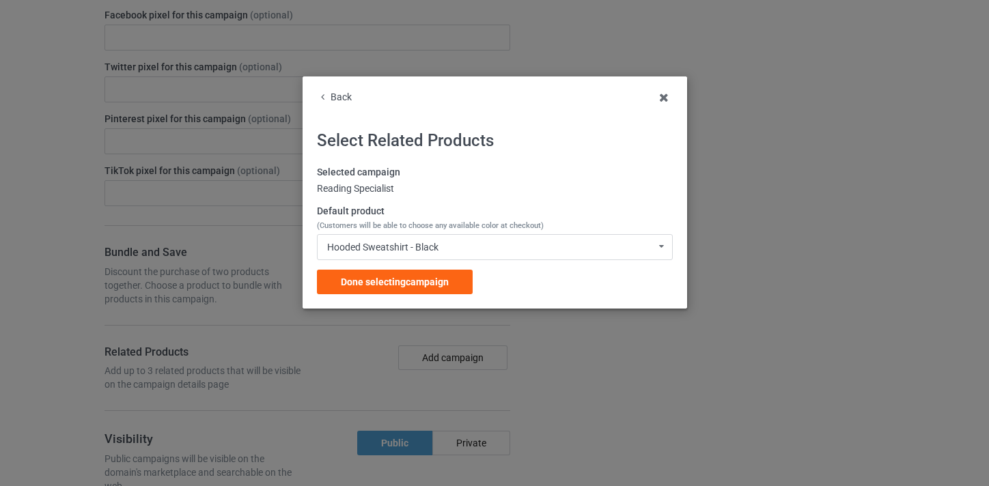
click at [425, 298] on div "Back Select Related Products Selected campaign Reading Specialist Default produ…" at bounding box center [494, 192] width 384 height 232
click at [431, 287] on span "Done selecting campaign" at bounding box center [395, 281] width 108 height 11
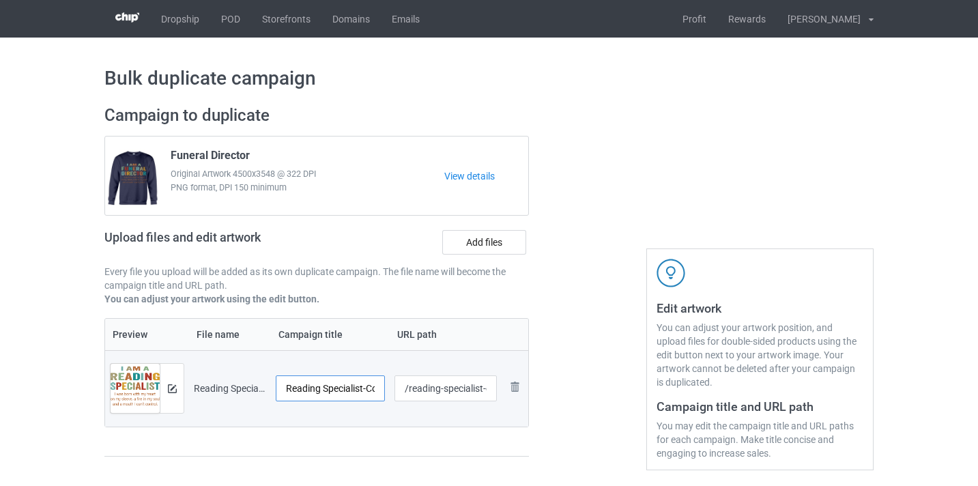
click at [364, 390] on input "Reading Specialist-Control" at bounding box center [330, 388] width 109 height 26
click at [396, 391] on tr "Preview and edit artwork Reading Specialist-Control.png Reading Specialist-Cont…" at bounding box center [316, 388] width 423 height 76
click at [366, 388] on input "Reading Specialist-Control" at bounding box center [330, 388] width 109 height 26
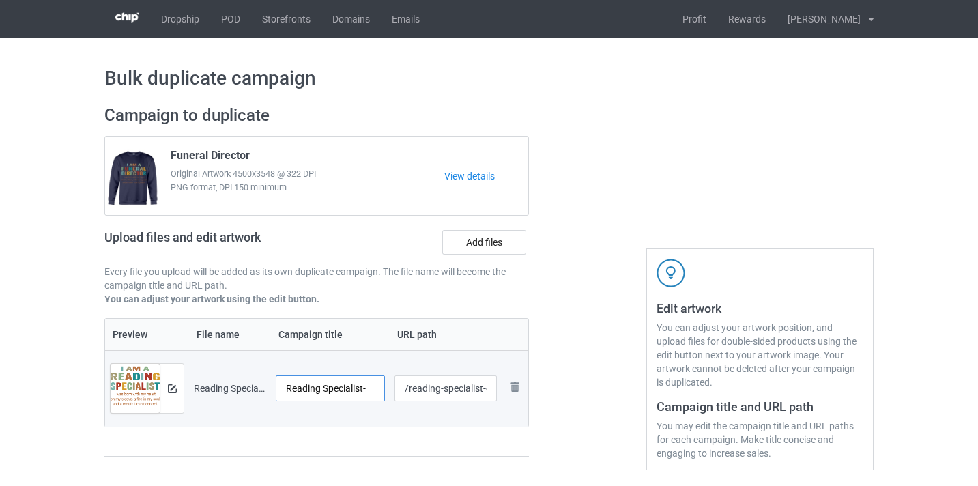
scroll to position [0, 0]
type input "Reading Specialist"
click at [445, 384] on input "/reading-specialist-control" at bounding box center [446, 388] width 103 height 26
drag, startPoint x: 445, startPoint y: 384, endPoint x: 525, endPoint y: 392, distance: 80.3
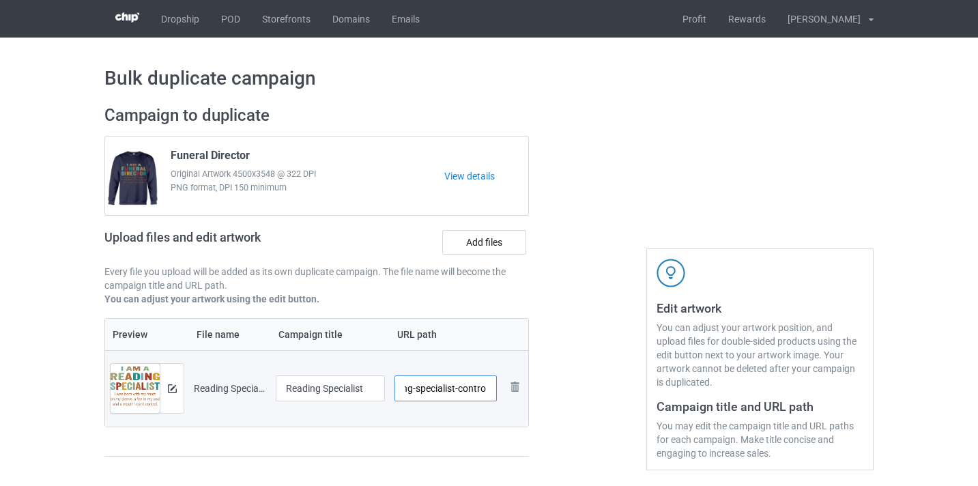
click at [526, 392] on tr "Preview and edit artwork Reading Specialist-Control.png Reading Specialist /rea…" at bounding box center [316, 388] width 423 height 76
click at [476, 387] on input "/reading-specialist-control" at bounding box center [446, 388] width 103 height 26
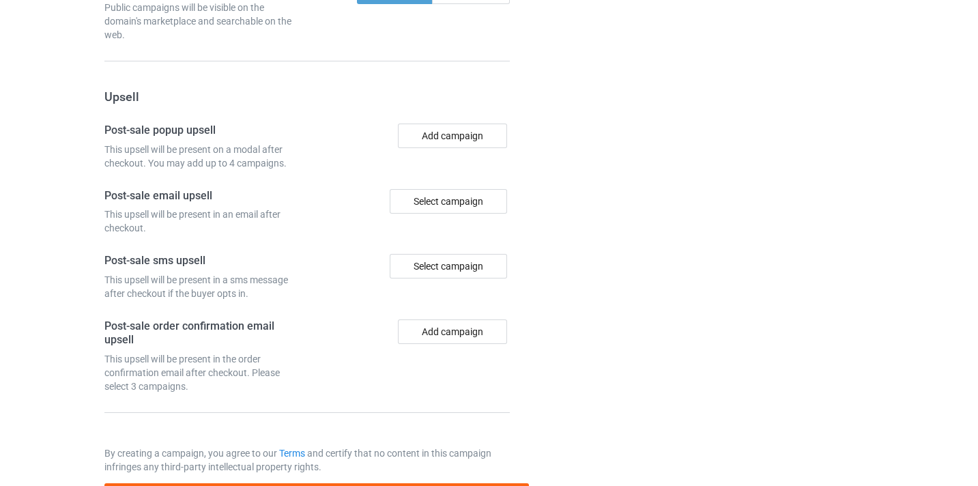
scroll to position [1335, 0]
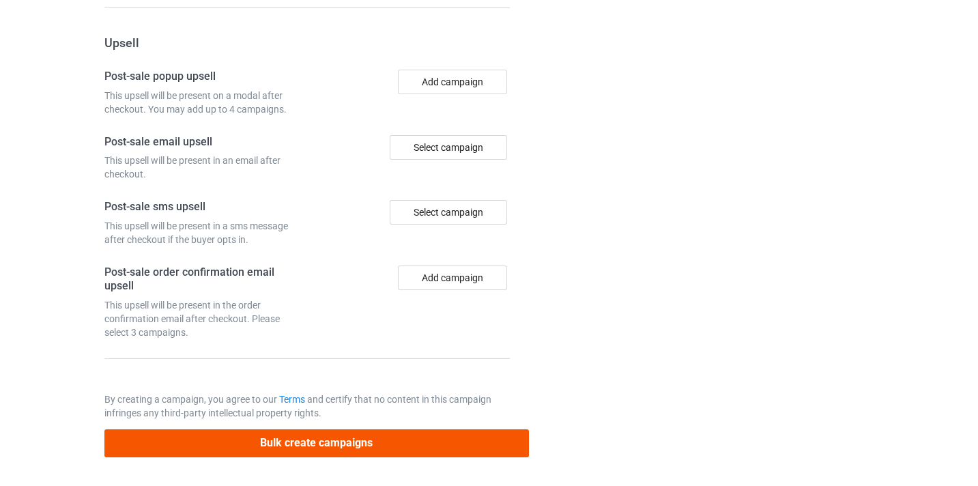
type input "/reading-specialist10"
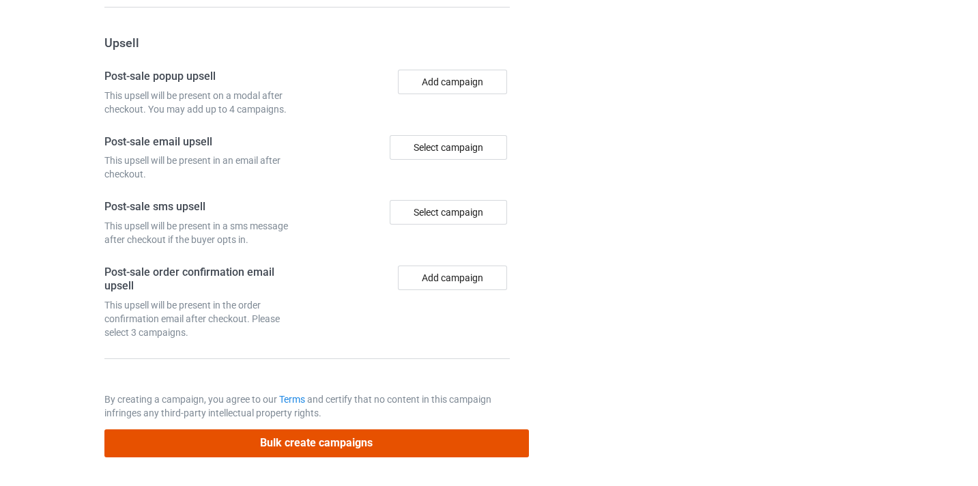
click at [455, 441] on button "Bulk create campaigns" at bounding box center [316, 443] width 425 height 28
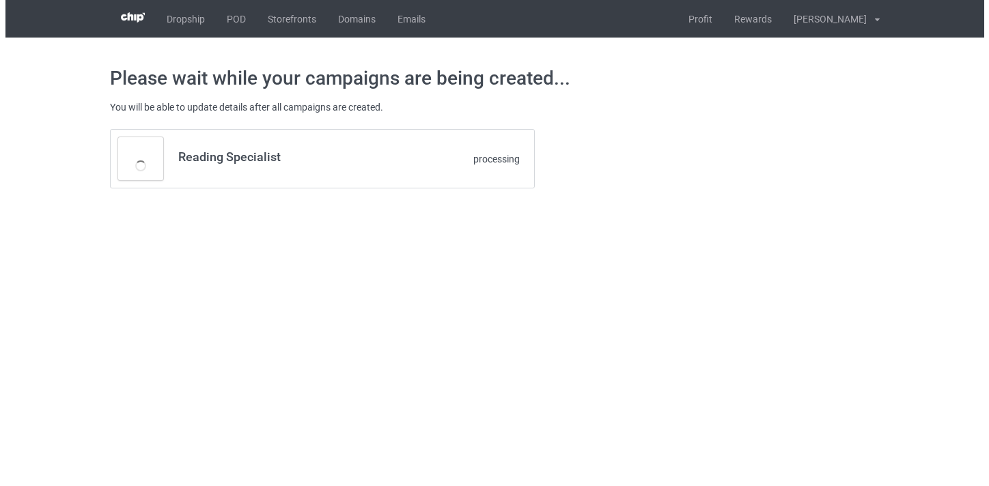
scroll to position [0, 0]
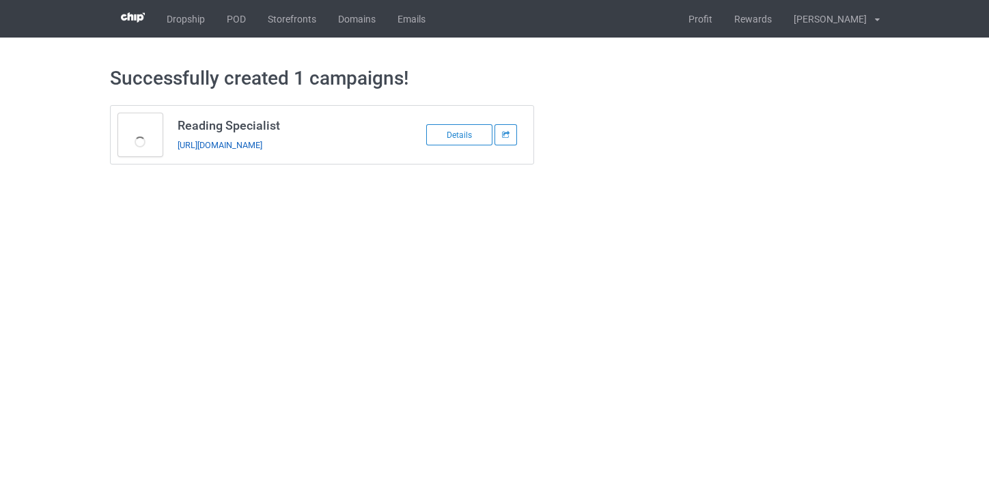
click at [262, 146] on link "[URL][DOMAIN_NAME]" at bounding box center [219, 145] width 85 height 10
